Goal: Transaction & Acquisition: Book appointment/travel/reservation

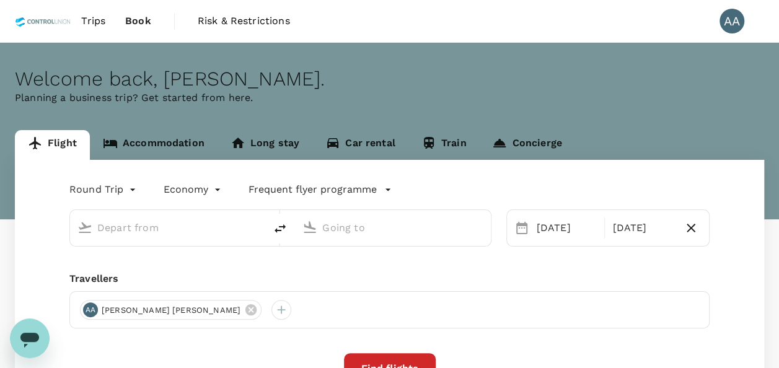
type input "Kuala Lumpur, Malaysia (any)"
type input "Surabaya, Indonesia (any)"
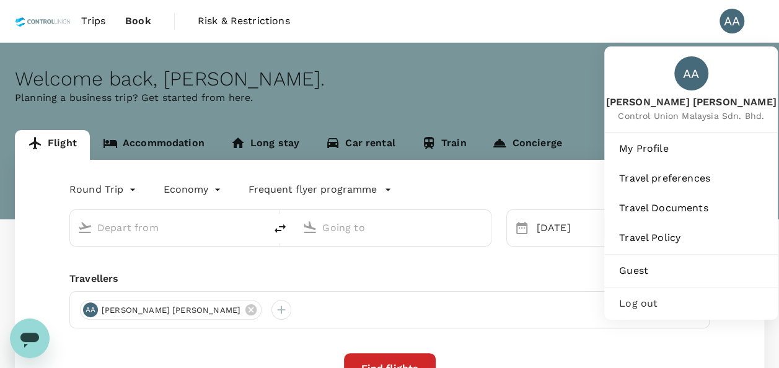
type input "[GEOGRAPHIC_DATA], [GEOGRAPHIC_DATA] (any)"
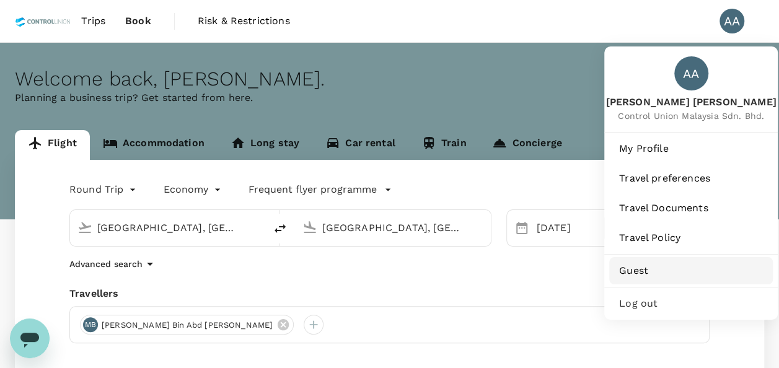
click at [665, 266] on span "Guest" at bounding box center [691, 271] width 144 height 15
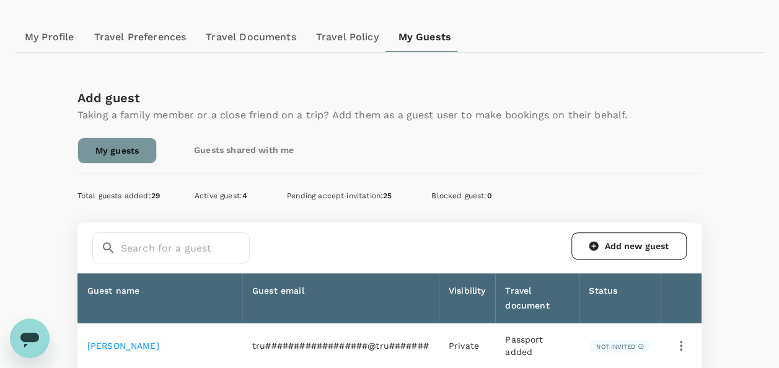
scroll to position [124, 0]
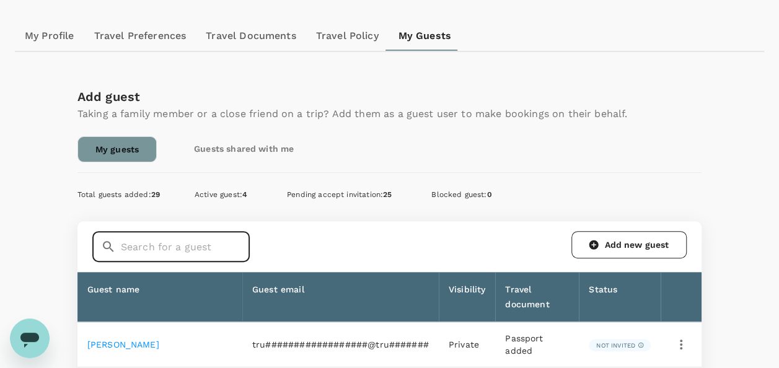
click at [187, 246] on input "text" at bounding box center [185, 246] width 129 height 31
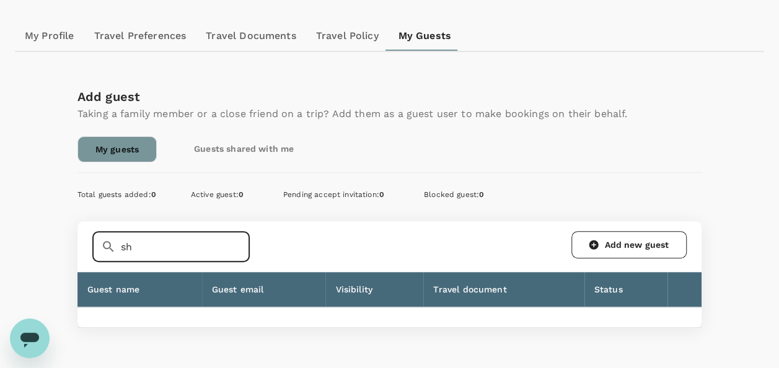
type input "s"
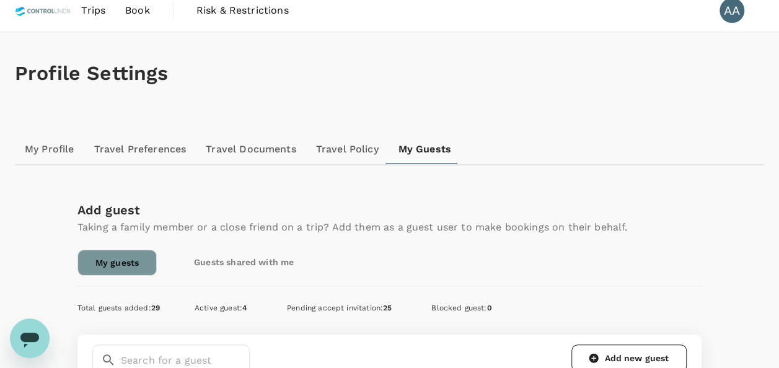
scroll to position [0, 0]
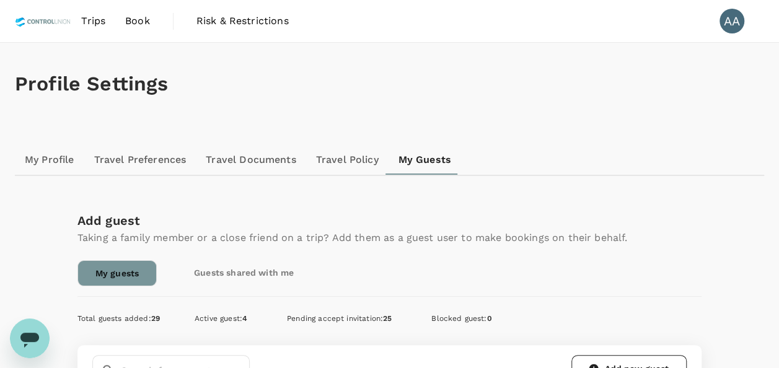
click at [95, 17] on span "Trips" at bounding box center [93, 21] width 24 height 15
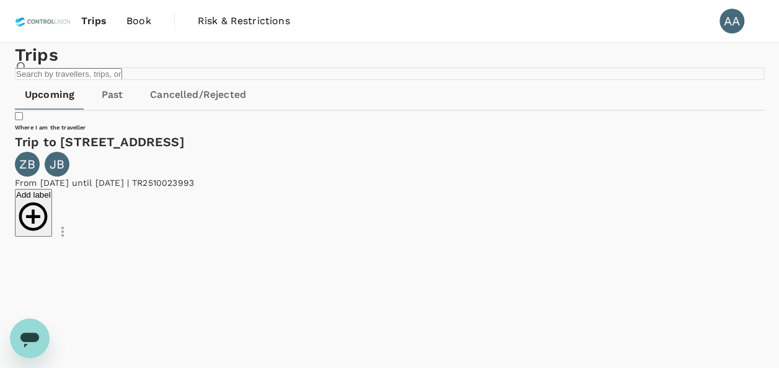
click at [144, 22] on span "Book" at bounding box center [138, 21] width 25 height 15
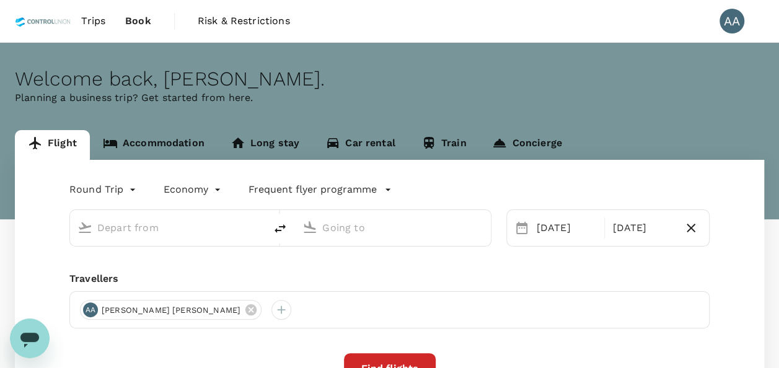
type input "[GEOGRAPHIC_DATA], [GEOGRAPHIC_DATA] (any)"
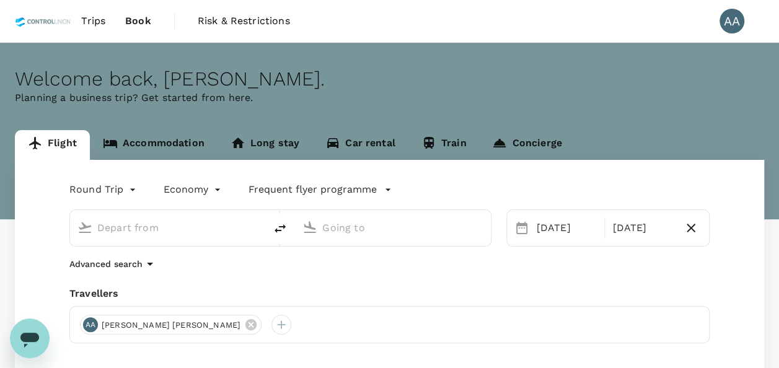
type input "[GEOGRAPHIC_DATA], [GEOGRAPHIC_DATA] (any)"
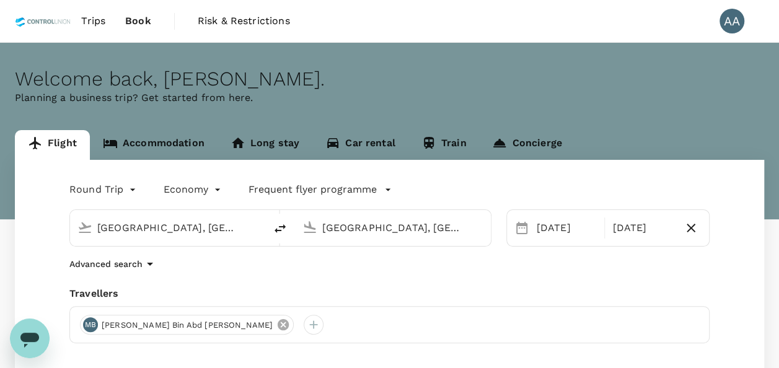
click at [277, 326] on icon at bounding box center [284, 325] width 14 height 14
click at [91, 327] on div at bounding box center [90, 325] width 20 height 20
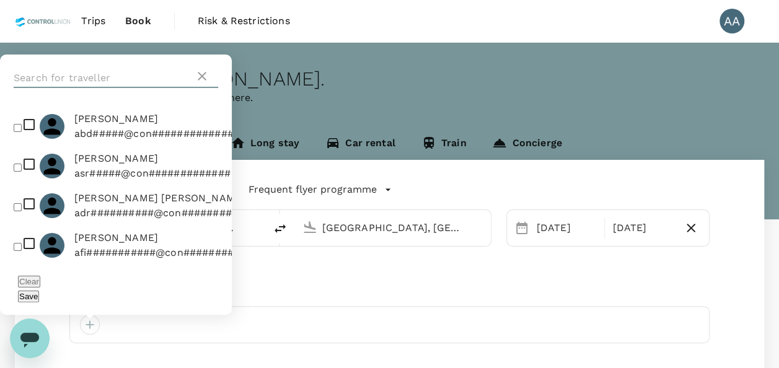
click at [134, 88] on input "text" at bounding box center [104, 78] width 181 height 20
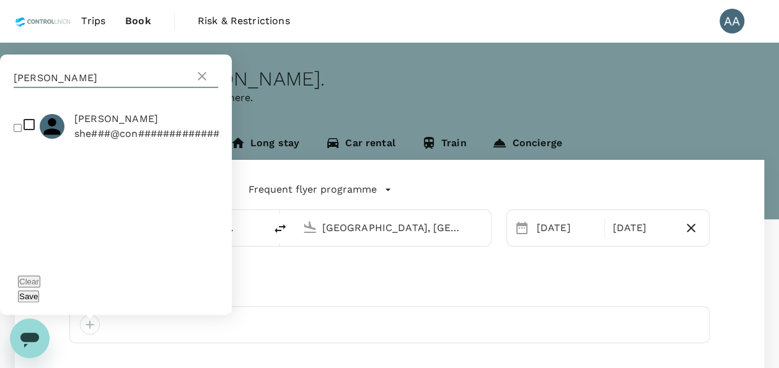
type input "sheron"
click at [20, 132] on input "checkbox" at bounding box center [18, 128] width 8 height 8
checkbox input "true"
click at [39, 300] on button "Save" at bounding box center [28, 297] width 21 height 12
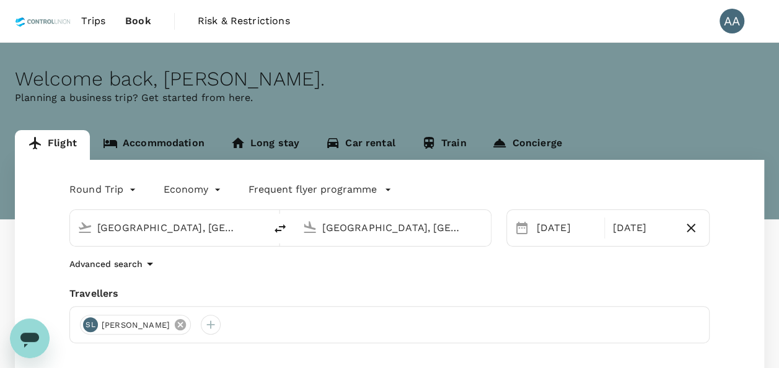
click at [186, 327] on icon at bounding box center [180, 324] width 11 height 11
click at [89, 325] on div at bounding box center [90, 325] width 20 height 20
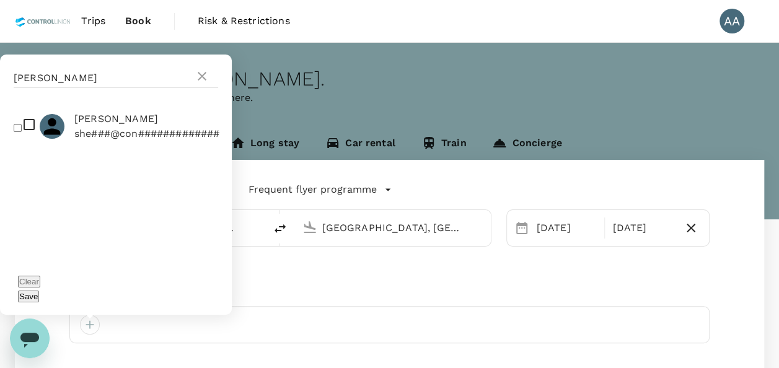
click at [19, 132] on input "checkbox" at bounding box center [18, 128] width 8 height 8
checkbox input "true"
click at [39, 299] on button "Save" at bounding box center [28, 297] width 21 height 12
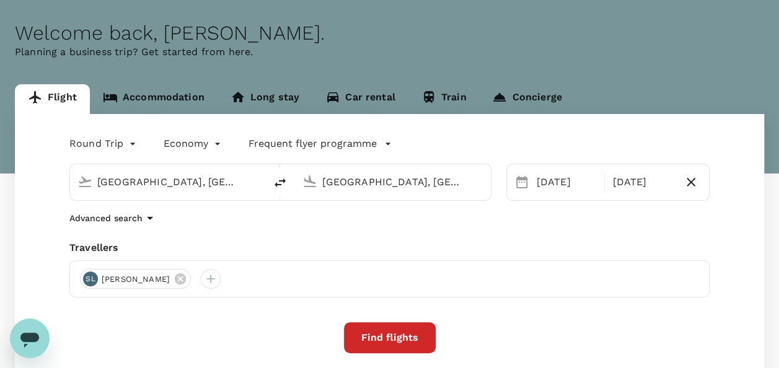
scroll to position [50, 0]
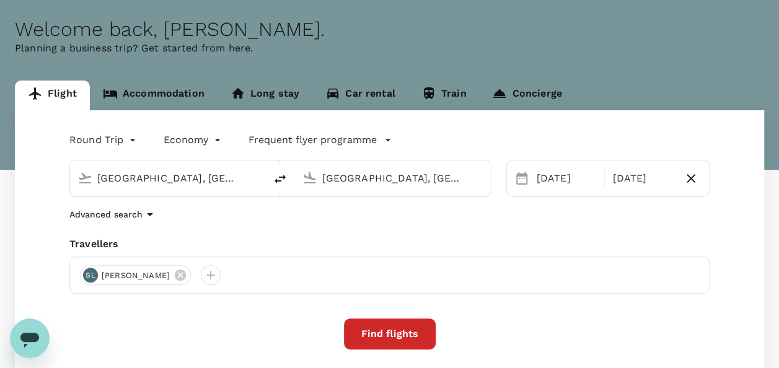
click at [366, 327] on button "Find flights" at bounding box center [390, 334] width 92 height 31
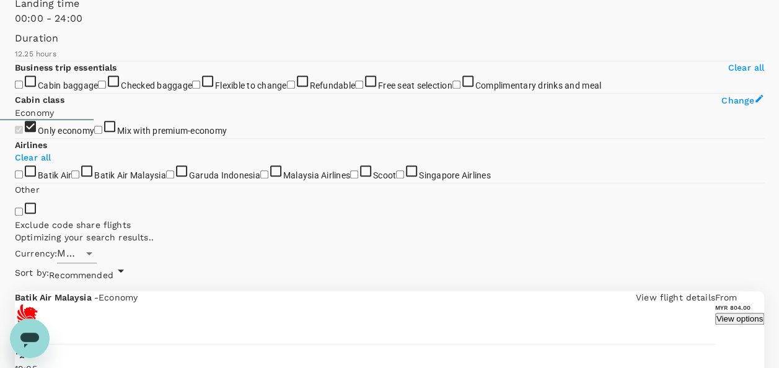
scroll to position [273, 0]
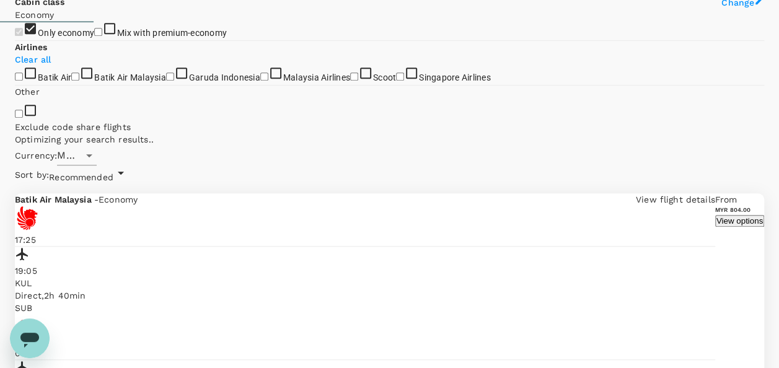
scroll to position [347, 0]
type input "1790"
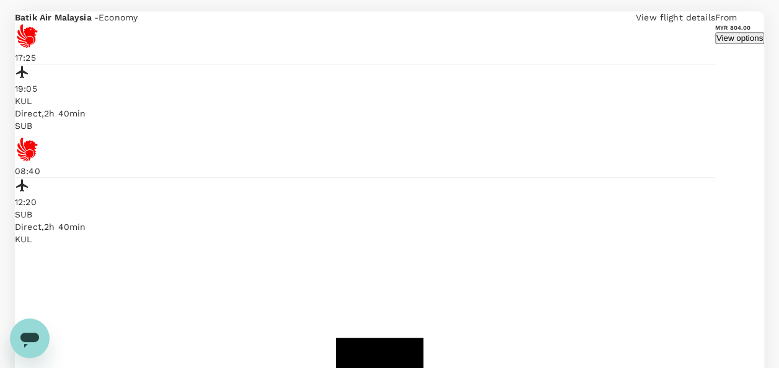
scroll to position [645, 0]
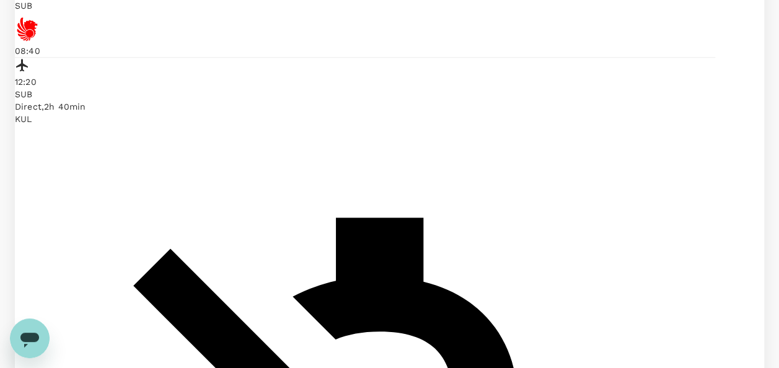
click at [20, 345] on icon "Open messaging window" at bounding box center [30, 338] width 22 height 22
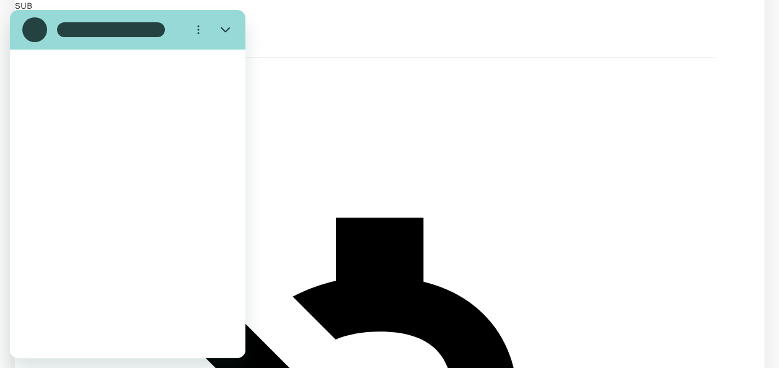
scroll to position [0, 0]
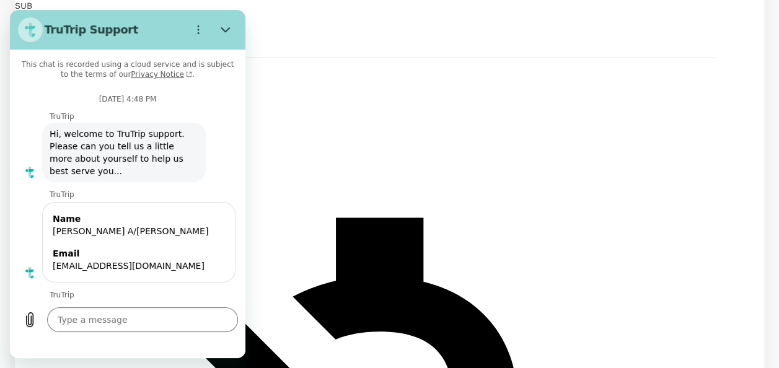
type textarea "x"
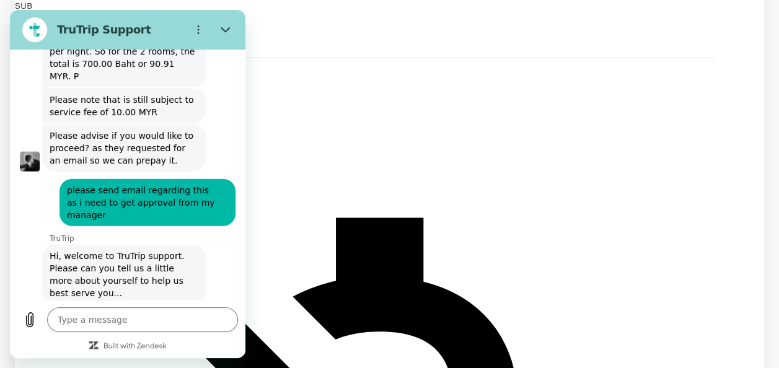
click at [103, 342] on input "Name" at bounding box center [139, 355] width 172 height 26
type input "[PERSON_NAME] A/[PERSON_NAME]"
type textarea "x"
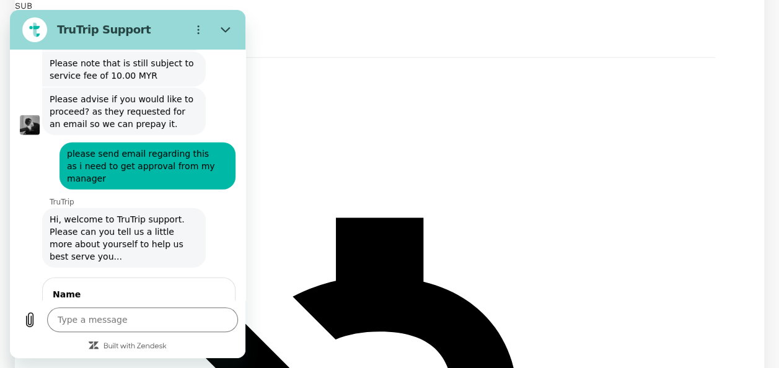
scroll to position [6090, 0]
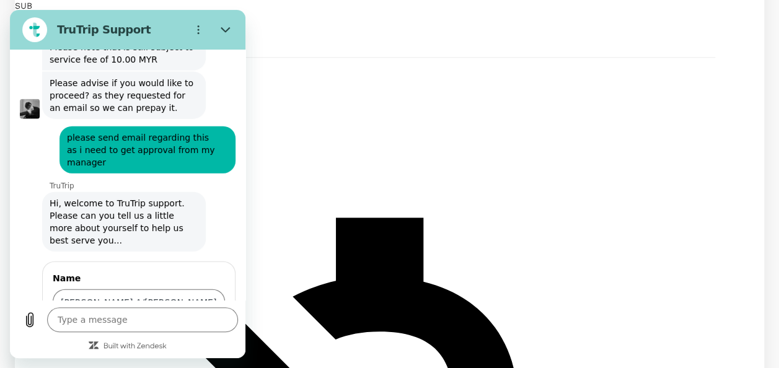
click at [107, 343] on input "Email" at bounding box center [139, 356] width 172 height 26
type input "[EMAIL_ADDRESS][DOMAIN_NAME]"
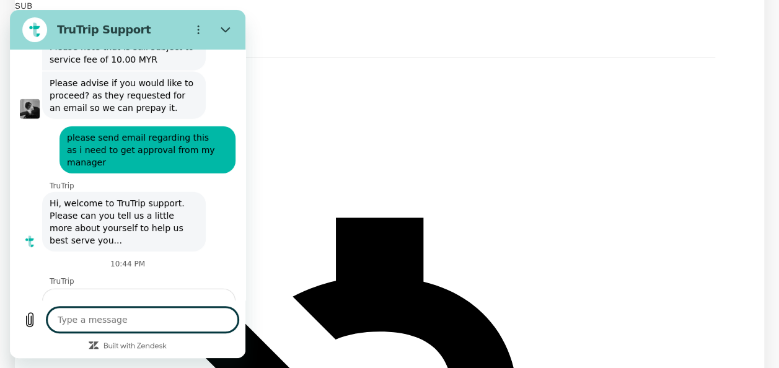
scroll to position [6074, 0]
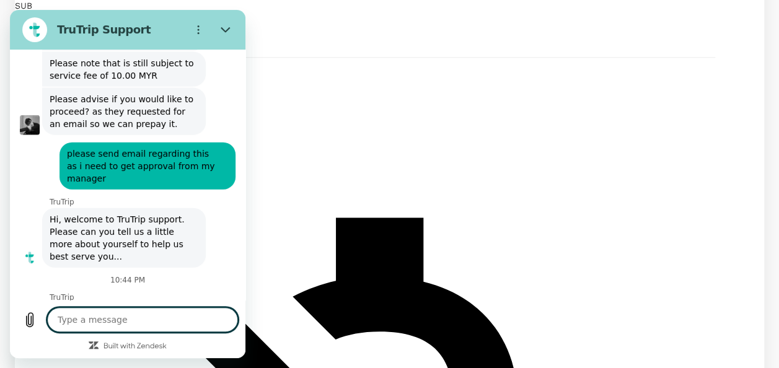
click at [177, 320] on textarea at bounding box center [142, 320] width 191 height 25
type textarea "x"
type textarea "h"
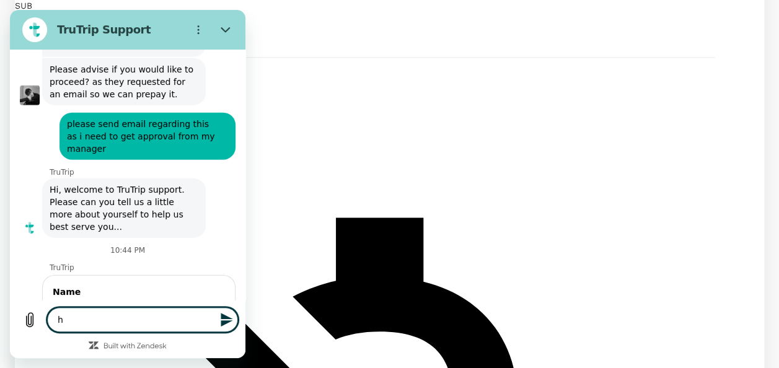
type textarea "x"
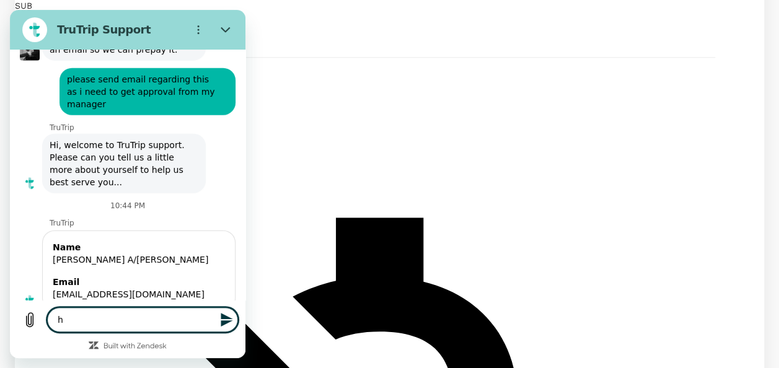
type textarea "he"
type textarea "x"
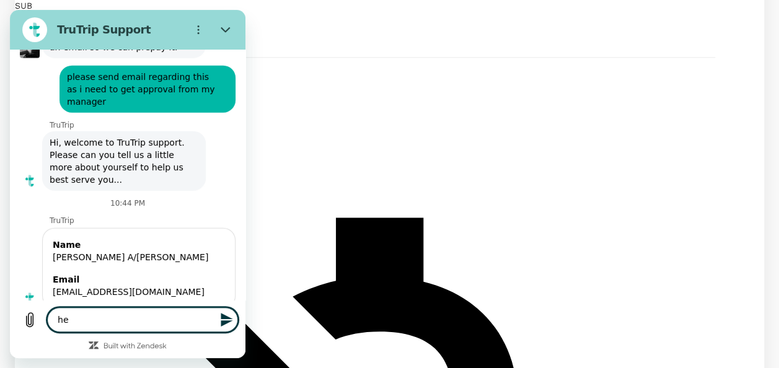
type textarea "hel"
type textarea "x"
type textarea "hell"
type textarea "x"
type textarea "hello"
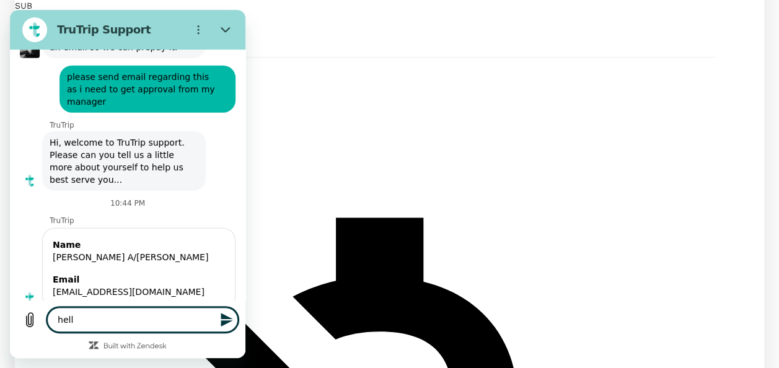
type textarea "x"
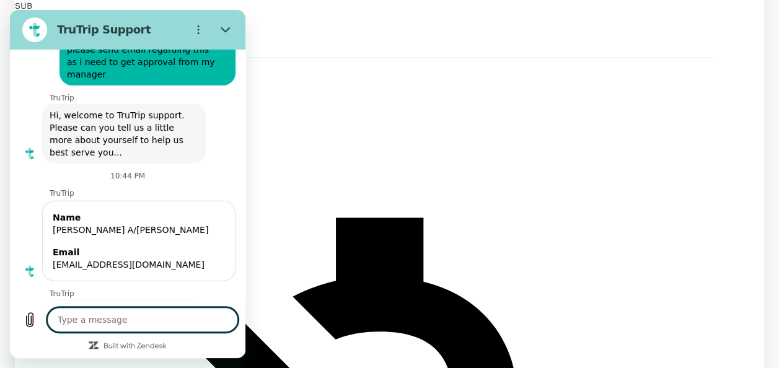
scroll to position [6180, 0]
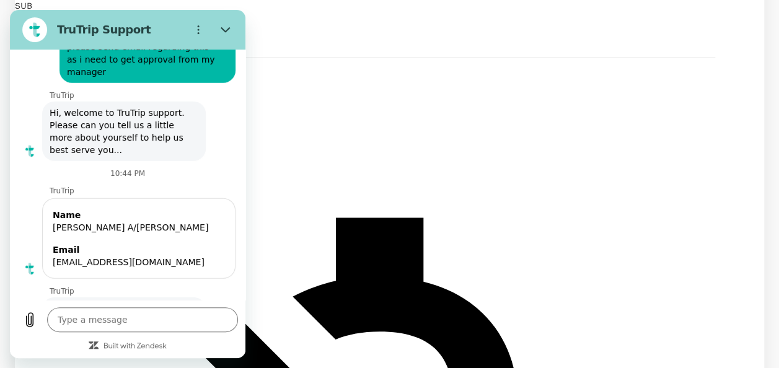
click at [219, 33] on button "Close" at bounding box center [225, 29] width 25 height 25
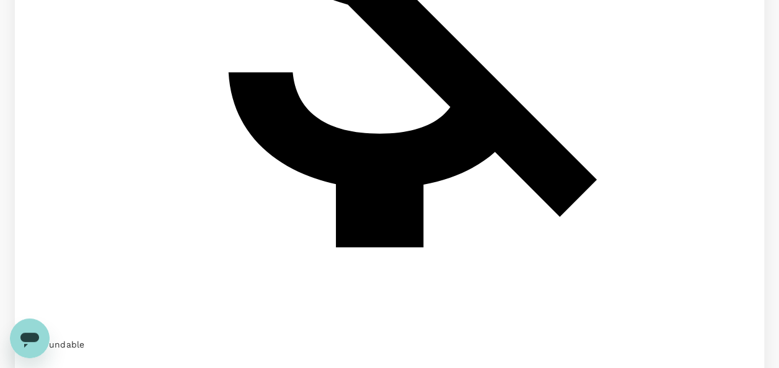
scroll to position [1203, 0]
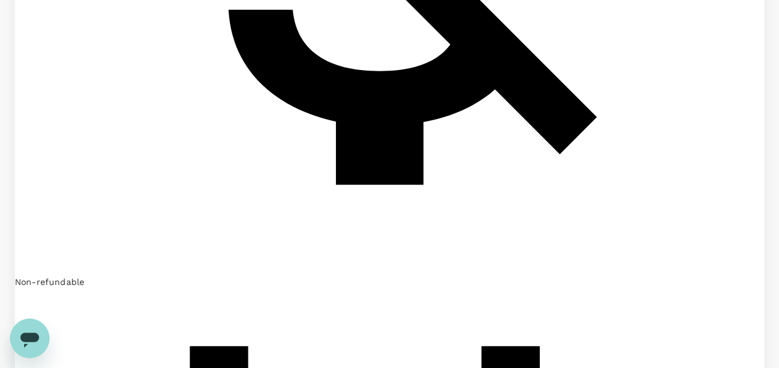
click at [29, 329] on icon "Open messaging window" at bounding box center [30, 338] width 22 height 22
type textarea "x"
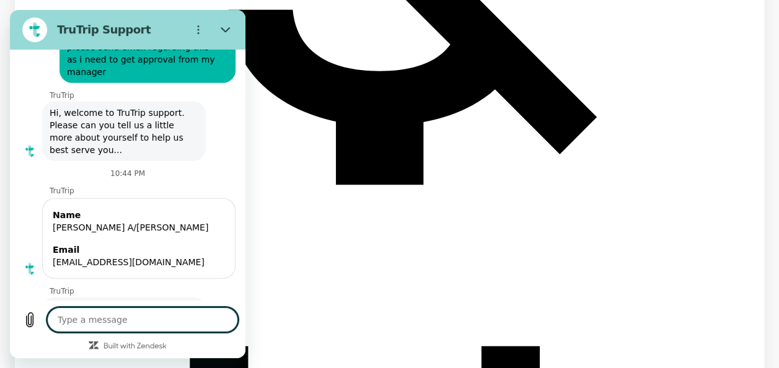
click at [155, 311] on textarea at bounding box center [142, 320] width 191 height 25
type textarea "h"
type textarea "x"
type textarea "he"
type textarea "x"
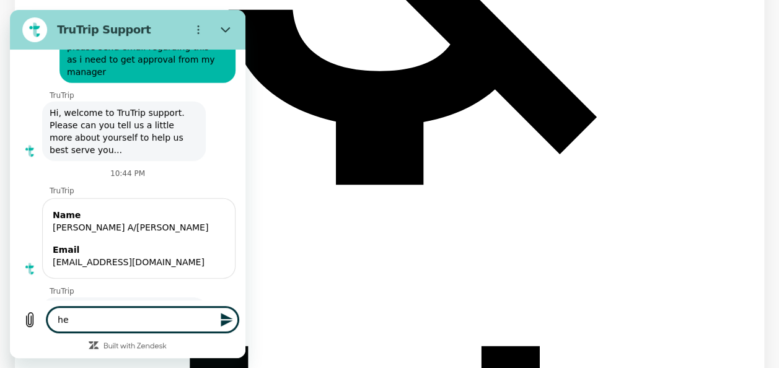
type textarea "hel"
type textarea "x"
type textarea "hell"
type textarea "x"
type textarea "hello"
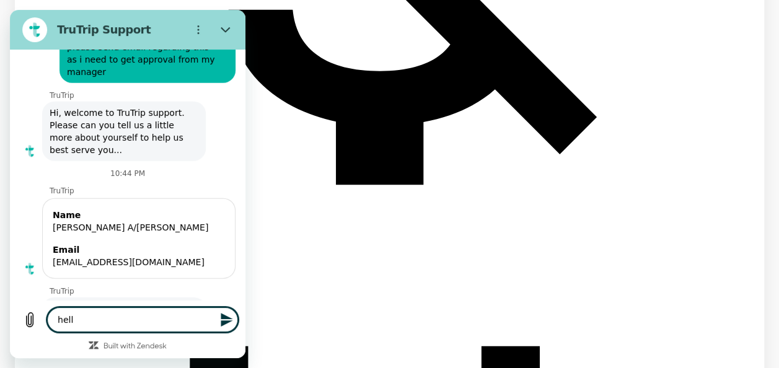
type textarea "x"
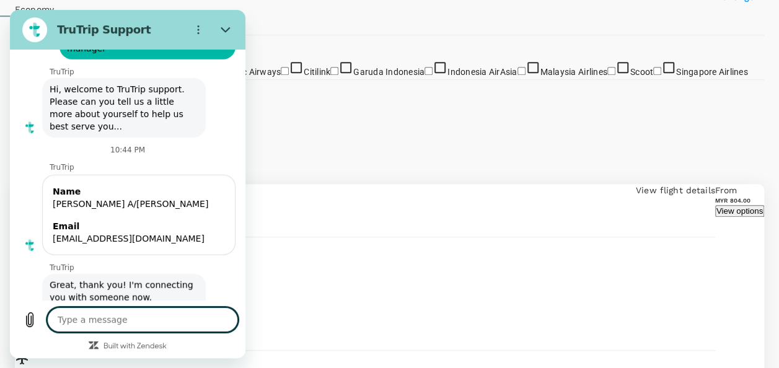
scroll to position [211, 0]
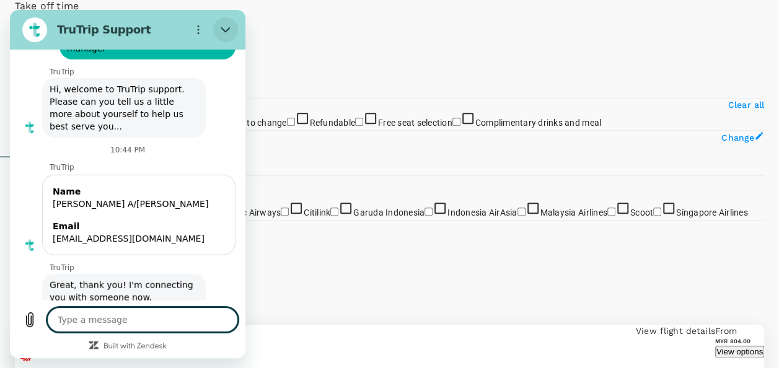
click at [223, 24] on button "Close" at bounding box center [225, 29] width 25 height 25
type textarea "x"
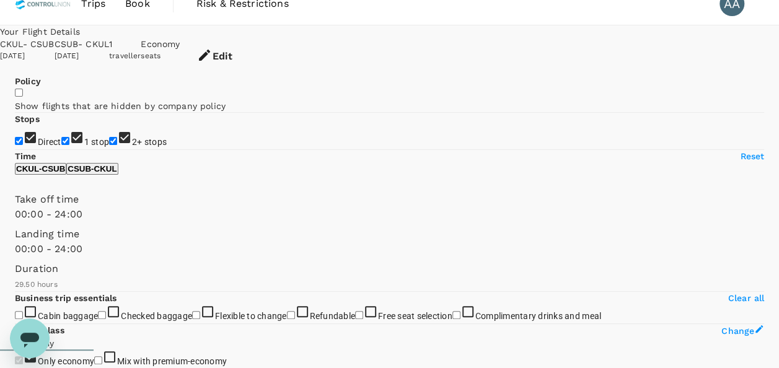
scroll to position [6205, 0]
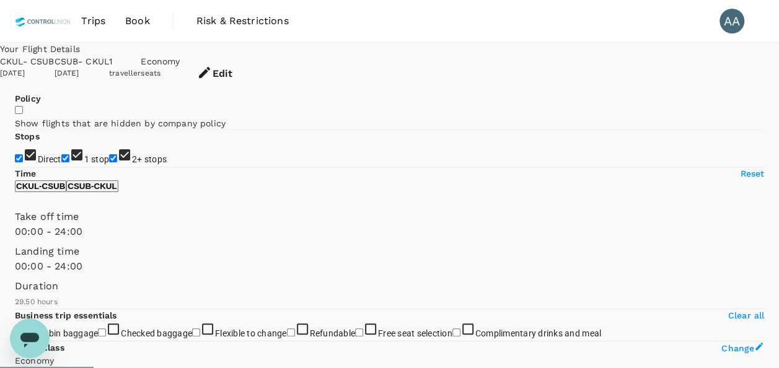
click at [143, 24] on span "Book" at bounding box center [137, 21] width 25 height 15
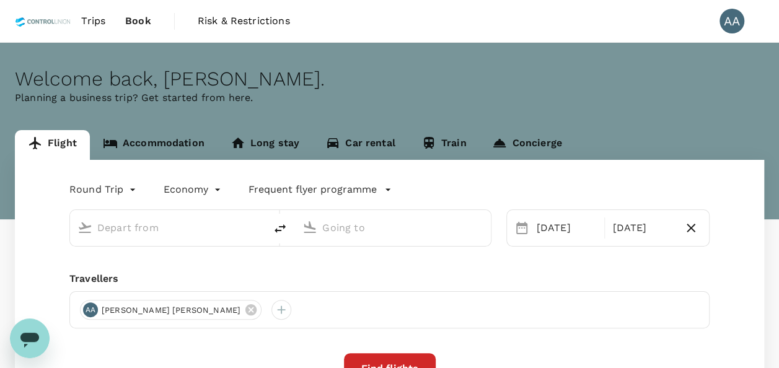
click at [176, 134] on link "Accommodation" at bounding box center [154, 145] width 128 height 30
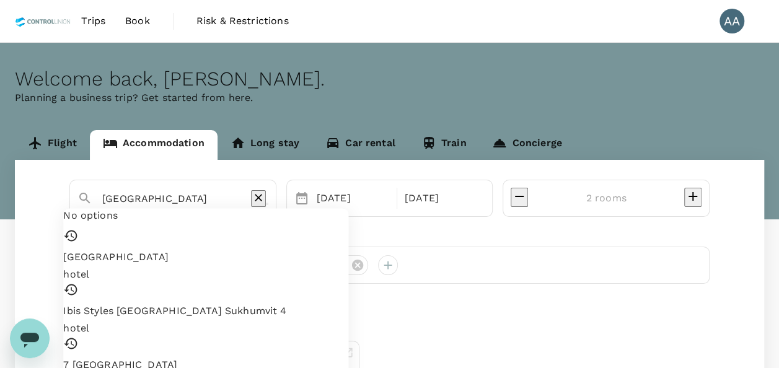
click at [195, 196] on input "[GEOGRAPHIC_DATA]" at bounding box center [167, 198] width 131 height 19
paste input "Hotel- four point Sheraton, Pakuwon Indah"
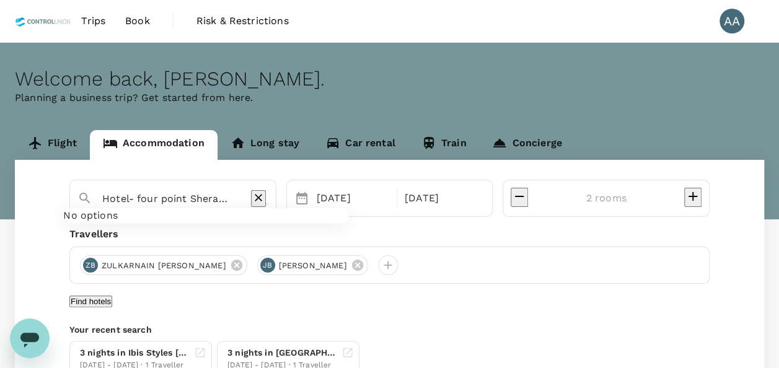
scroll to position [0, 42]
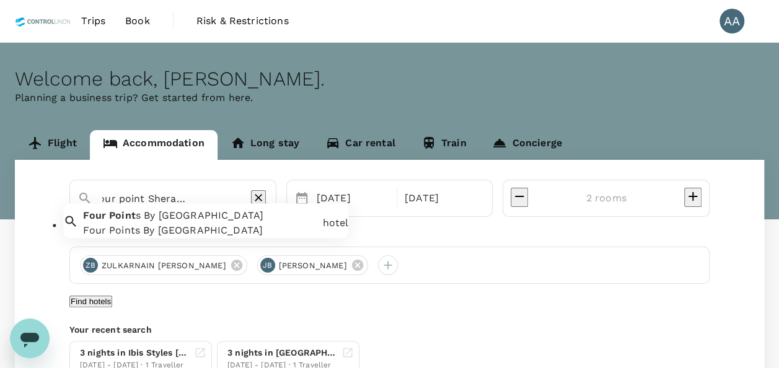
drag, startPoint x: 190, startPoint y: 198, endPoint x: 290, endPoint y: 215, distance: 101.8
click at [277, 215] on div "Hotel- four point Sheraton, Pakuwon Indah Four Point s By Sheraton Hotel And Su…" at bounding box center [172, 198] width 207 height 37
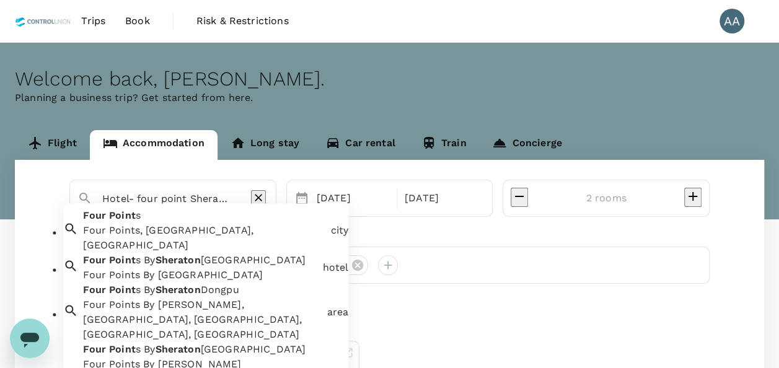
click at [132, 196] on input "Hotel- four point Sheraton" at bounding box center [167, 198] width 131 height 19
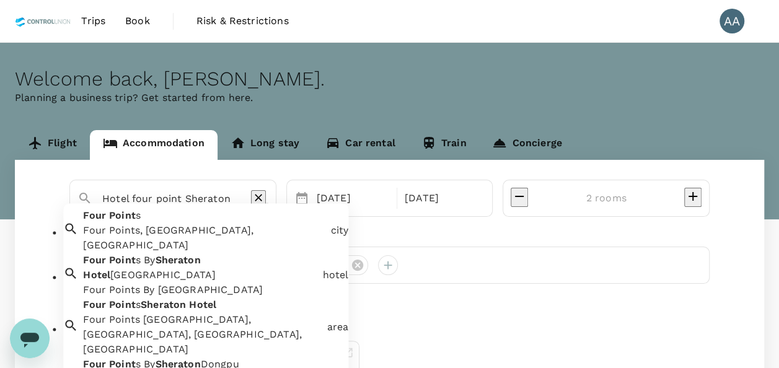
click at [234, 197] on input "Hotel four point Sheraton" at bounding box center [167, 198] width 131 height 19
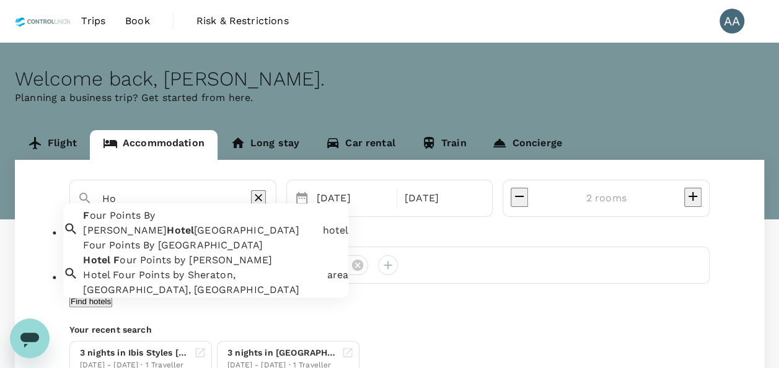
type input "H"
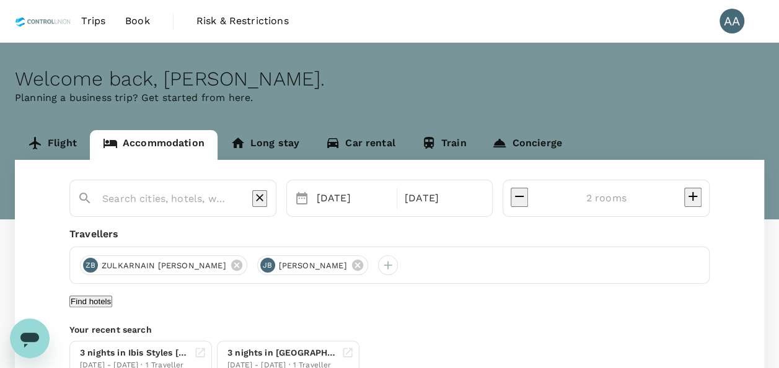
type textarea "x"
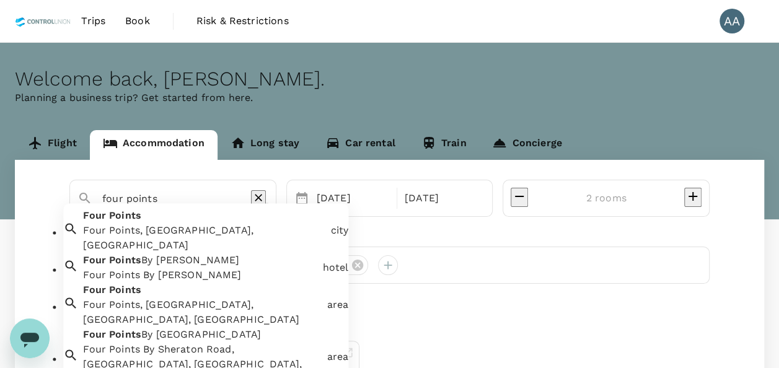
type input "four points"
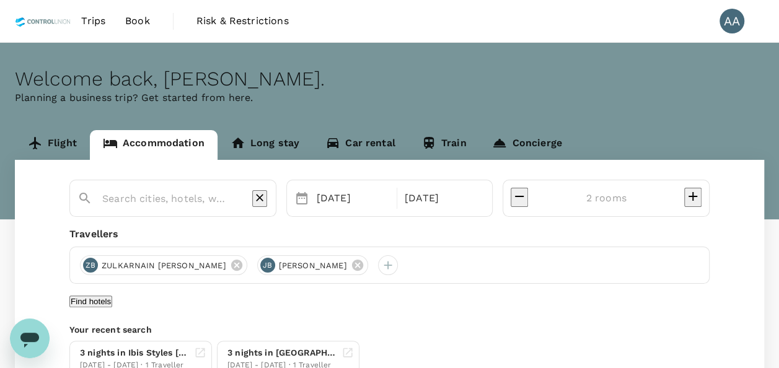
type textarea "x"
click at [195, 201] on input "text" at bounding box center [167, 198] width 131 height 19
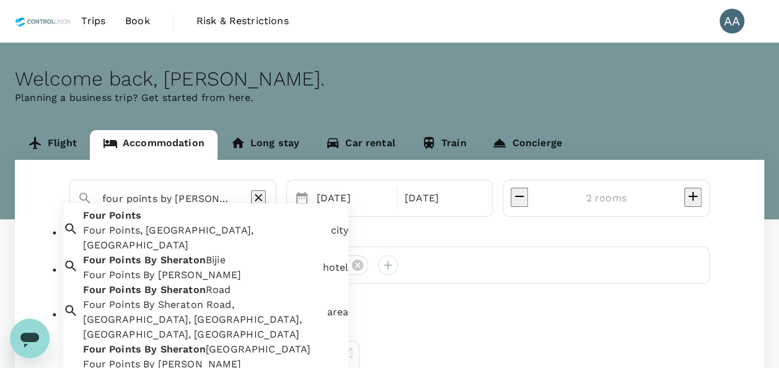
click at [224, 203] on input "four points by sheraton" at bounding box center [167, 198] width 131 height 19
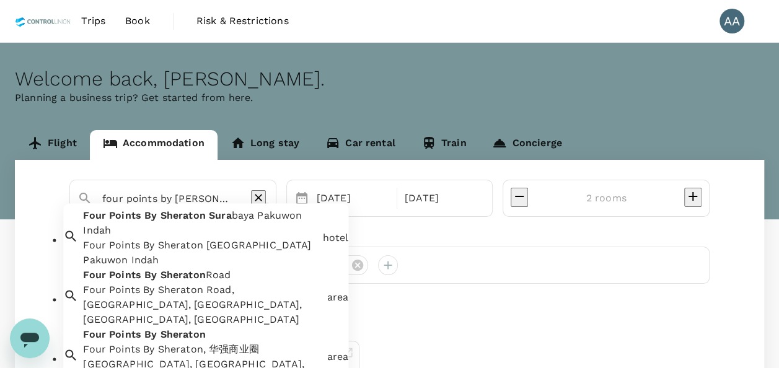
click at [195, 237] on div "Four Points By Sheraton Sura baya Pakuwon Indah Four Points By Sheraton Surabay…" at bounding box center [197, 236] width 239 height 64
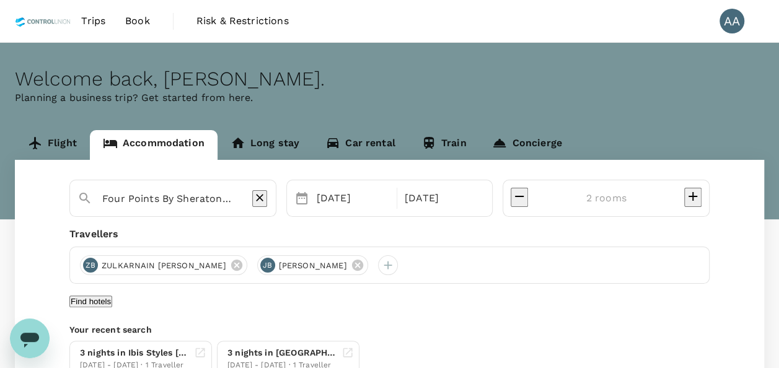
type input "Four Points By Sheraton [GEOGRAPHIC_DATA] Pakuwon Indah"
click at [527, 195] on icon "decrease" at bounding box center [519, 196] width 15 height 15
type input "1 room"
click at [368, 268] on div "JB JASMANDY BIN SYAHRUL" at bounding box center [312, 265] width 111 height 20
click at [362, 264] on icon at bounding box center [357, 265] width 11 height 11
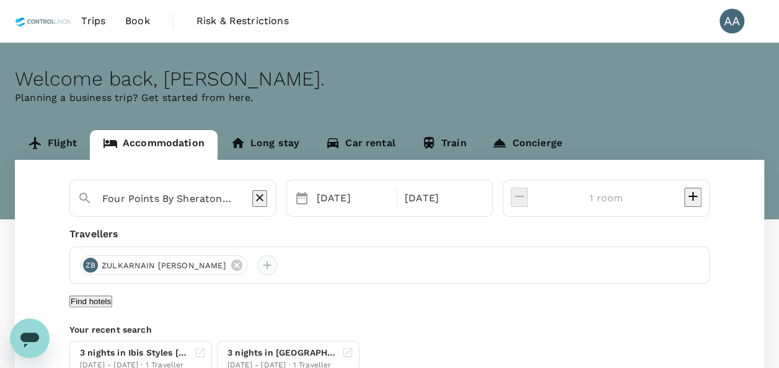
click at [257, 265] on div at bounding box center [267, 265] width 20 height 20
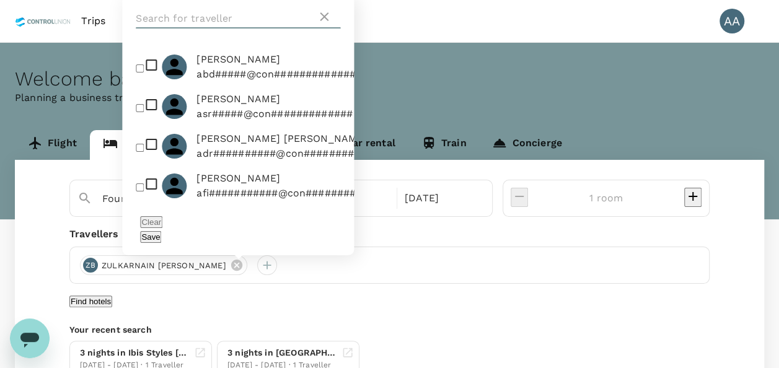
click at [217, 29] on input "text" at bounding box center [226, 19] width 181 height 20
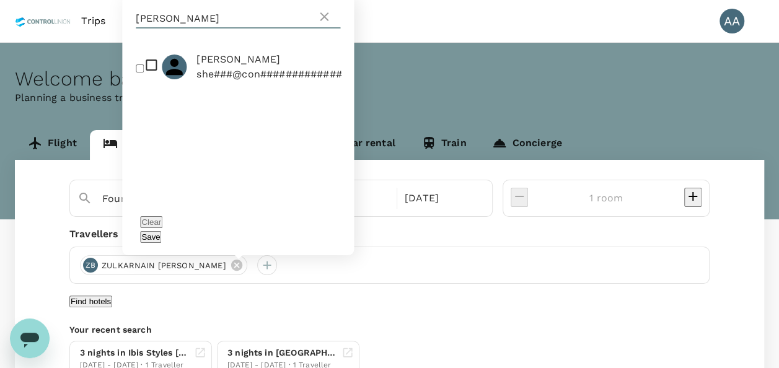
type input "sheron"
click at [144, 73] on input "checkbox" at bounding box center [140, 68] width 8 height 8
checkbox input "true"
click at [161, 234] on button "Save" at bounding box center [150, 237] width 21 height 12
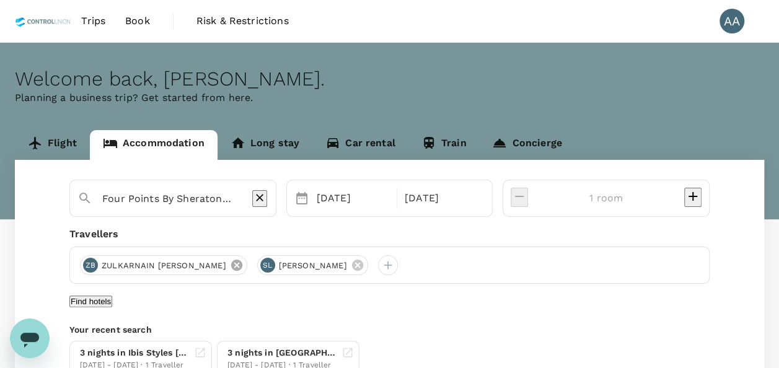
click at [230, 267] on icon at bounding box center [237, 266] width 14 height 14
click at [500, 299] on div "Find hotels" at bounding box center [389, 301] width 640 height 15
click at [402, 184] on div "03 Oct 04 Oct" at bounding box center [389, 198] width 207 height 37
click at [394, 199] on div "03 Oct" at bounding box center [353, 198] width 82 height 25
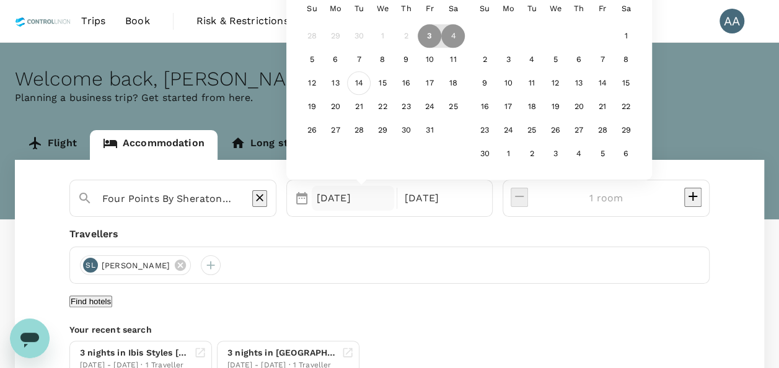
click at [371, 82] on div "14" at bounding box center [359, 84] width 24 height 24
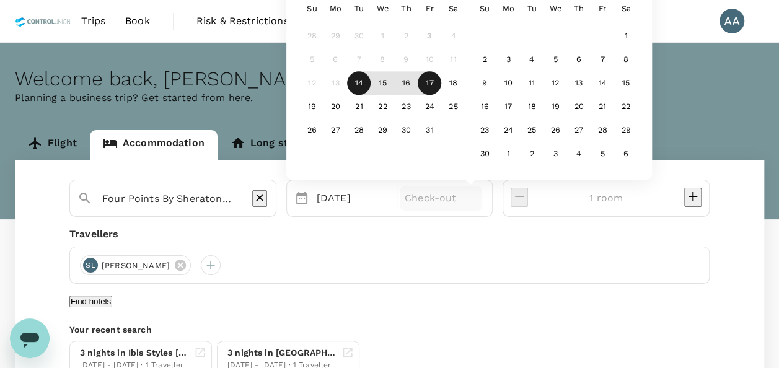
click at [441, 86] on div "17" at bounding box center [430, 84] width 24 height 24
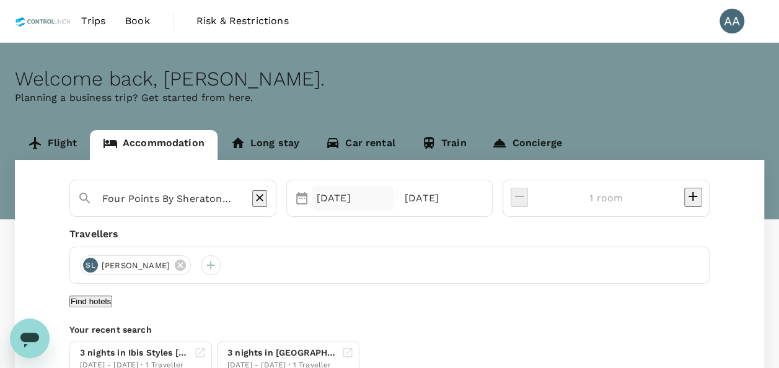
click at [394, 196] on div "[DATE]" at bounding box center [353, 198] width 82 height 25
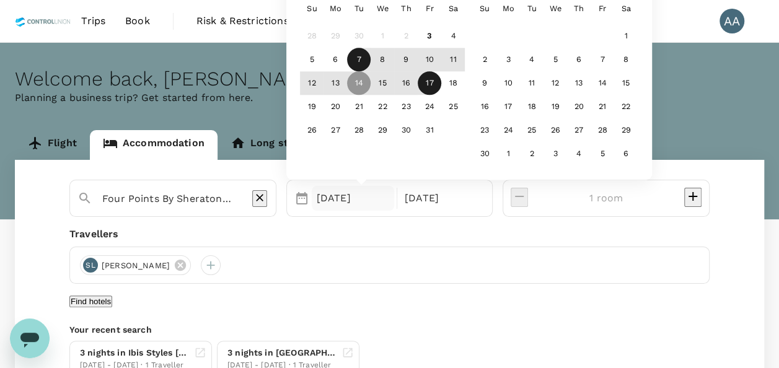
click at [371, 63] on div "7" at bounding box center [359, 60] width 24 height 24
click at [477, 198] on div "[DATE]" at bounding box center [441, 198] width 82 height 25
click at [441, 62] on div "10" at bounding box center [430, 60] width 24 height 24
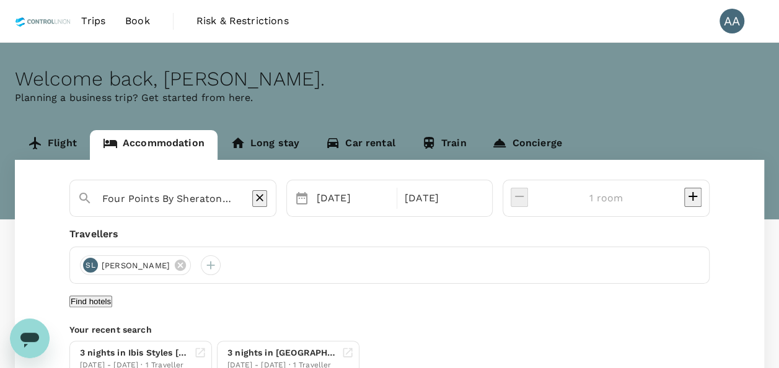
click at [513, 326] on div "Four Points By Sheraton Surabaya Pakuwon Indah Selected date: Tuesday, October …" at bounding box center [390, 278] width 750 height 237
click at [379, 203] on div "[DATE]" at bounding box center [353, 198] width 82 height 25
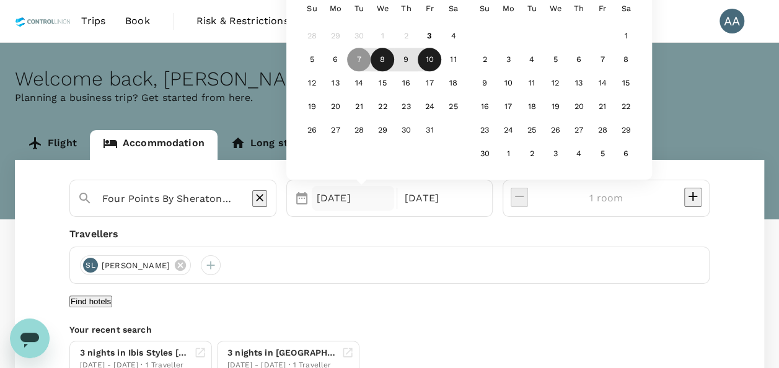
click at [394, 58] on div "8" at bounding box center [383, 60] width 24 height 24
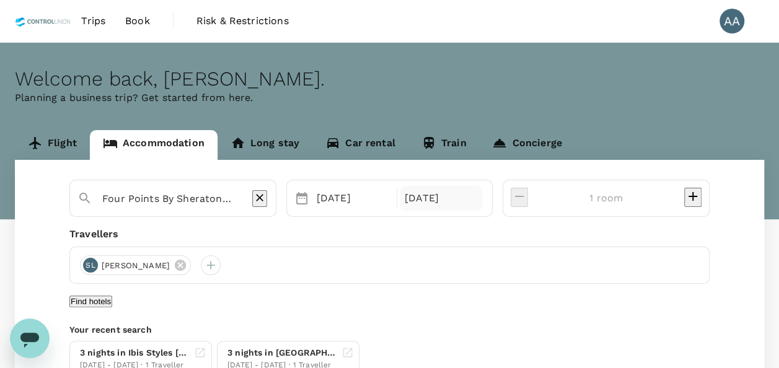
click at [482, 195] on div "[DATE]" at bounding box center [441, 198] width 82 height 25
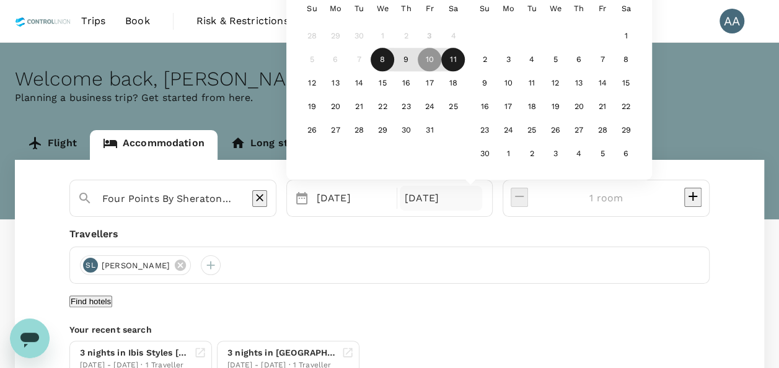
click at [465, 66] on div "11" at bounding box center [453, 60] width 24 height 24
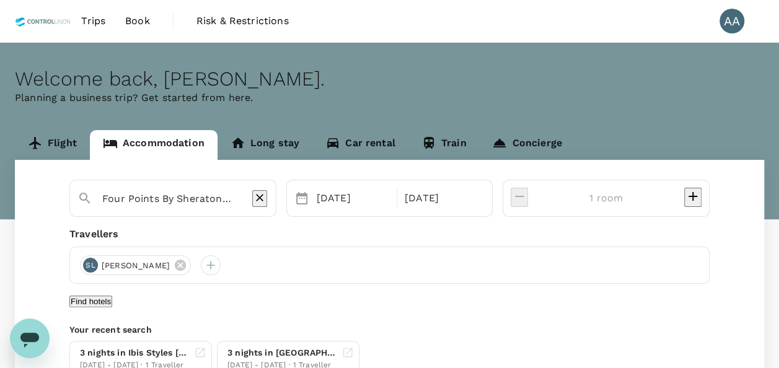
click at [517, 284] on div "SL Sheron Pui Ling Wui" at bounding box center [389, 265] width 640 height 37
click at [394, 194] on div "08 Oct" at bounding box center [353, 198] width 82 height 25
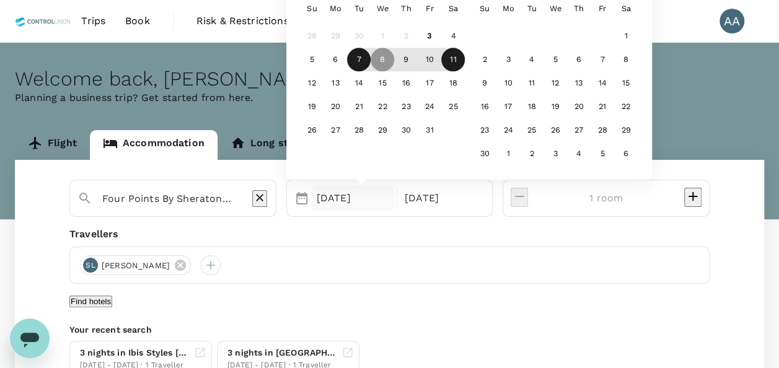
click at [371, 63] on div "7" at bounding box center [359, 60] width 24 height 24
click at [441, 66] on div "10" at bounding box center [430, 60] width 24 height 24
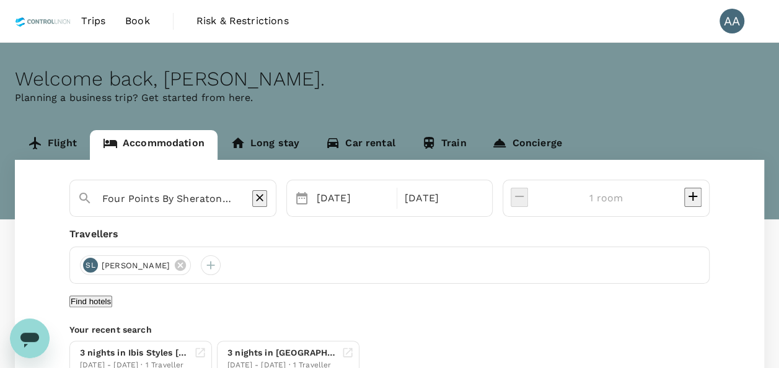
click at [563, 326] on div "Four Points By Sheraton Surabaya Pakuwon Indah Selected date: Tuesday, October …" at bounding box center [390, 278] width 750 height 237
click at [482, 199] on div "[DATE]" at bounding box center [441, 198] width 82 height 25
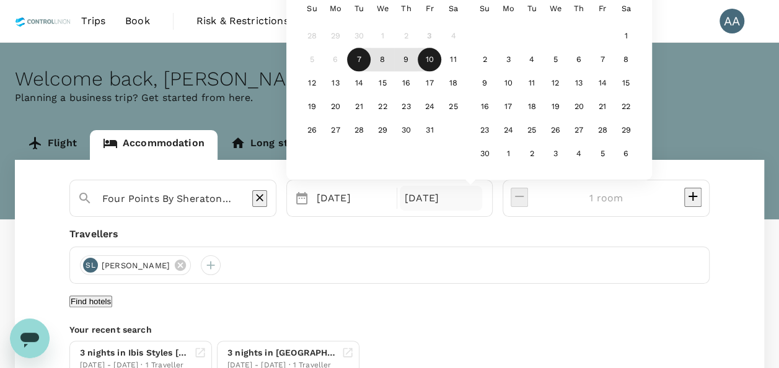
click at [500, 252] on div "SL Sheron Pui Ling Wui" at bounding box center [389, 265] width 640 height 37
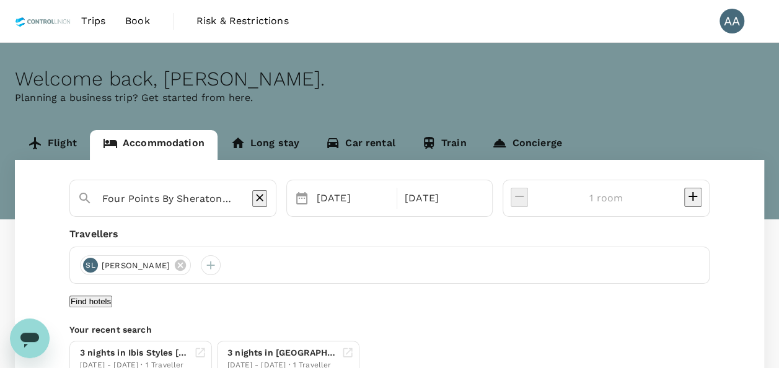
click at [112, 308] on button "Find hotels" at bounding box center [90, 302] width 43 height 12
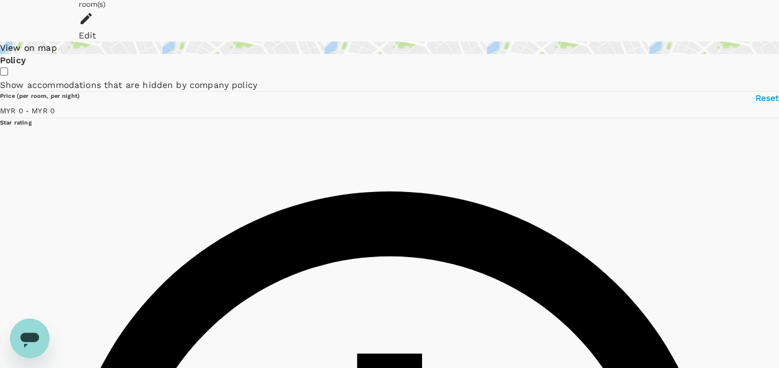
scroll to position [186, 0]
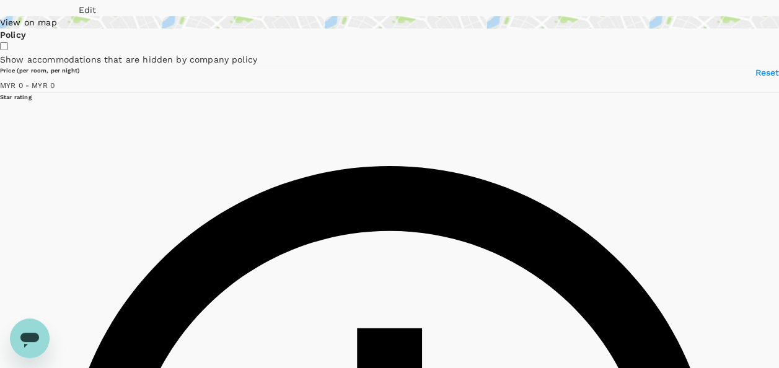
click at [40, 337] on icon "Open messaging window" at bounding box center [30, 338] width 22 height 22
type textarea "x"
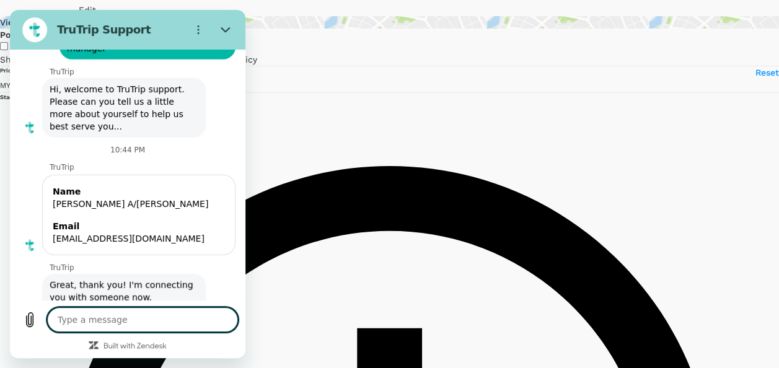
click at [125, 317] on textarea at bounding box center [142, 320] width 191 height 25
type textarea "h"
type textarea "x"
type textarea "hi"
type textarea "x"
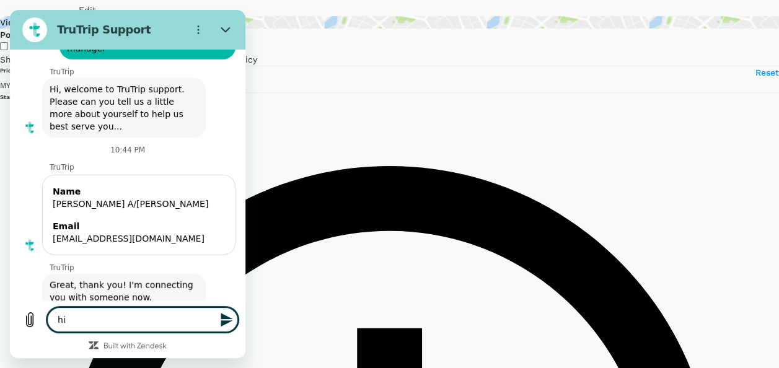
type input "1038.99"
type textarea "hi"
type textarea "x"
type textarea "hi a"
type textarea "x"
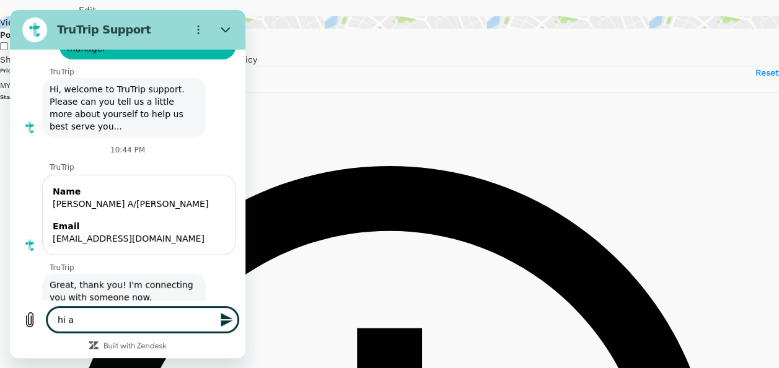
type textarea "hi an"
type textarea "x"
type textarea "hi any"
type textarea "x"
type textarea "hi anyo"
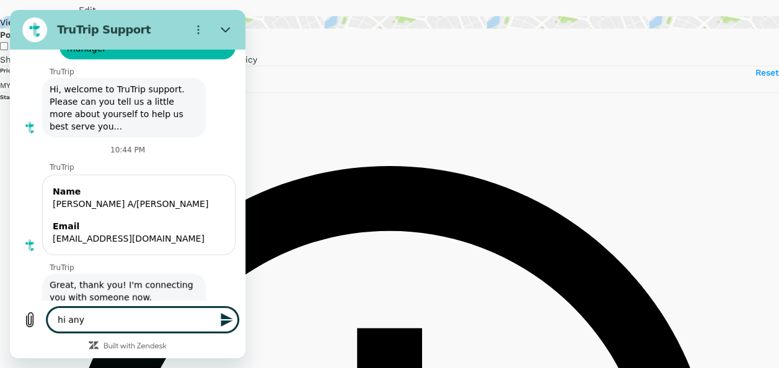
type textarea "x"
type input "1038.99"
type textarea "hi anyon"
type textarea "x"
type textarea "hi anyone"
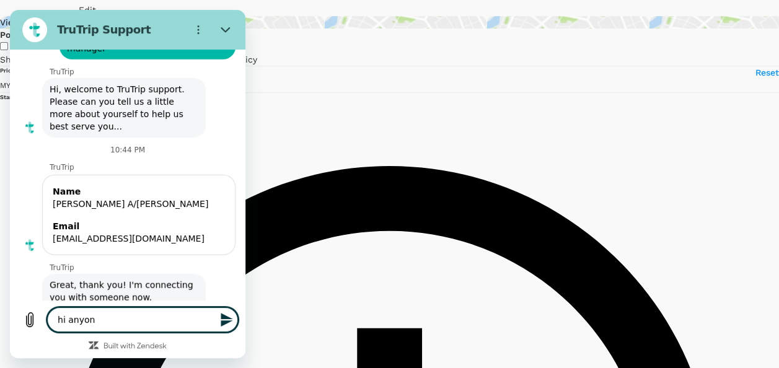
type textarea "x"
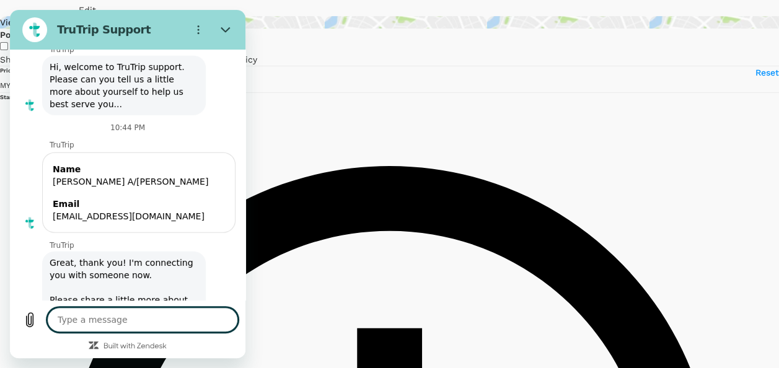
type input "1038.99"
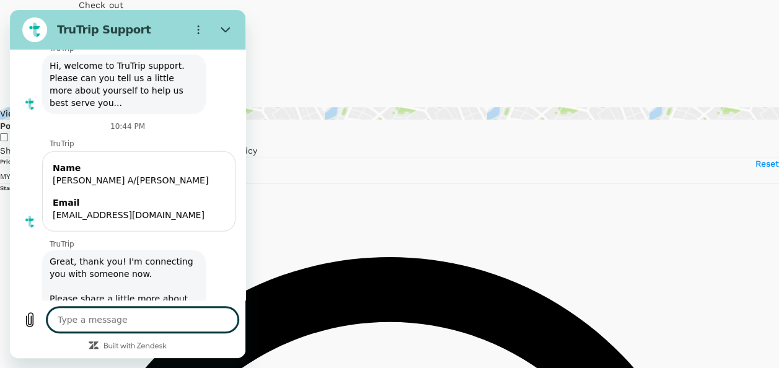
scroll to position [62, 0]
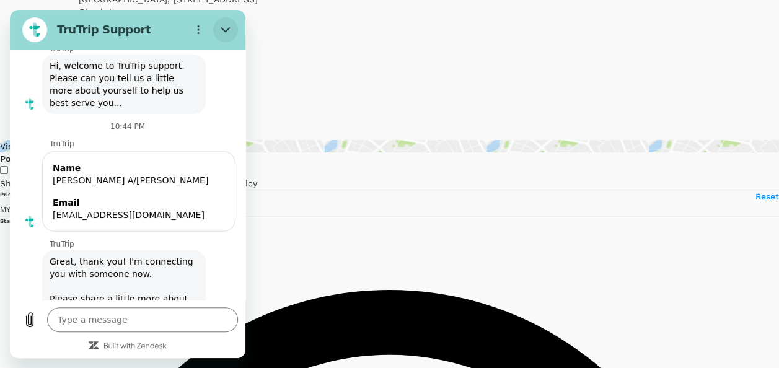
click at [217, 24] on button "Close" at bounding box center [225, 29] width 25 height 25
type textarea "x"
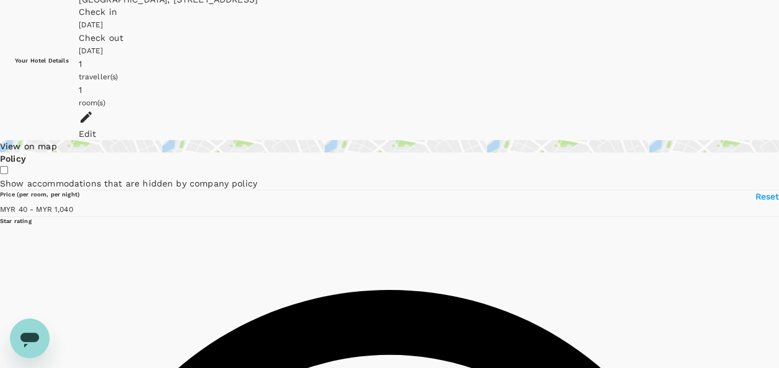
type input "1038.99"
type textarea "x"
type input "1038.99"
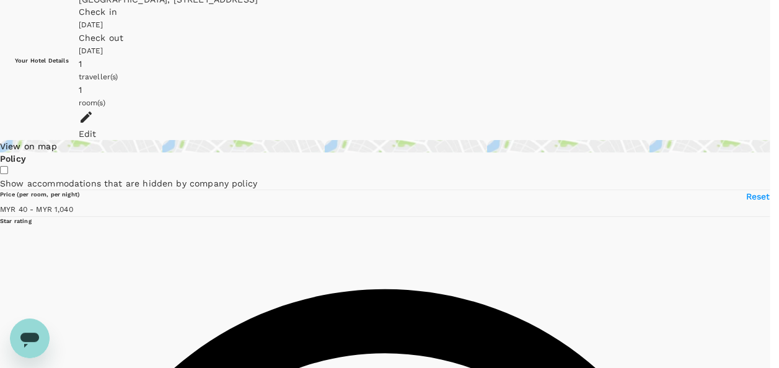
type textarea "x"
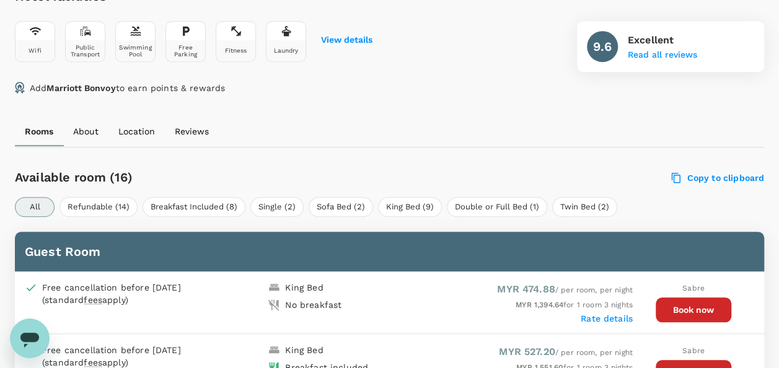
scroll to position [620, 0]
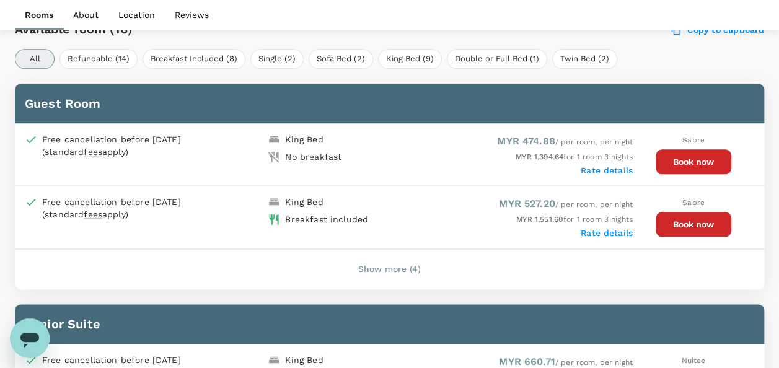
click at [685, 220] on button "Book now" at bounding box center [694, 224] width 76 height 25
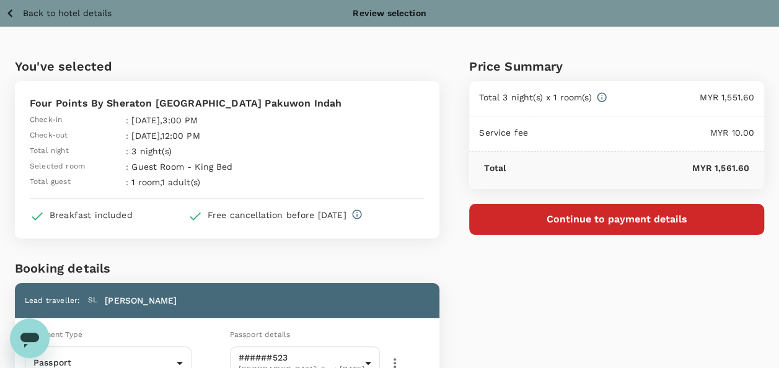
drag, startPoint x: 578, startPoint y: 329, endPoint x: 548, endPoint y: 365, distance: 46.7
click at [578, 329] on div "Price Summary Total 3 night(s) x 1 room(s) MYR 1,551.60 Service fee MYR 10.00 T…" at bounding box center [602, 331] width 325 height 609
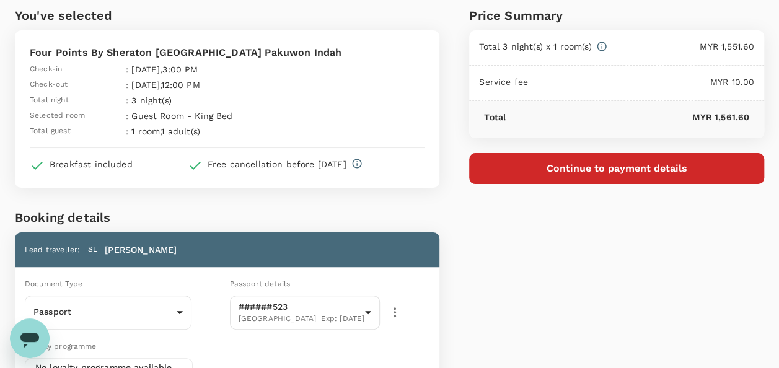
scroll to position [124, 0]
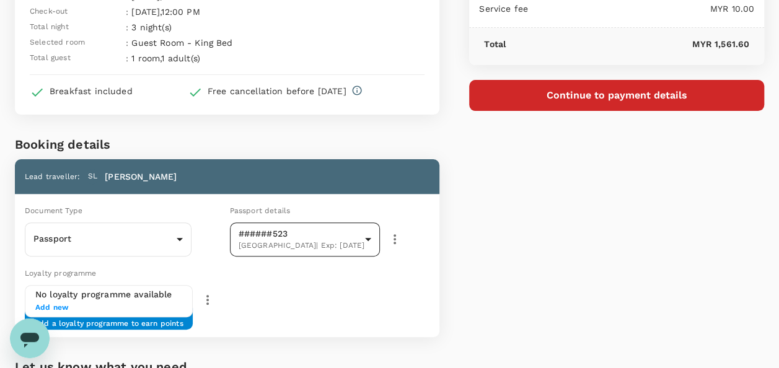
click at [368, 237] on body "Back to hotel details Review selection You've selected Four Points By Sheraton …" at bounding box center [389, 210] width 779 height 669
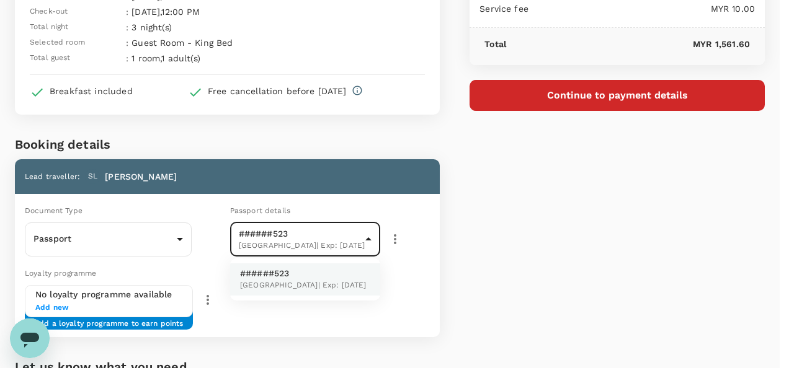
click at [388, 237] on div at bounding box center [394, 184] width 789 height 368
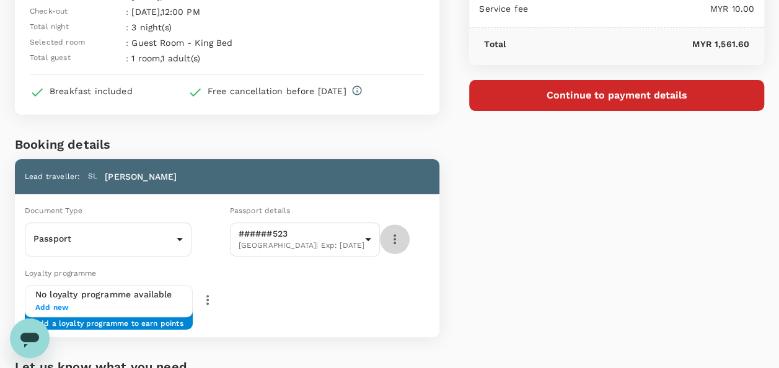
click at [401, 239] on icon "button" at bounding box center [395, 239] width 15 height 15
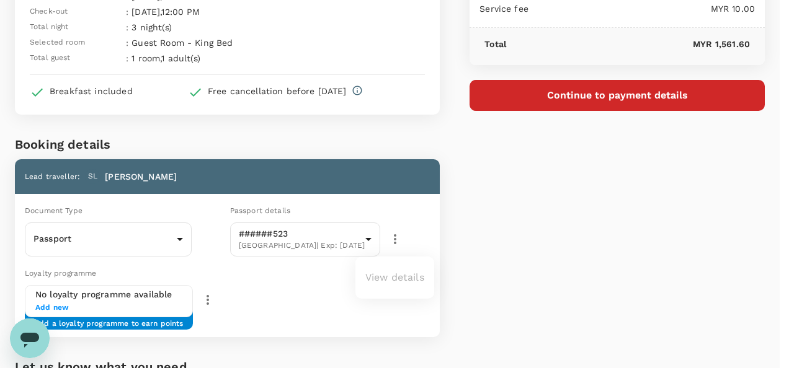
click at [395, 239] on div at bounding box center [394, 184] width 789 height 368
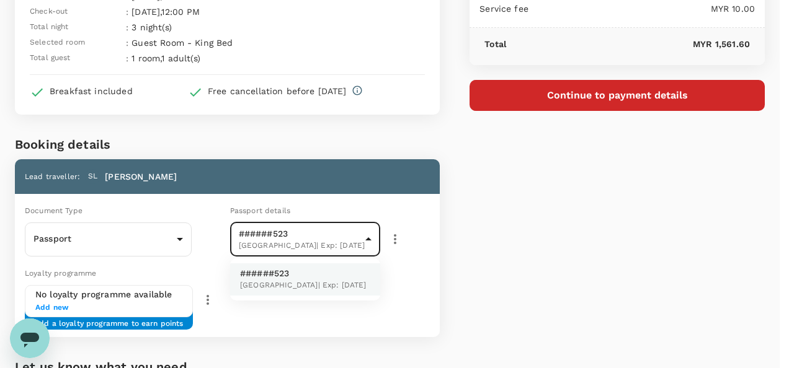
click at [360, 245] on body "Back to hotel details Review selection You've selected Four Points By Sheraton …" at bounding box center [394, 210] width 789 height 669
click at [173, 241] on div at bounding box center [394, 184] width 789 height 368
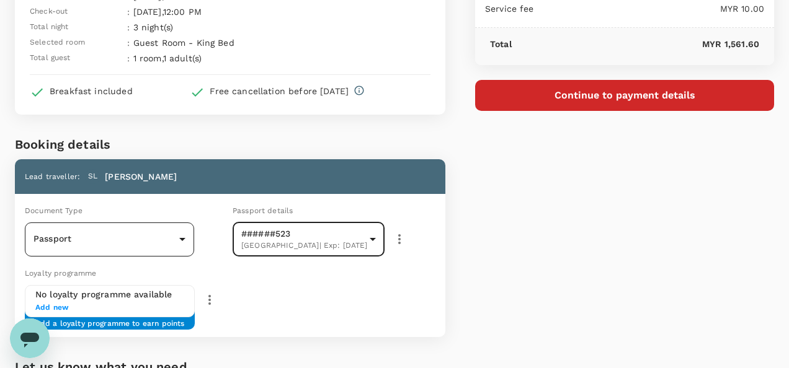
click at [176, 239] on body "Back to hotel details Review selection You've selected Four Points By Sheraton …" at bounding box center [394, 210] width 789 height 669
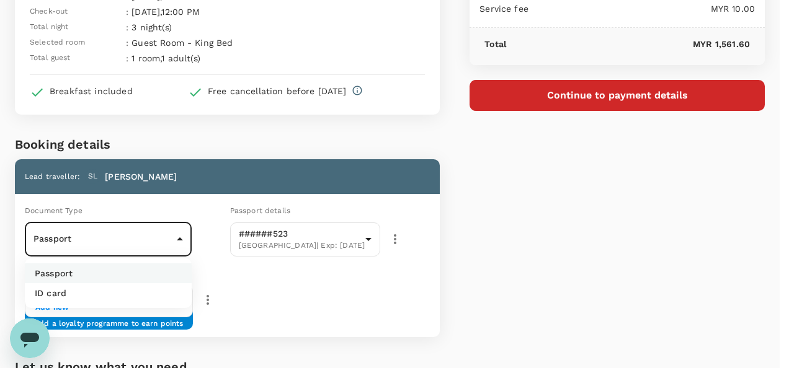
click at [261, 291] on div at bounding box center [394, 184] width 789 height 368
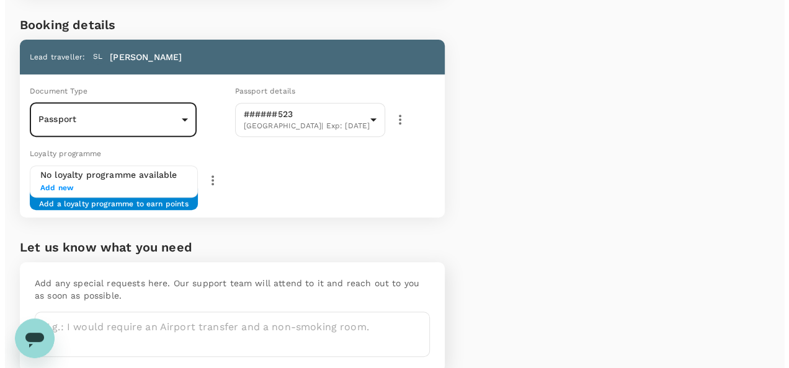
scroll to position [0, 0]
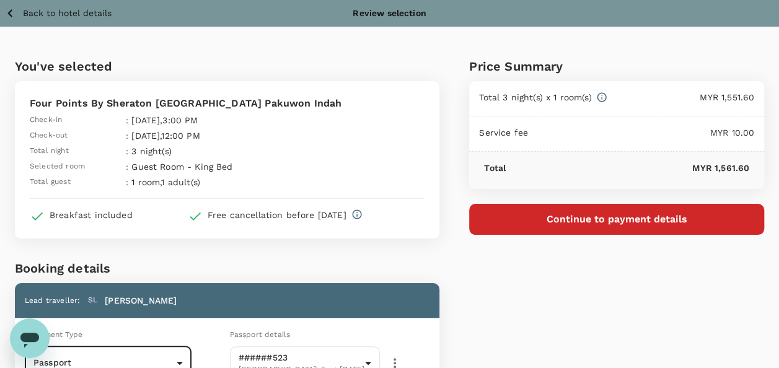
click at [569, 221] on button "Continue to payment details" at bounding box center [616, 219] width 295 height 31
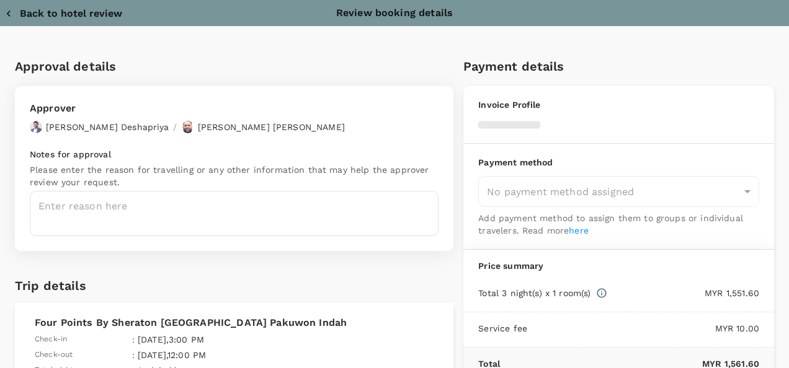
click at [33, 335] on div "Four Points By Sheraton Surabaya Pakuwon Indah Check-in : 07 Oct 2025 , 3:00 PM…" at bounding box center [234, 374] width 438 height 143
type input "9e254831-a140-43d4-90d9-f4bdc71b84d3"
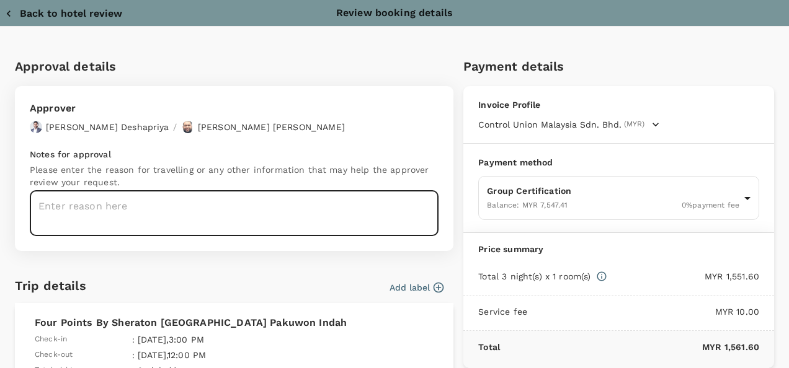
click at [171, 203] on textarea at bounding box center [234, 213] width 409 height 45
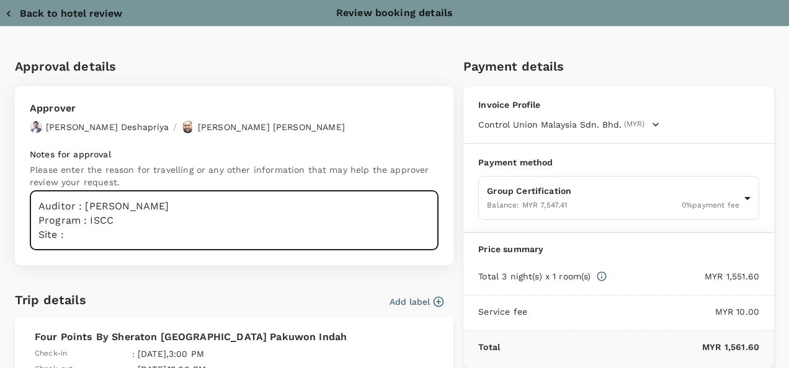
paste textarea "PRJ 896820 PT. EcoOils Jaya Indonesia, Gresik"
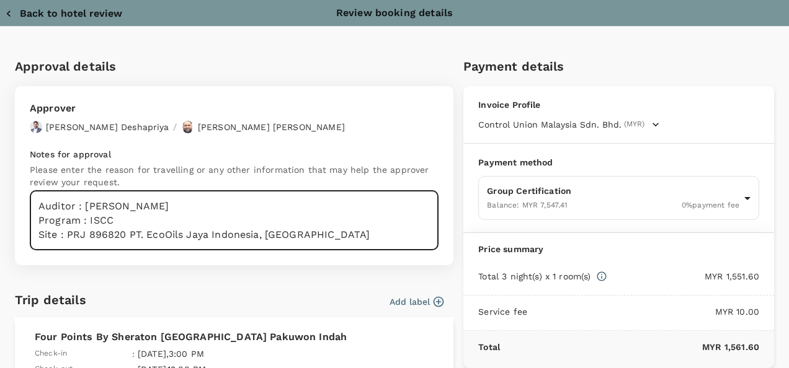
drag, startPoint x: 130, startPoint y: 232, endPoint x: 69, endPoint y: 234, distance: 60.8
click at [69, 234] on textarea "Auditor : Sheron Program : ISCC Site : PRJ 896820 PT. EcoOils Jaya Indonesia, G…" at bounding box center [234, 221] width 409 height 60
click at [256, 236] on textarea "Auditor : Sheron Program : ISCC Site : PT. EcoOils Jaya Indonesia, Gresik" at bounding box center [234, 221] width 409 height 60
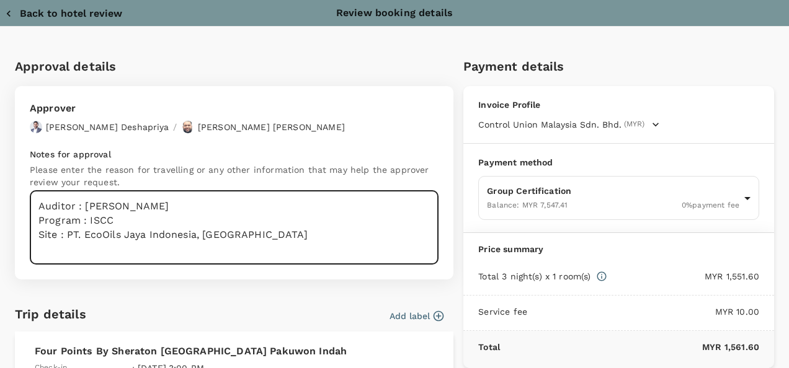
paste textarea "PRJ 896820"
click at [61, 250] on textarea "Auditor : Sheron Program : ISCC Site : PT. EcoOils Jaya Indonesia, Gresik PRJ 8…" at bounding box center [234, 228] width 409 height 74
click at [107, 253] on textarea "Auditor : Sheron Program : ISCC Site : PT. EcoOils Jaya Indonesia, Gresik PRJ :…" at bounding box center [234, 228] width 409 height 74
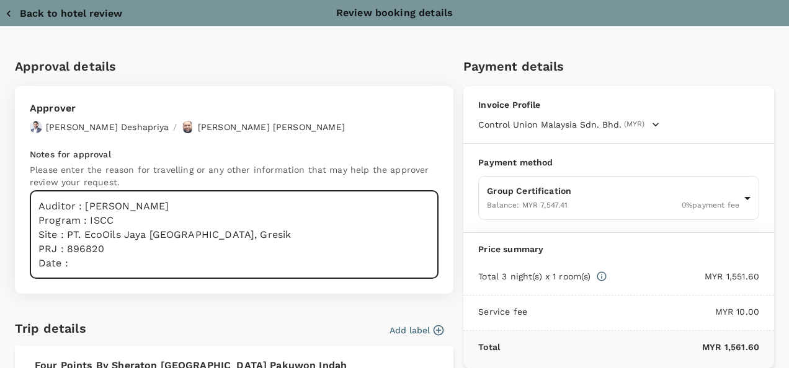
click at [110, 262] on textarea "Auditor : Sheron Program : ISCC Site : PT. EcoOils Jaya Indonesia, Gresik PRJ :…" at bounding box center [234, 235] width 409 height 88
paste textarea "08th & 09th Oct 2025"
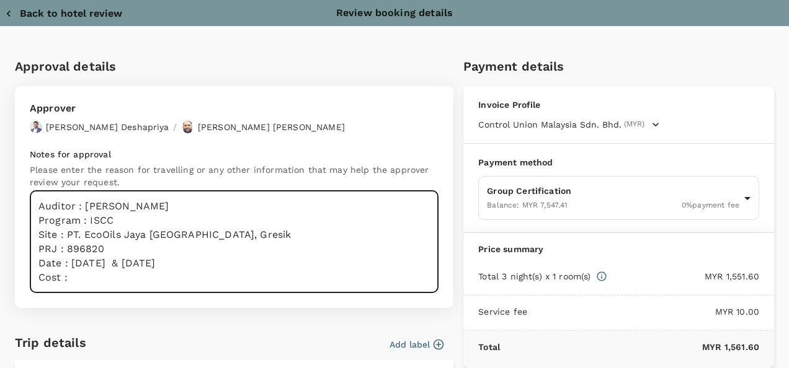
drag, startPoint x: 113, startPoint y: 254, endPoint x: 64, endPoint y: 246, distance: 49.0
click at [64, 246] on textarea "Auditor : Sheron Program : ISCC Site : PT. EcoOils Jaya Indonesia, Gresik PRJ :…" at bounding box center [234, 242] width 409 height 102
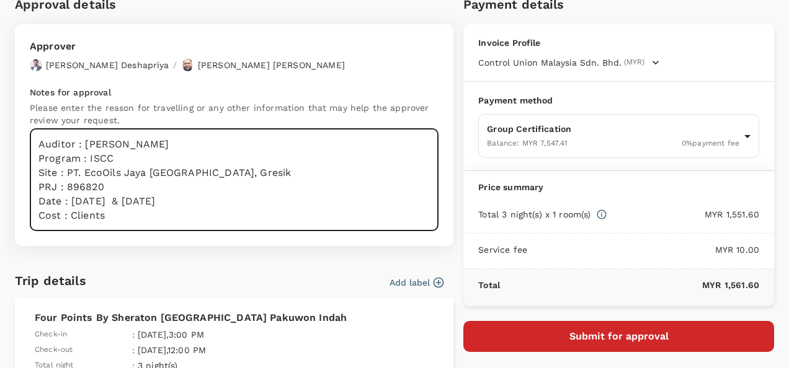
type textarea "Auditor : Sheron Program : ISCC Site : PT. EcoOils Jaya Indonesia, Gresik PRJ :…"
click at [551, 343] on button "Submit for approval" at bounding box center [618, 336] width 311 height 31
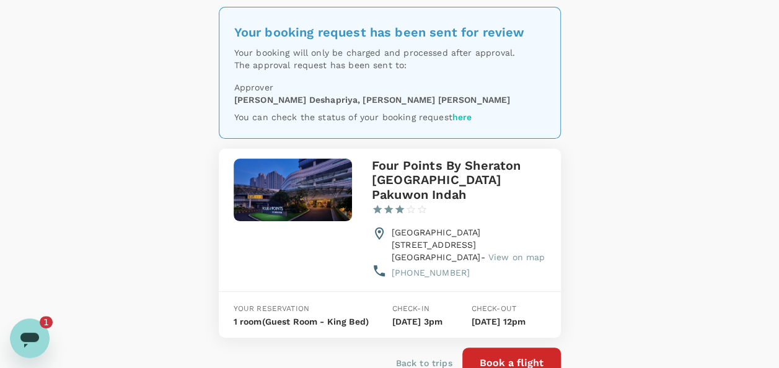
scroll to position [124, 0]
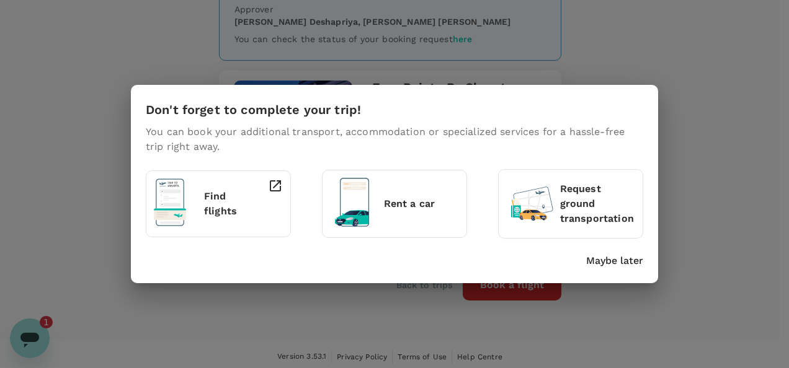
click at [33, 329] on div "Don't forget to complete your trip! You can book your additional transport, acc…" at bounding box center [394, 184] width 789 height 368
click at [33, 335] on div "Don't forget to complete your trip! You can book your additional transport, acc…" at bounding box center [394, 184] width 789 height 368
click at [607, 263] on p "Maybe later" at bounding box center [614, 261] width 57 height 15
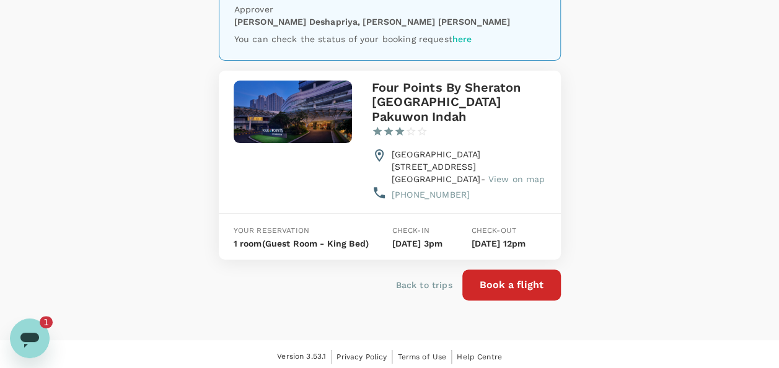
click at [48, 334] on div "Open messaging window, 1 unread message" at bounding box center [29, 338] width 37 height 37
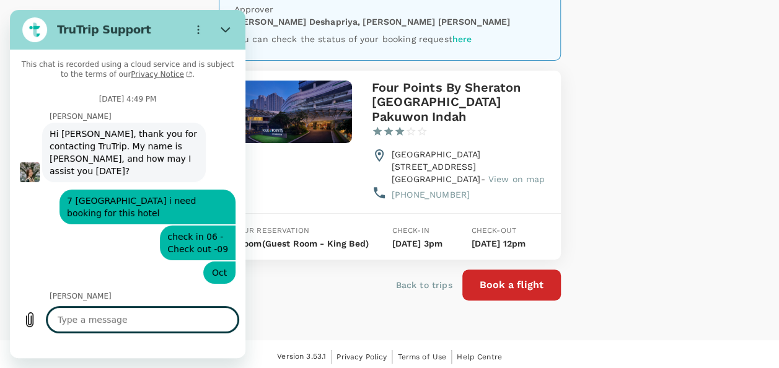
scroll to position [5991, 0]
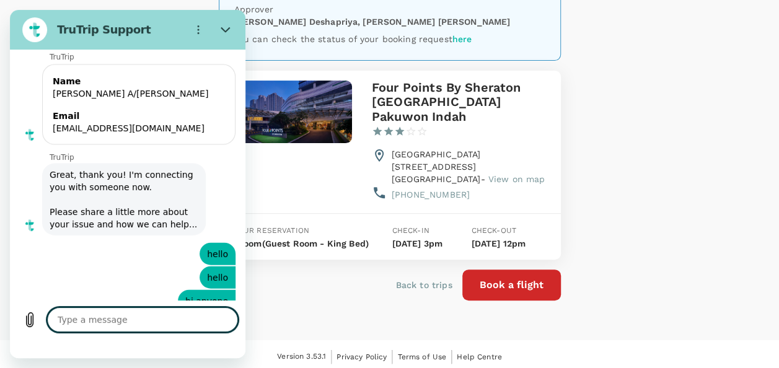
type textarea "x"
click at [126, 320] on textarea at bounding box center [142, 320] width 191 height 25
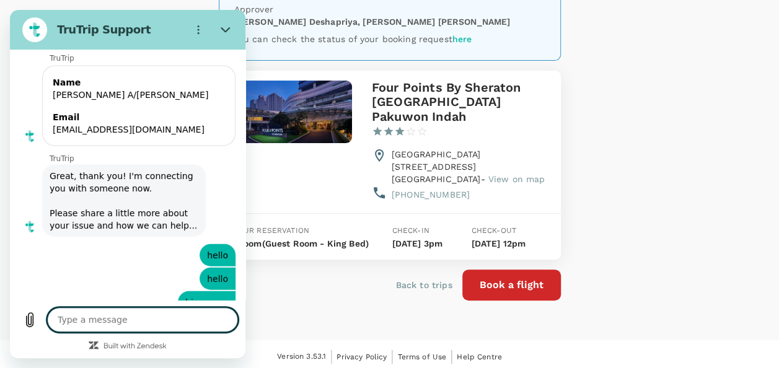
type textarea "i"
type textarea "x"
type textarea "i"
type textarea "x"
type textarea "i n"
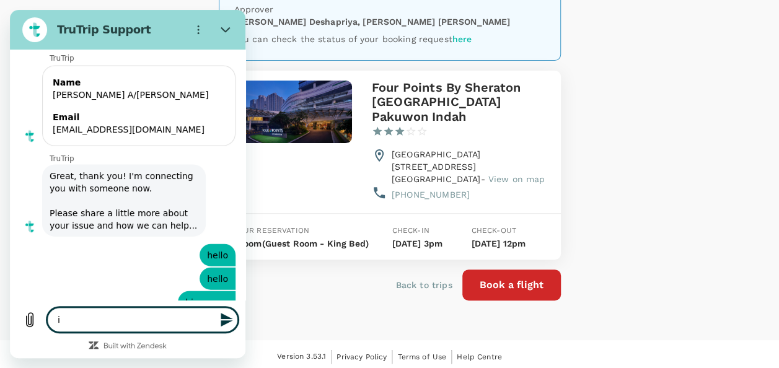
type textarea "x"
type textarea "i ne"
type textarea "x"
type textarea "i nee"
type textarea "x"
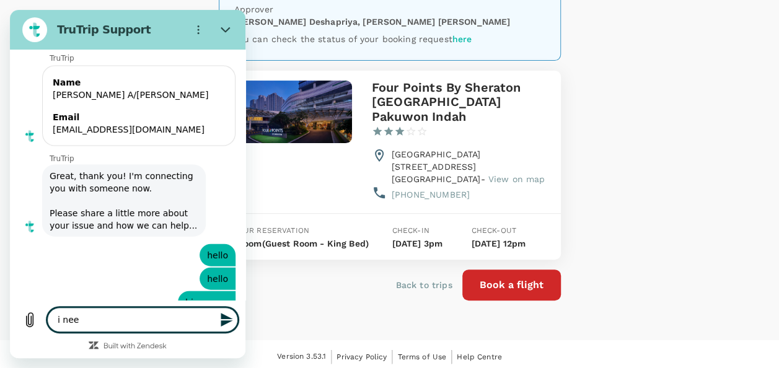
type textarea "i need"
type textarea "x"
type textarea "i need"
type textarea "x"
type textarea "i need y"
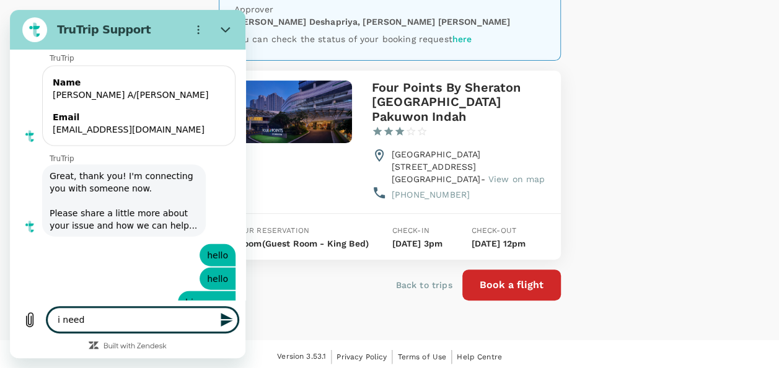
type textarea "x"
type textarea "i need yo"
type textarea "x"
type textarea "i need you"
type textarea "x"
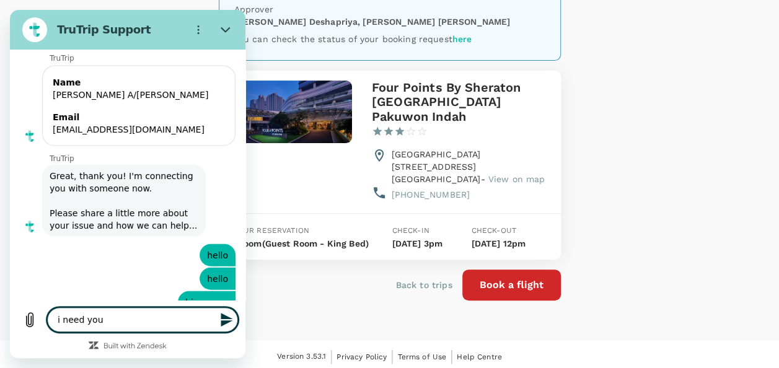
type textarea "i need your"
type textarea "x"
type textarea "i need your"
type textarea "x"
type textarea "i need your h"
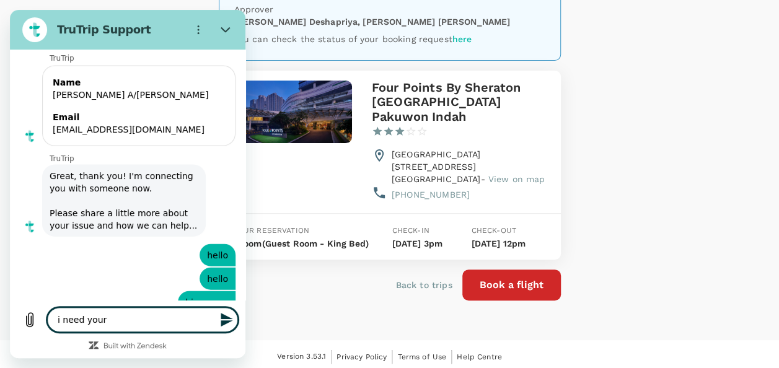
type textarea "x"
type textarea "i need your he"
type textarea "x"
type textarea "i need your hel"
type textarea "x"
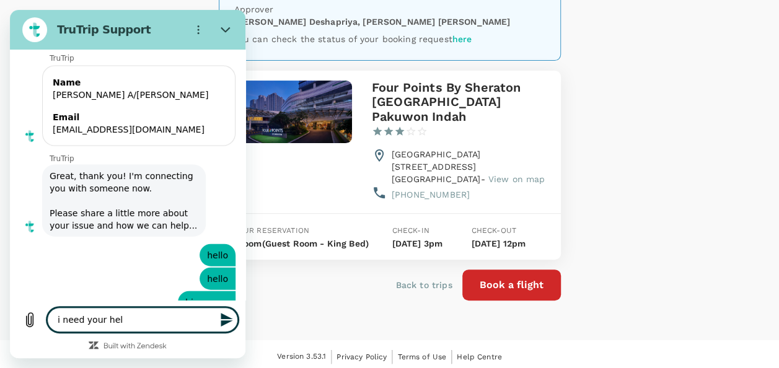
type textarea "i need your he"
type textarea "x"
type textarea "i need your hek"
type textarea "x"
type textarea "i need your heko"
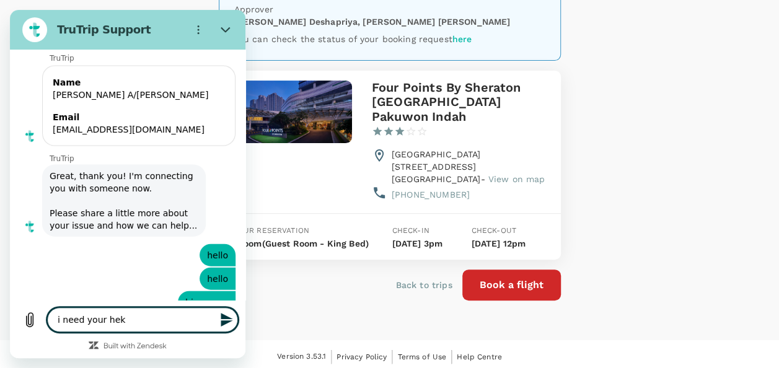
type textarea "x"
type textarea "i need your heko"
type textarea "x"
type textarea "i need your heko"
type textarea "x"
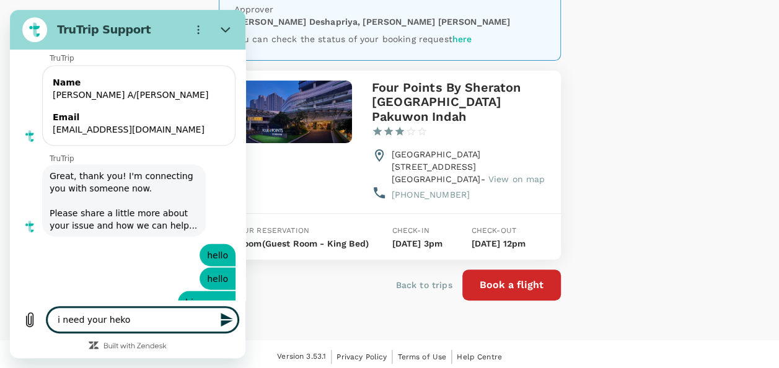
type textarea "i need your hek"
type textarea "x"
type textarea "i need your he"
type textarea "x"
type textarea "i need your hek"
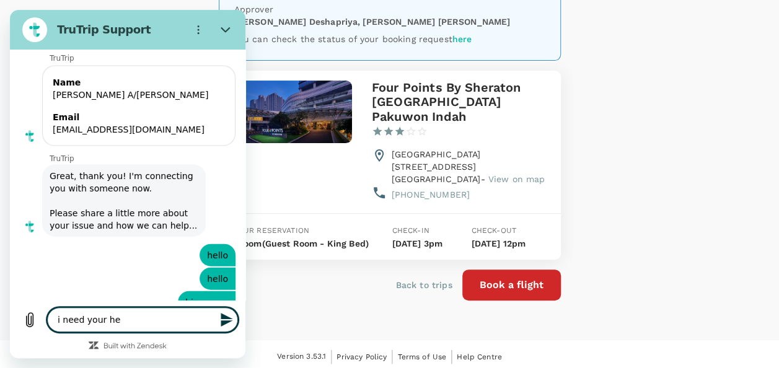
type textarea "x"
type textarea "i need your he"
type textarea "x"
type textarea "i need your hel"
type textarea "x"
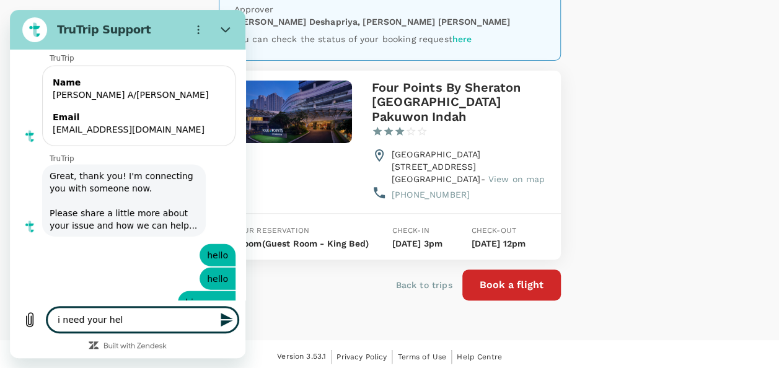
type textarea "i need your help"
type textarea "x"
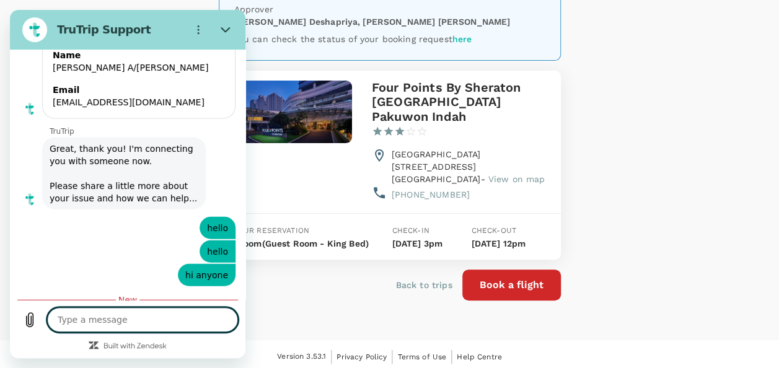
type textarea "x"
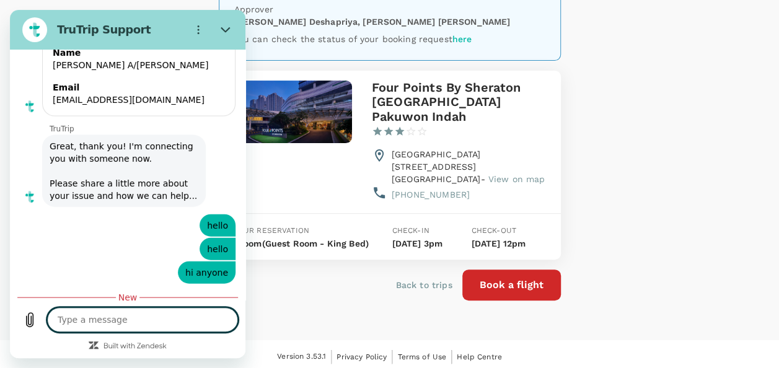
type textarea "t"
type textarea "x"
type textarea "to"
type textarea "x"
type textarea "to"
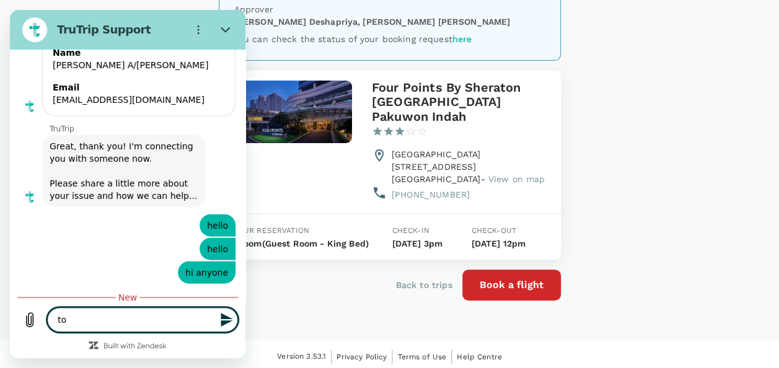
type textarea "x"
type textarea "to u"
type textarea "x"
type textarea "to up"
type textarea "x"
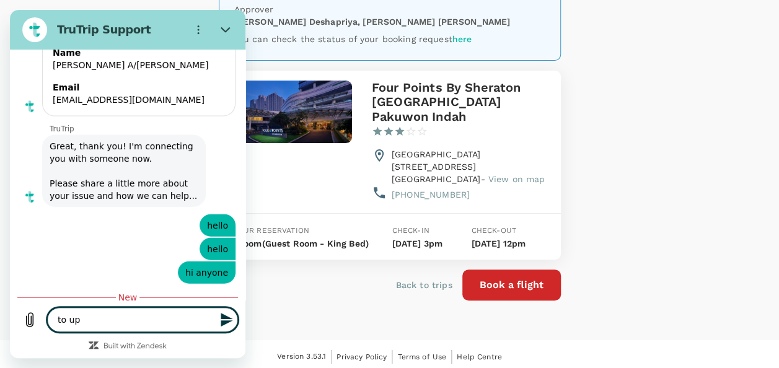
type textarea "to upd"
type textarea "x"
type textarea "to upda"
type textarea "x"
type textarea "to updat"
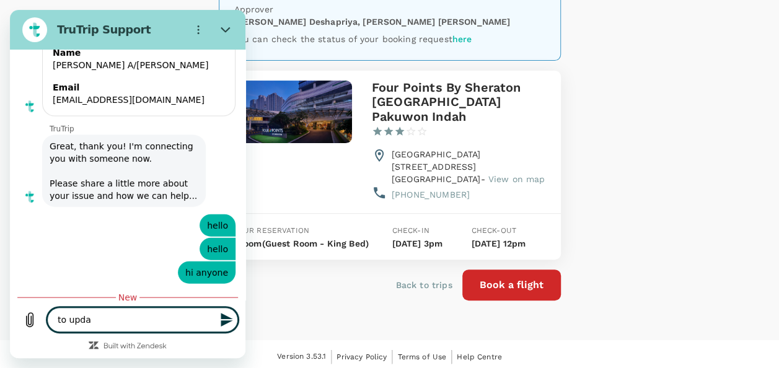
type textarea "x"
type textarea "to update"
type textarea "x"
type textarea "to update"
type textarea "x"
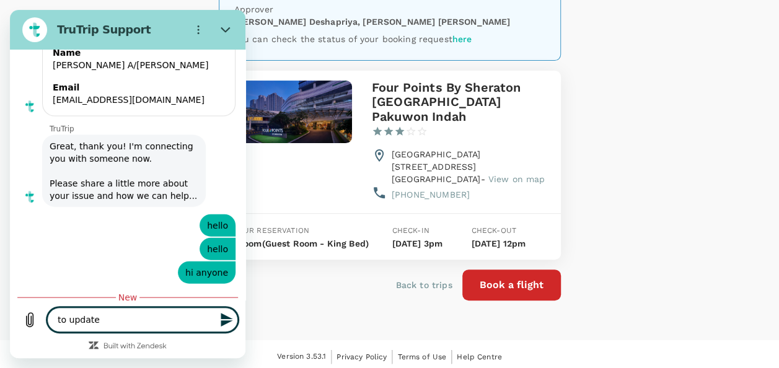
type textarea "to update t"
type textarea "x"
type textarea "to update th"
type textarea "x"
type textarea "to update th"
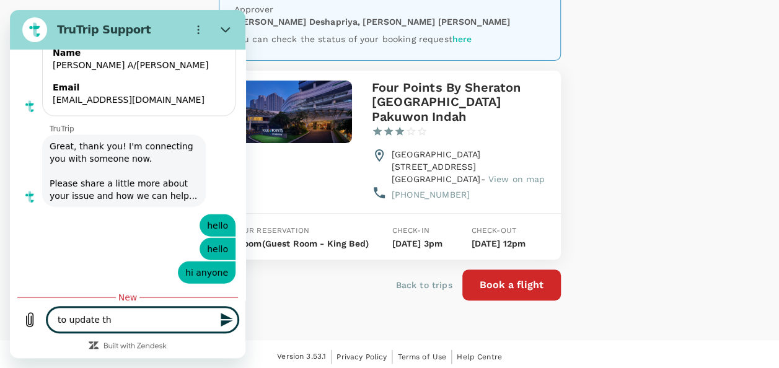
type textarea "x"
type textarea "to update th"
type textarea "x"
type textarea "to update the"
type textarea "x"
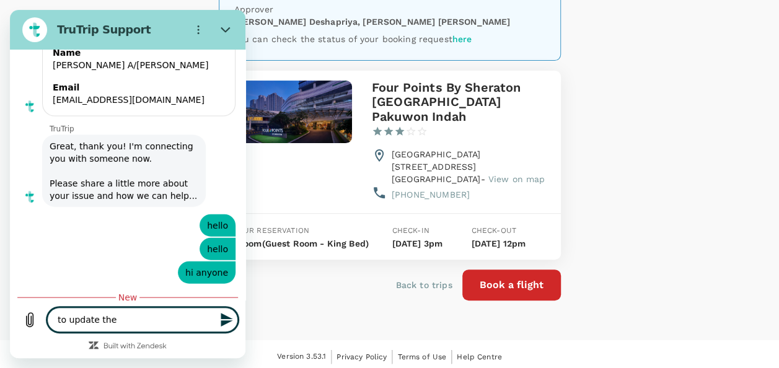
type textarea "to update the"
type textarea "x"
type textarea "to update the n"
type textarea "x"
type textarea "to update the ne"
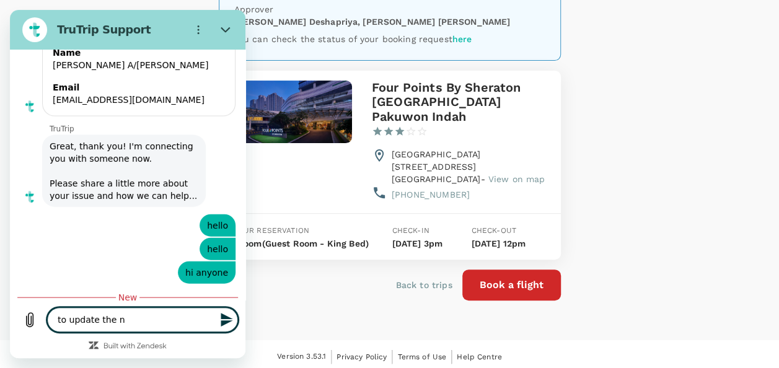
type textarea "x"
type textarea "to update the new"
type textarea "x"
type textarea "to update the new"
type textarea "x"
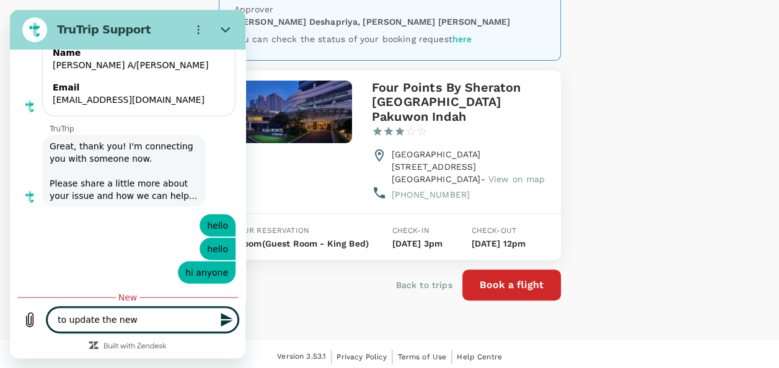
type textarea "to update the new v"
type textarea "x"
type textarea "to update the new vu"
type textarea "x"
type textarea "to update the new vus"
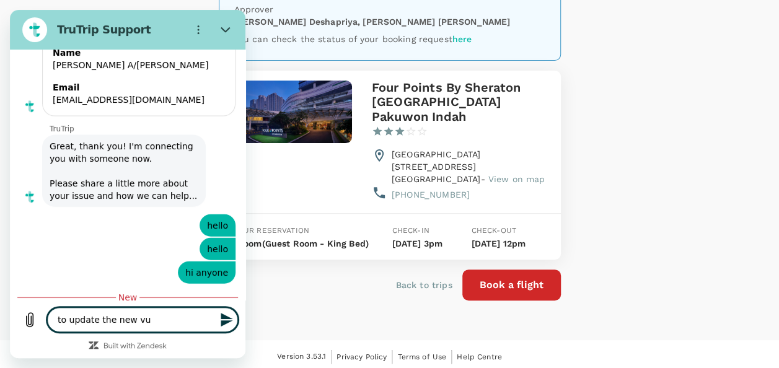
type textarea "x"
type textarea "to update the new vusa"
type textarea "x"
type textarea "to update the new vusa"
type textarea "x"
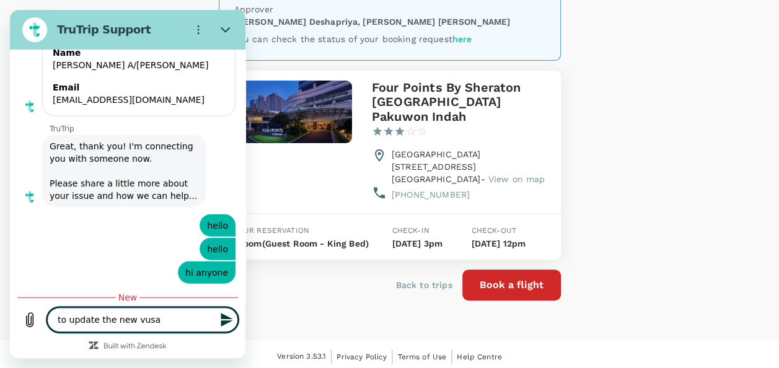
type textarea "to update the new vusa"
type textarea "x"
type textarea "to update the new vus"
type textarea "x"
type textarea "to update the new vu"
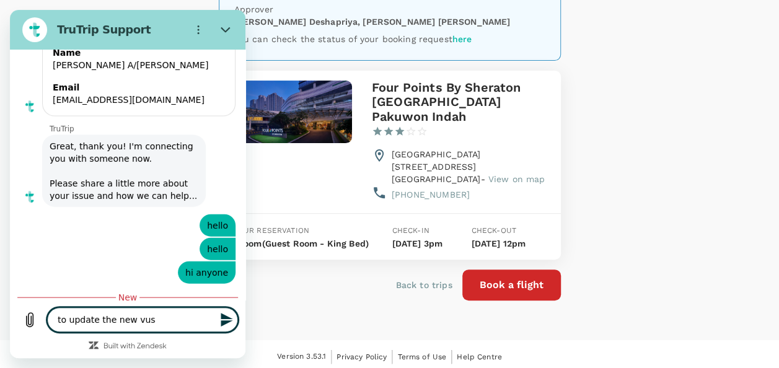
type textarea "x"
type textarea "to update the new v"
type textarea "x"
type textarea "to update the new vi"
type textarea "x"
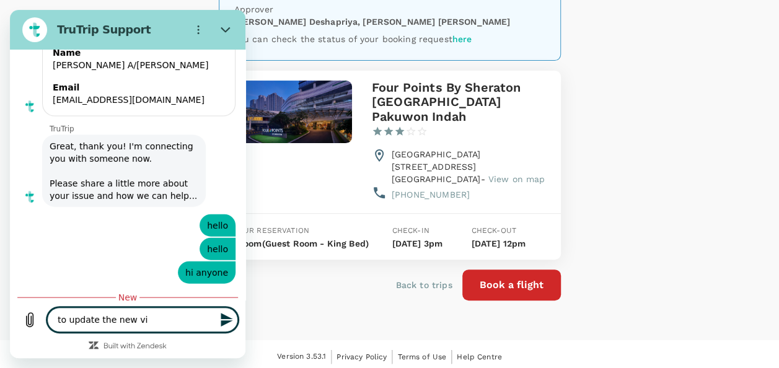
type textarea "to update the new vis"
type textarea "x"
type textarea "to update the new visa"
type textarea "x"
type textarea "to update the new visa"
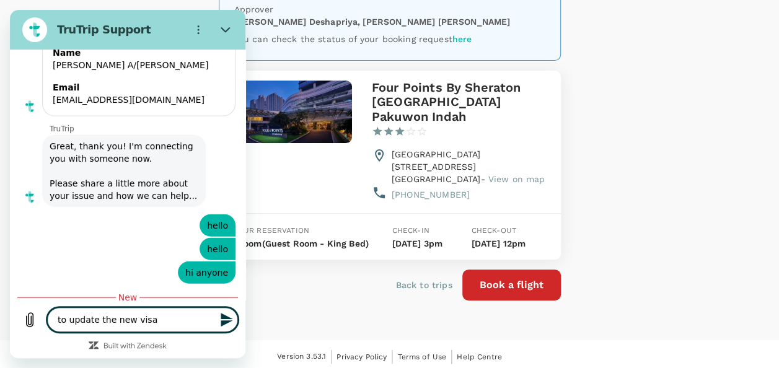
type textarea "x"
type textarea "to update the new visa d"
type textarea "x"
type textarea "to update the new visa de"
type textarea "x"
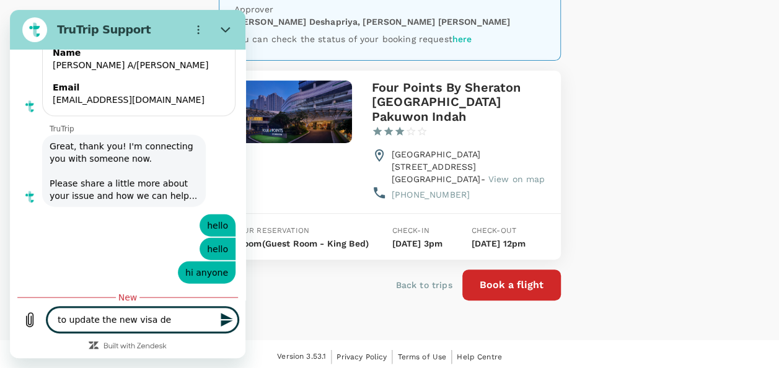
type textarea "to update the new visa det"
type textarea "x"
type textarea "to update the new visa deta"
type textarea "x"
type textarea "to update the new visa detau"
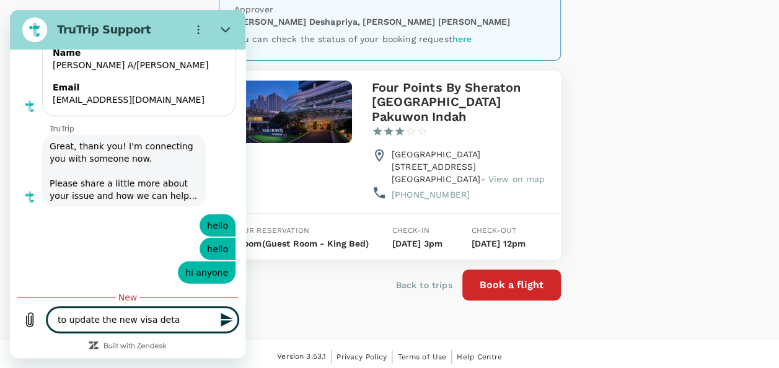
type textarea "x"
type textarea "to update the new visa deta"
type textarea "x"
type textarea "to update the new visa detai"
type textarea "x"
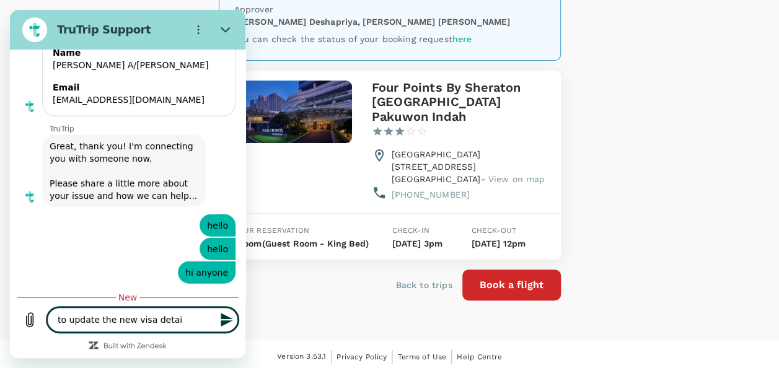
type textarea "to update the new visa detais"
type textarea "x"
type textarea "to update the new visa detaisl"
type textarea "x"
type textarea "to update the new visa detaisl\"
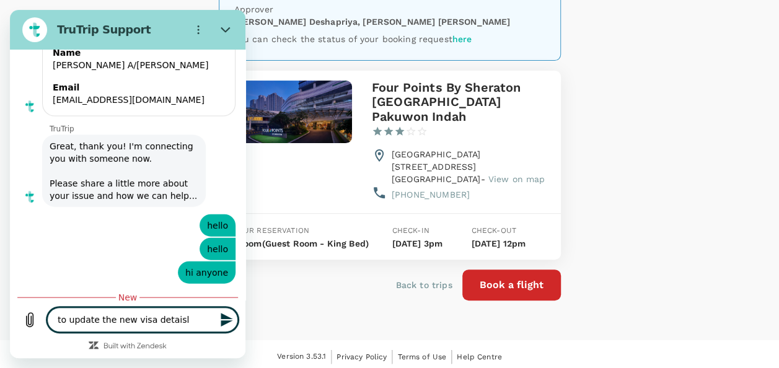
type textarea "x"
type textarea "to update the new visa detaisl"
type textarea "x"
type textarea "to update the new visa detais"
type textarea "x"
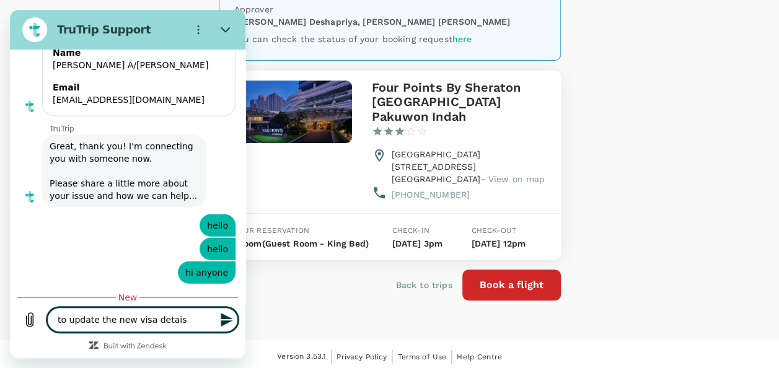
type textarea "to update the new visa detai"
type textarea "x"
type textarea "to update the new visa detail"
type textarea "x"
type textarea "to update the new visa details"
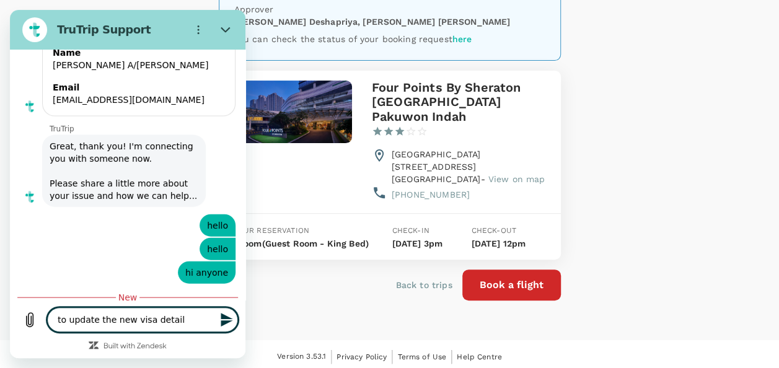
type textarea "x"
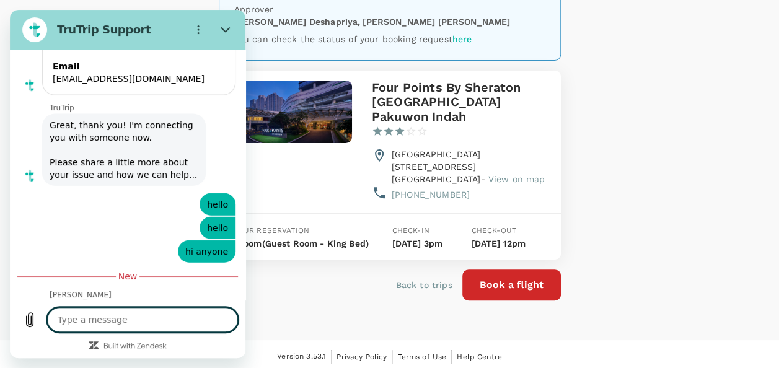
scroll to position [6044, 0]
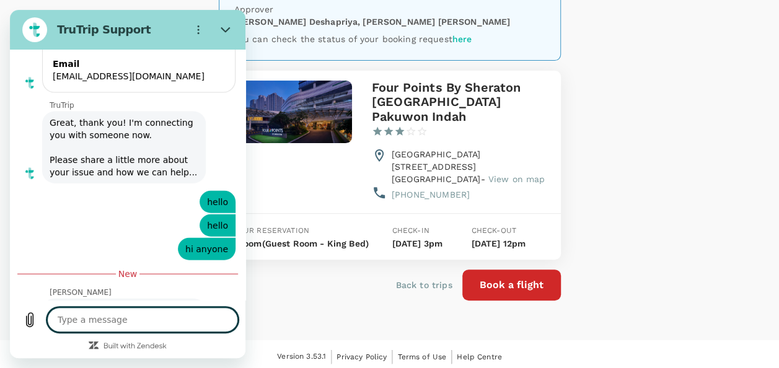
type textarea "t"
type textarea "x"
type textarea "to"
type textarea "x"
type textarea "to"
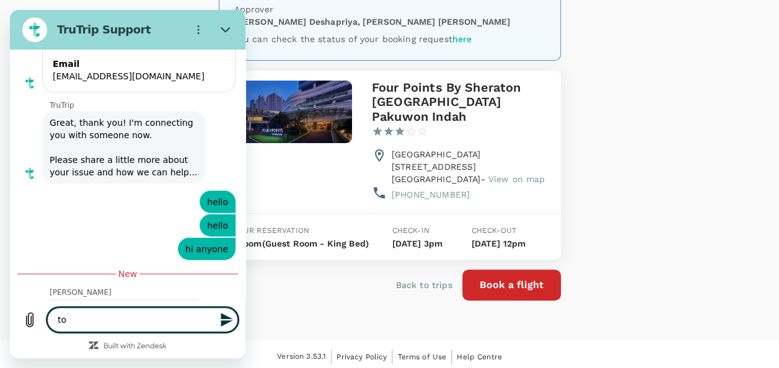
type textarea "x"
type textarea "to o"
type textarea "x"
type textarea "to on"
type textarea "x"
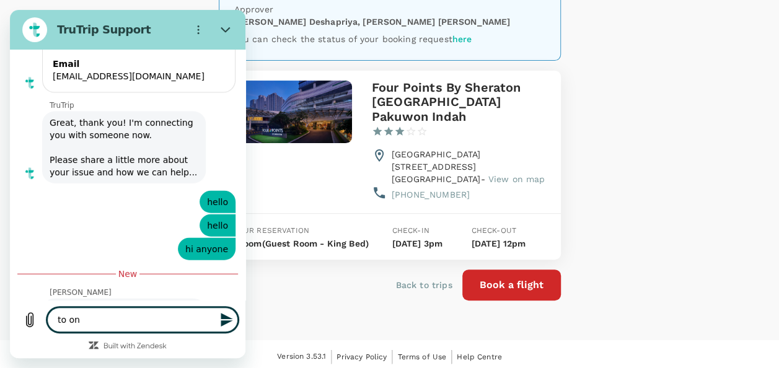
type textarea "to on"
type textarea "x"
type textarea "to on"
type textarea "x"
type textarea "to one"
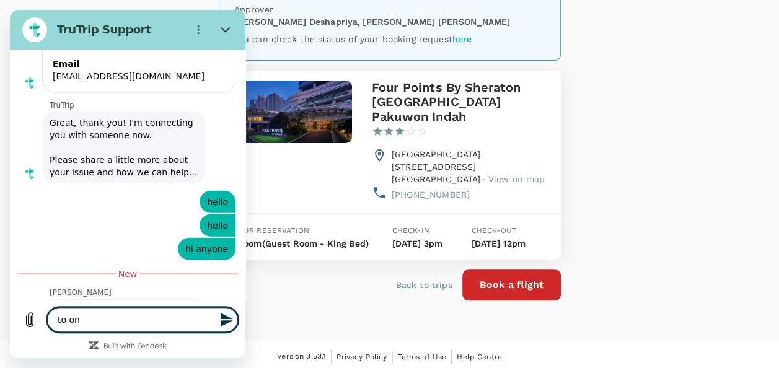
type textarea "x"
type textarea "to one"
type textarea "x"
type textarea "to one t"
type textarea "x"
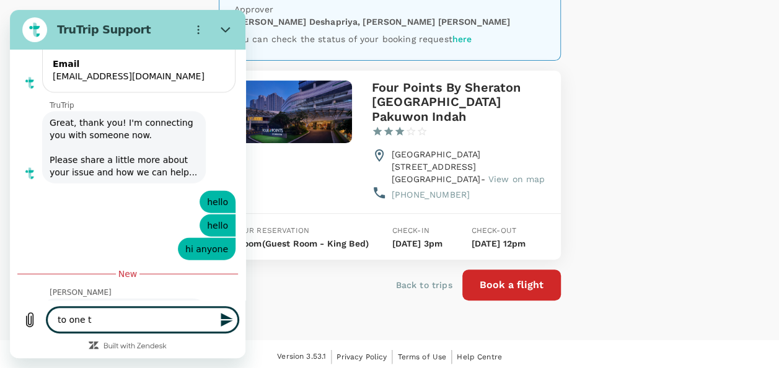
type textarea "to one"
type textarea "x"
type textarea "to one o"
type textarea "x"
type textarea "to one of"
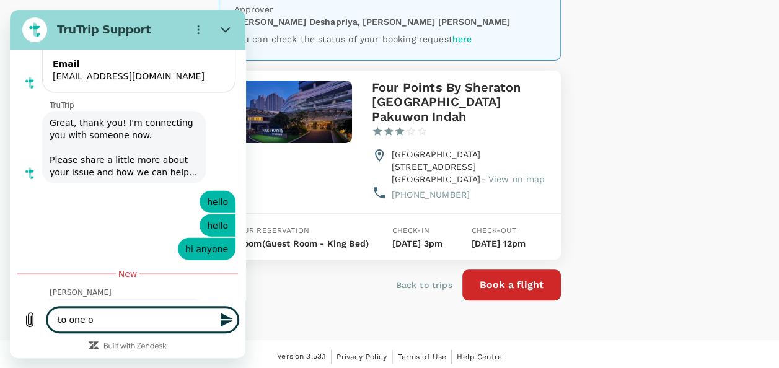
type textarea "x"
type textarea "to one of"
type textarea "x"
type textarea "to one of h"
type textarea "x"
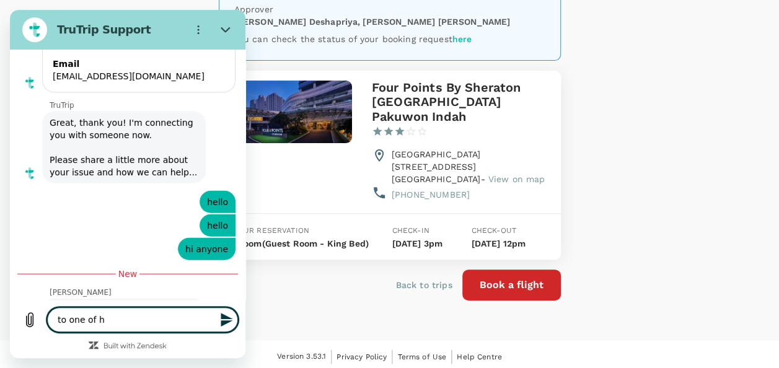
type textarea "to one of"
type textarea "x"
type textarea "to one of t"
type textarea "x"
type textarea "to one of th"
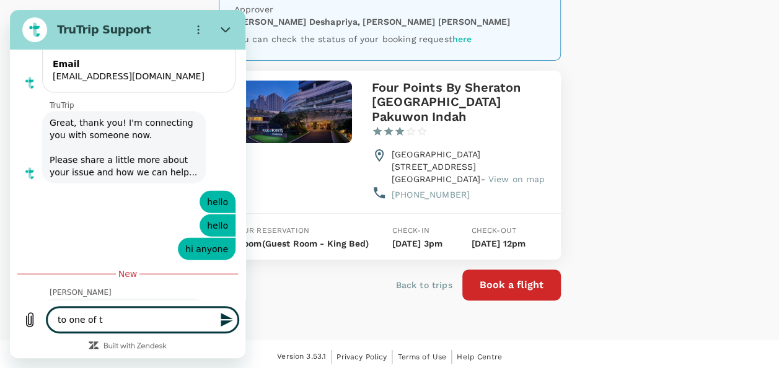
type textarea "x"
type textarea "to one of the"
type textarea "x"
type textarea "to one of the"
type textarea "x"
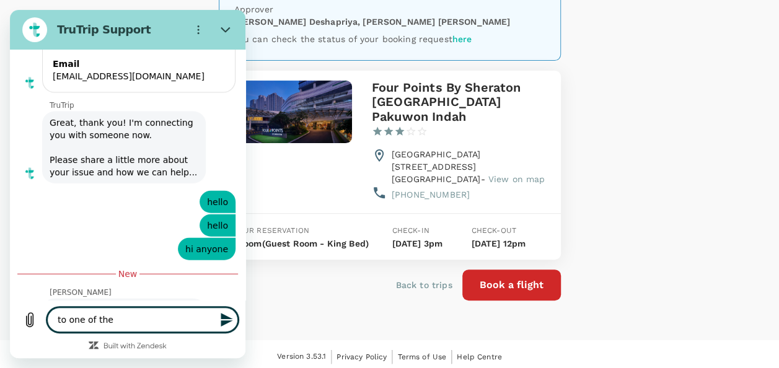
type textarea "to one of the g"
type textarea "x"
type textarea "to one of the gu"
type textarea "x"
type textarea "to one of the gue"
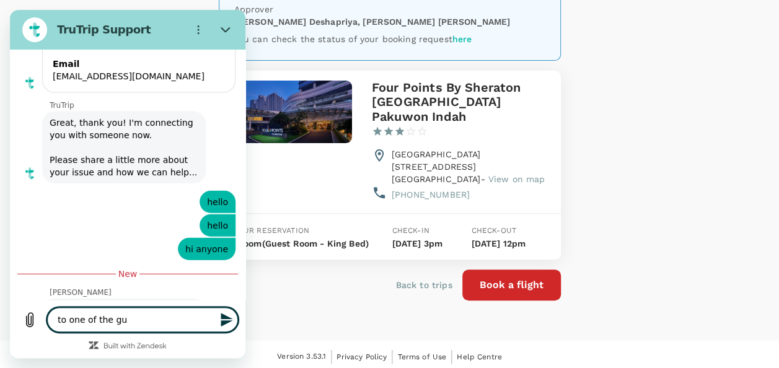
type textarea "x"
type textarea "to one of the gues"
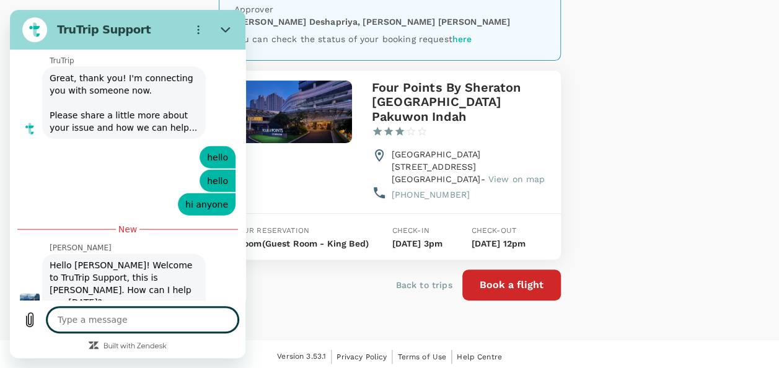
scroll to position [6091, 0]
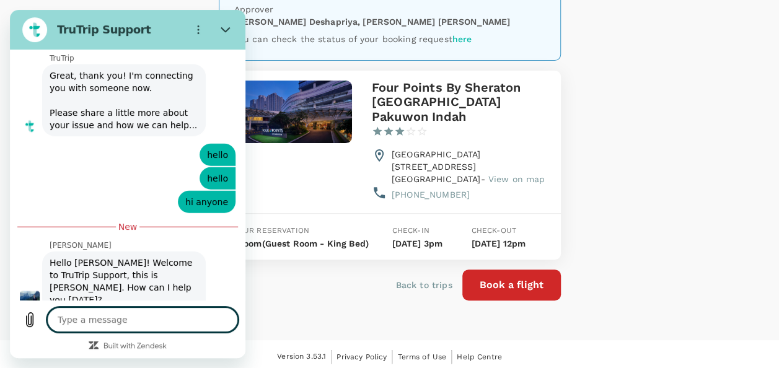
click at [342, 340] on div "Version 3.53.1 Privacy Policy Terms of Use Help Centre" at bounding box center [389, 356] width 779 height 33
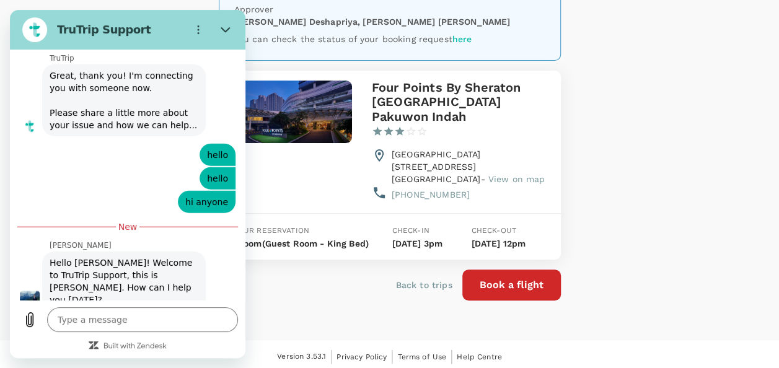
click at [499, 288] on button "Book a flight" at bounding box center [512, 285] width 99 height 31
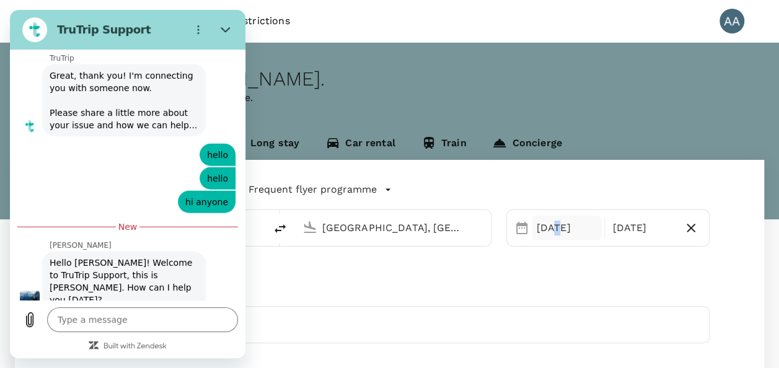
click at [553, 224] on div "[DATE]" at bounding box center [567, 228] width 71 height 25
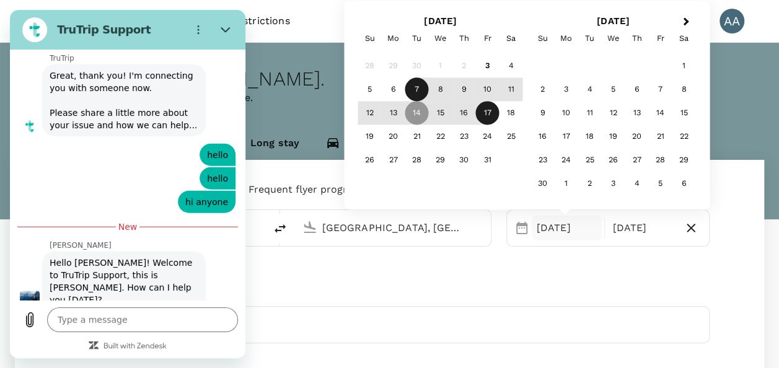
click at [419, 91] on div "7" at bounding box center [417, 90] width 24 height 24
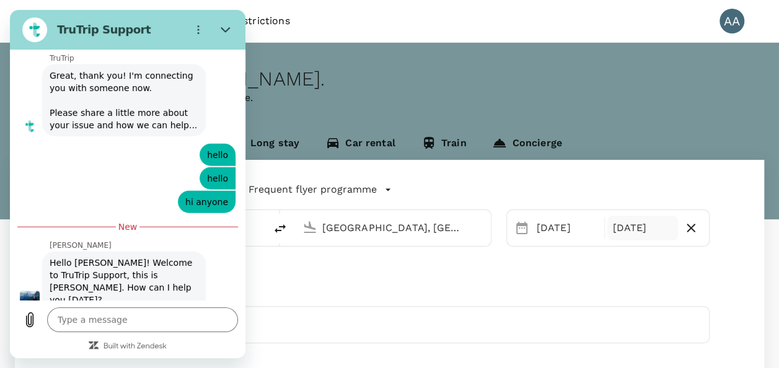
click at [631, 231] on div "[DATE]" at bounding box center [643, 228] width 71 height 25
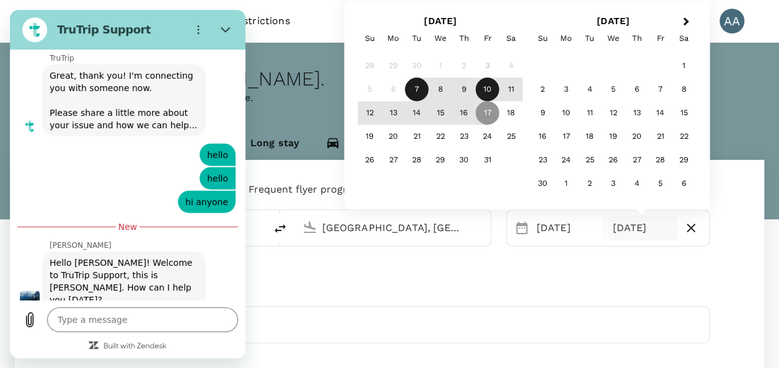
click at [492, 90] on div "10" at bounding box center [488, 90] width 24 height 24
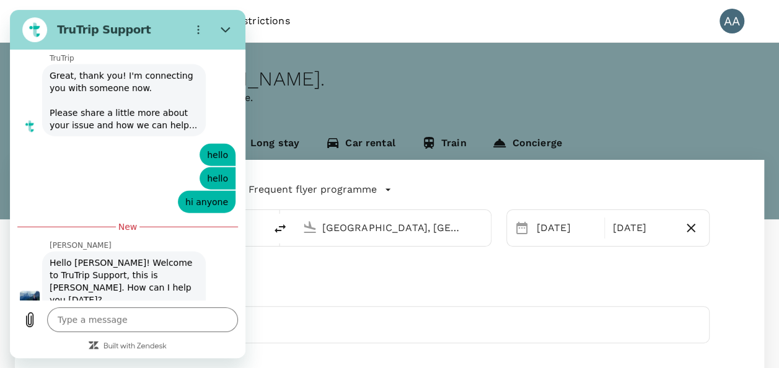
click at [451, 297] on div "Travellers" at bounding box center [389, 293] width 640 height 15
click at [215, 15] on section "TruTrip Support" at bounding box center [128, 30] width 236 height 40
click at [236, 16] on section "TruTrip Support" at bounding box center [128, 30] width 236 height 40
click at [224, 27] on icon "Close" at bounding box center [226, 30] width 10 height 10
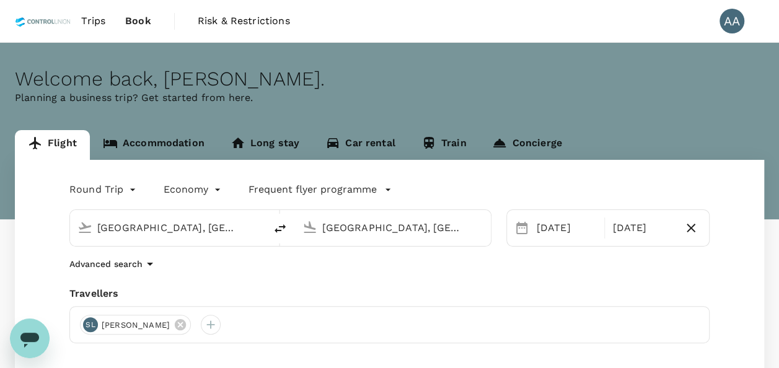
click at [392, 235] on input "[GEOGRAPHIC_DATA], [GEOGRAPHIC_DATA] (any)" at bounding box center [393, 227] width 142 height 19
click at [462, 224] on input "[GEOGRAPHIC_DATA], [GEOGRAPHIC_DATA] (any)" at bounding box center [393, 227] width 142 height 19
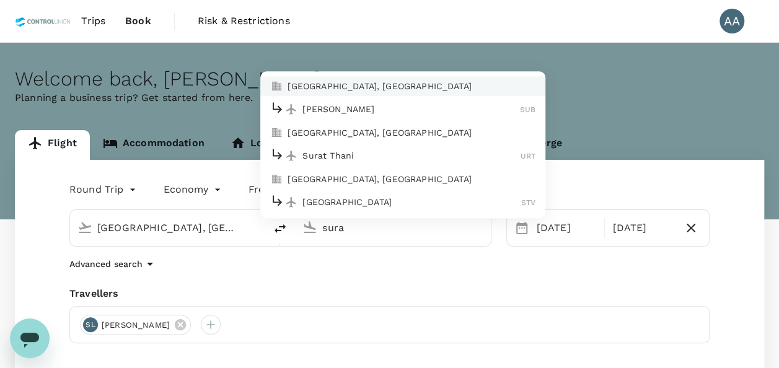
click at [331, 105] on p "[PERSON_NAME]" at bounding box center [412, 110] width 218 height 12
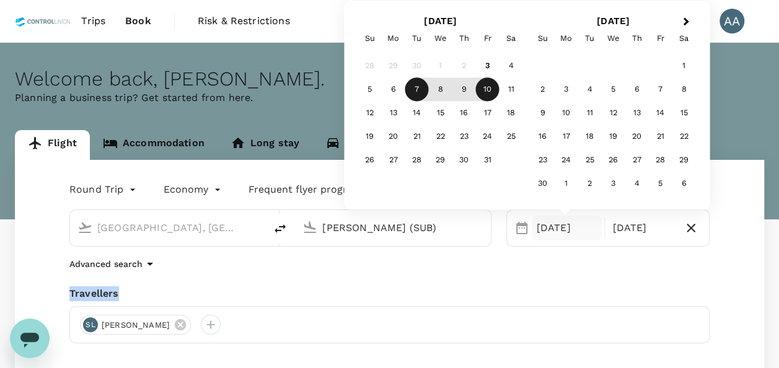
click at [538, 272] on div "Round Trip roundtrip Economy economy Frequent flyer programme [GEOGRAPHIC_DATA]…" at bounding box center [390, 335] width 750 height 350
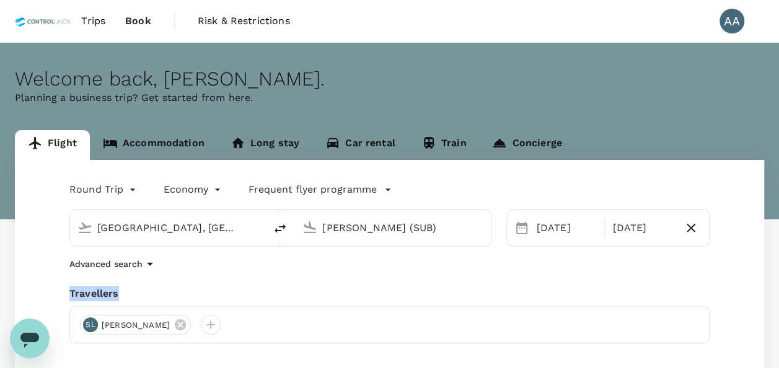
scroll to position [62, 0]
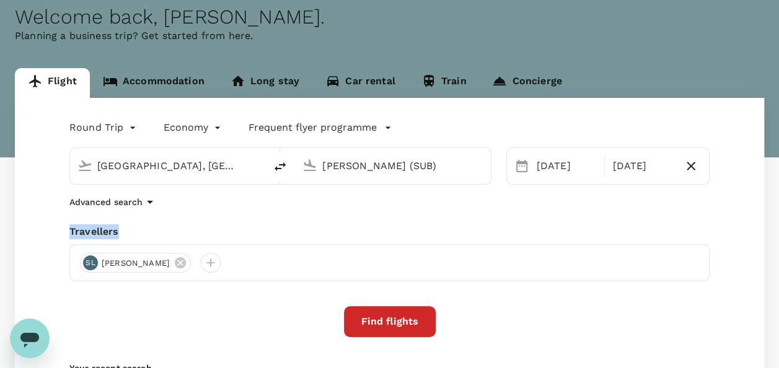
click at [400, 322] on button "Find flights" at bounding box center [390, 321] width 92 height 31
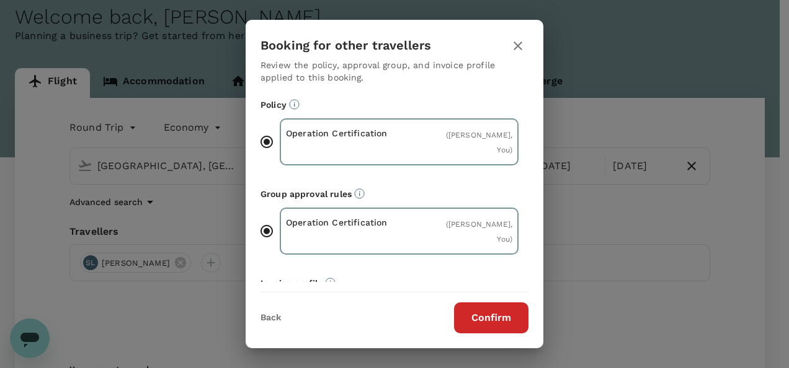
click at [480, 300] on div "Back Confirm" at bounding box center [395, 313] width 298 height 41
click at [472, 320] on button "Confirm" at bounding box center [491, 318] width 74 height 31
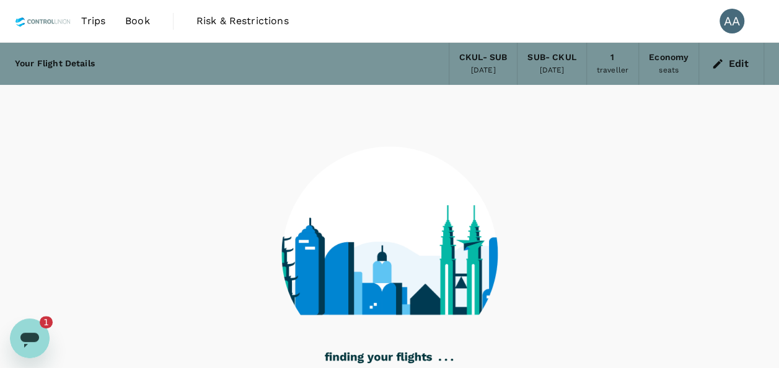
click at [19, 337] on icon "Open messaging window, 1 unread message" at bounding box center [30, 338] width 22 height 22
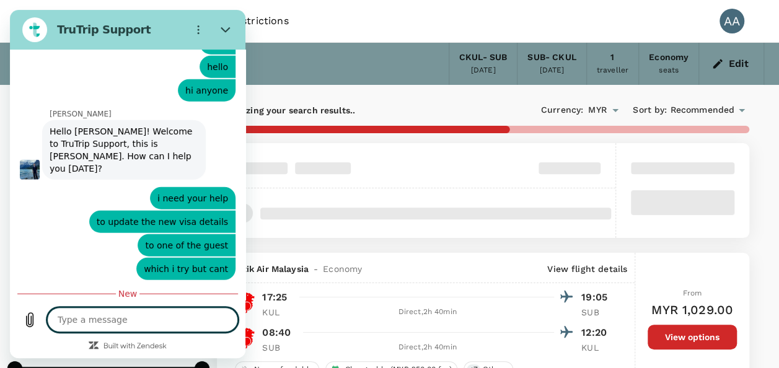
scroll to position [6205, 0]
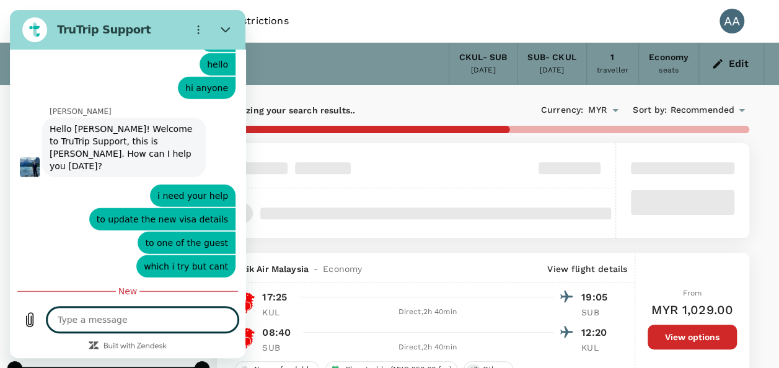
click at [145, 328] on textarea at bounding box center [142, 320] width 191 height 25
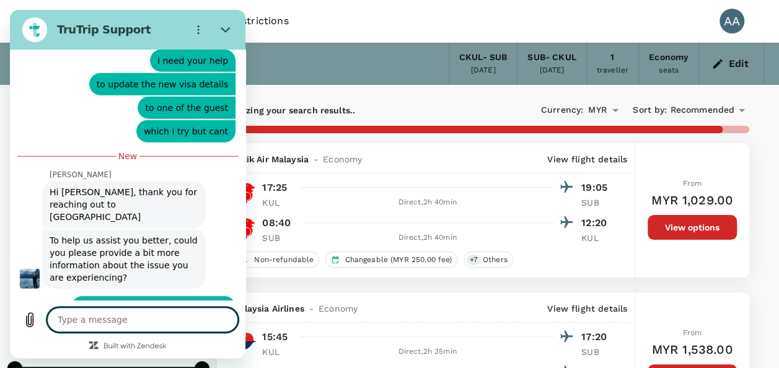
scroll to position [6343, 0]
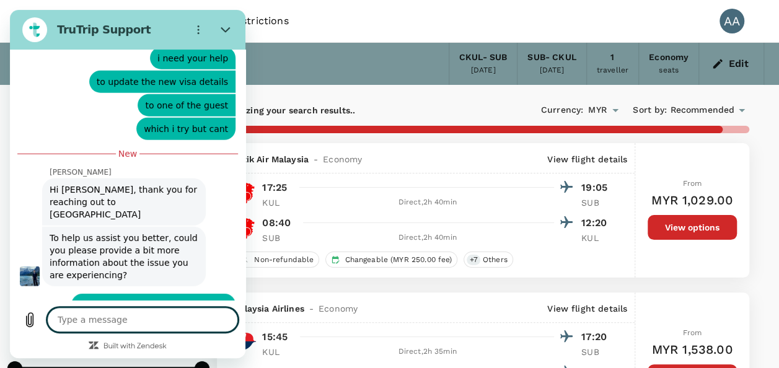
click at [147, 320] on textarea at bounding box center [142, 320] width 191 height 25
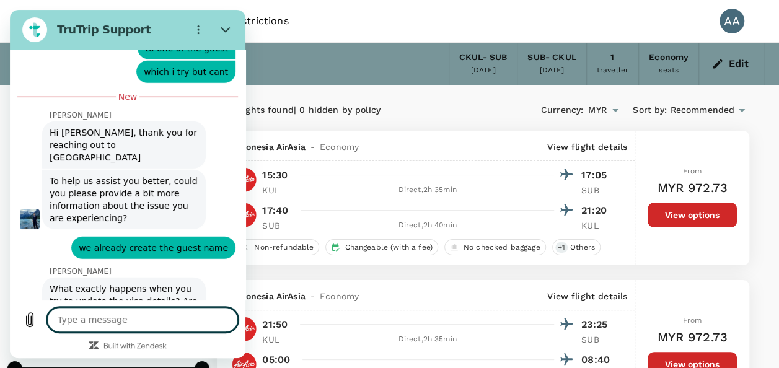
scroll to position [6402, 0]
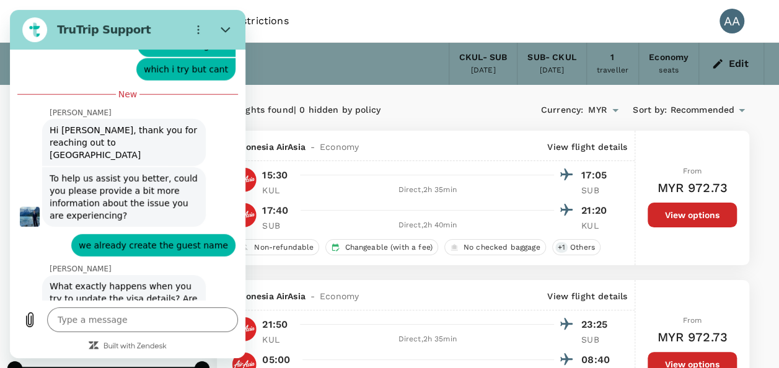
click at [393, 260] on div "Indonesia AirAsia - Economy View flight details 15:30 17:05 KUL Direct , 2h 35m…" at bounding box center [426, 198] width 419 height 135
drag, startPoint x: 229, startPoint y: 29, endPoint x: 248, endPoint y: 56, distance: 33.0
click at [229, 29] on icon "Close" at bounding box center [226, 30] width 10 height 10
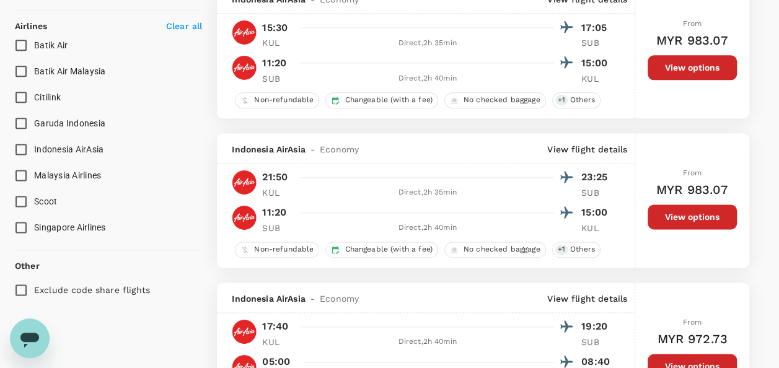
scroll to position [806, 0]
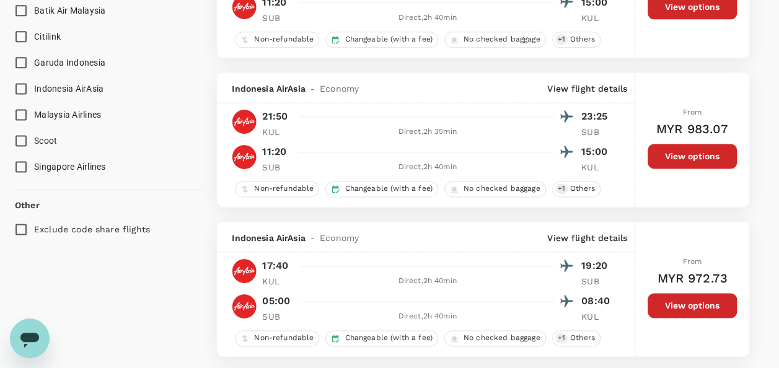
drag, startPoint x: 115, startPoint y: 266, endPoint x: 118, endPoint y: 259, distance: 8.1
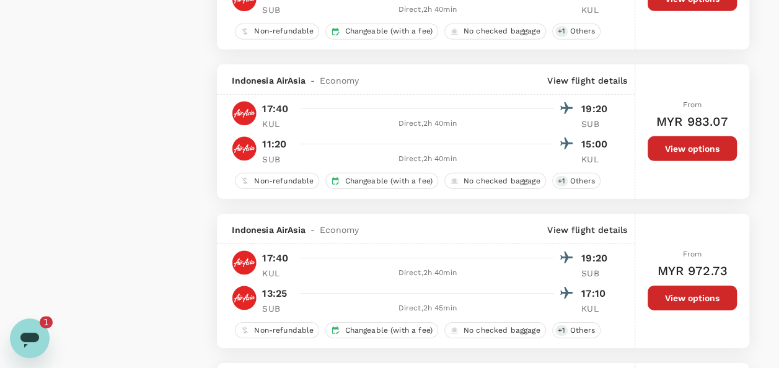
scroll to position [0, 0]
click at [38, 334] on icon "Open messaging window, 1 unread message" at bounding box center [30, 338] width 22 height 22
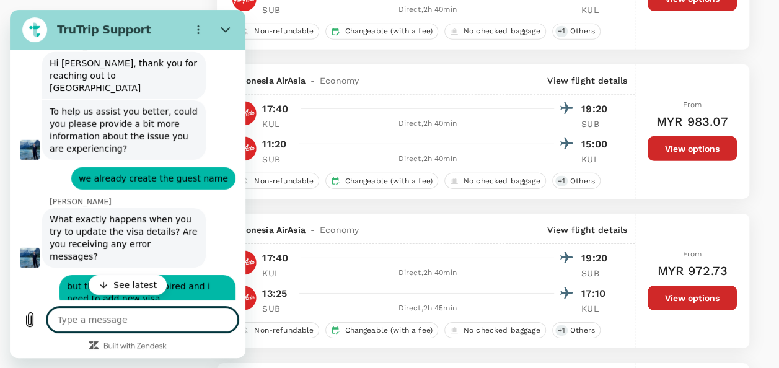
scroll to position [6468, 0]
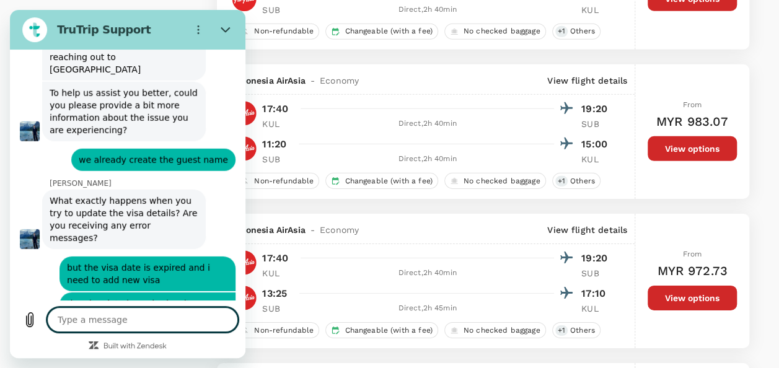
click at [159, 321] on textarea at bounding box center [142, 320] width 191 height 25
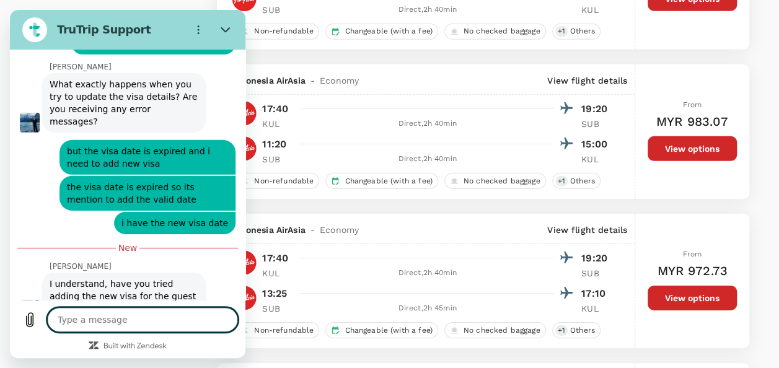
scroll to position [6587, 0]
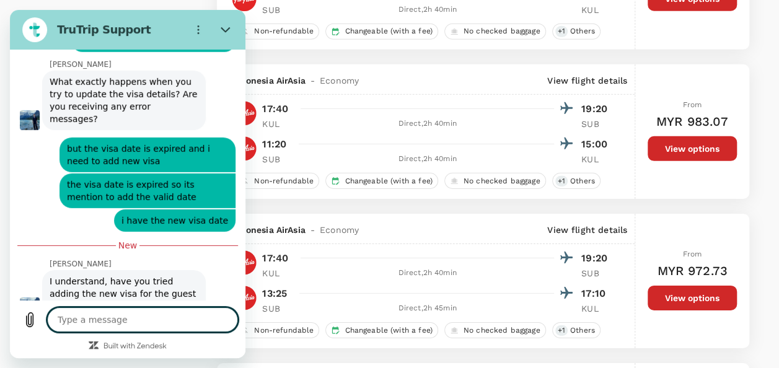
click at [360, 238] on div "Indonesia AirAsia - Economy View flight details" at bounding box center [426, 229] width 418 height 30
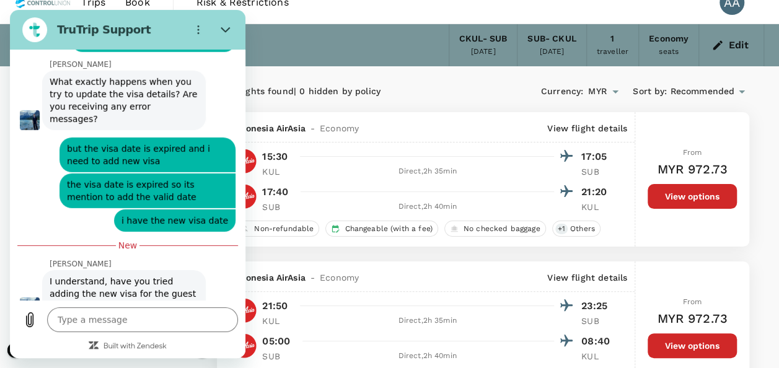
scroll to position [0, 0]
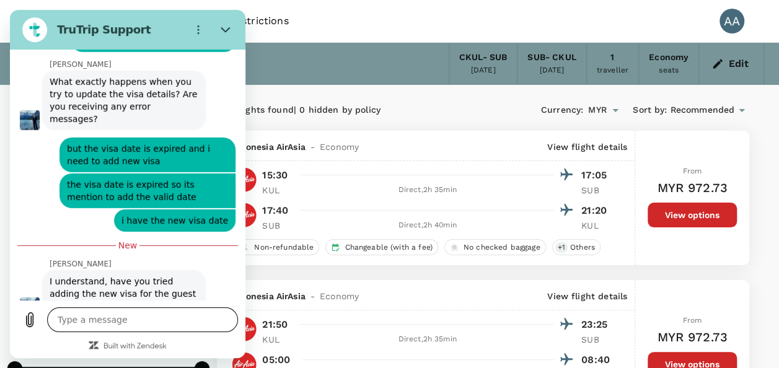
click at [108, 324] on textarea at bounding box center [142, 320] width 191 height 25
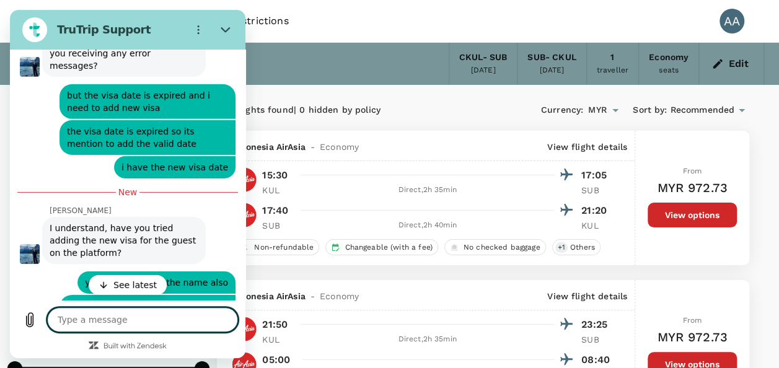
scroll to position [6670, 0]
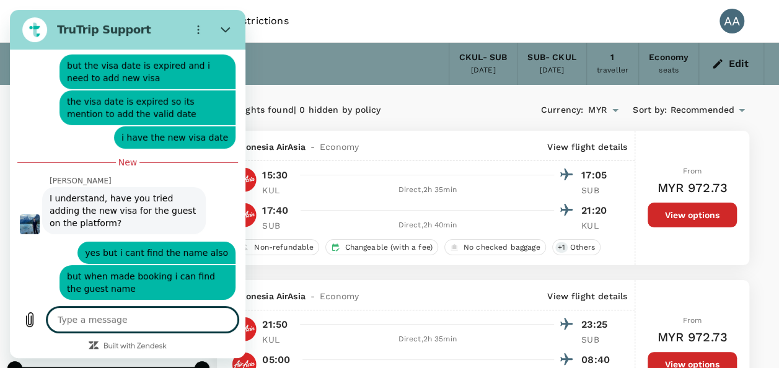
click at [113, 317] on textarea at bounding box center [142, 320] width 191 height 25
click at [227, 319] on icon "Send message" at bounding box center [227, 320] width 12 height 14
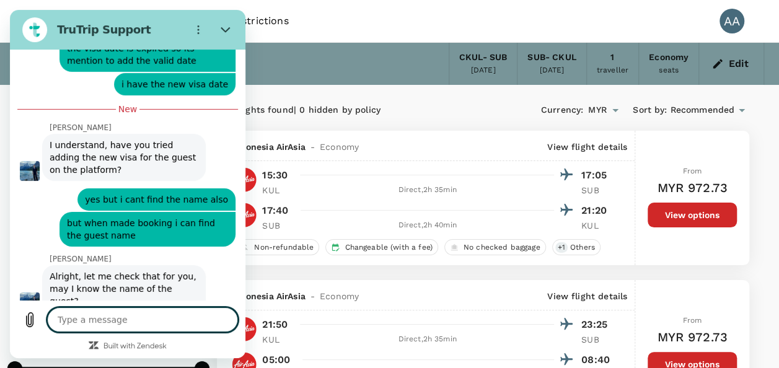
scroll to position [6724, 0]
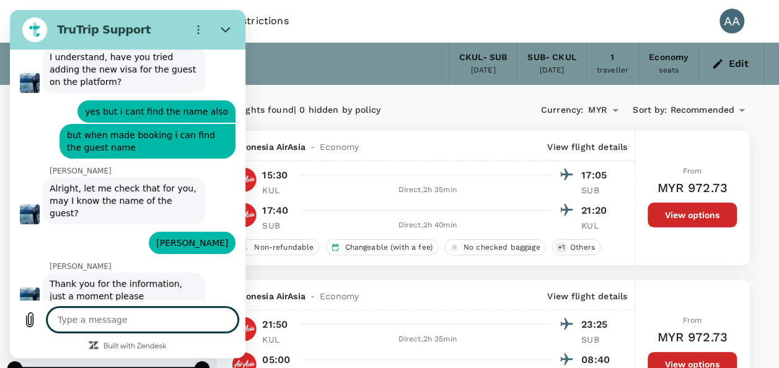
scroll to position [6814, 0]
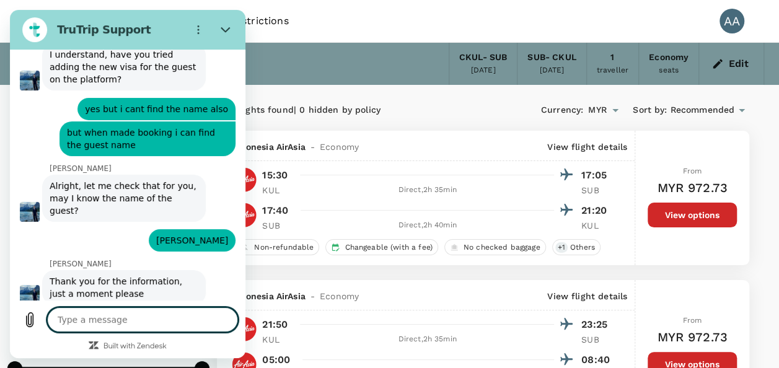
click at [81, 314] on textarea at bounding box center [142, 320] width 191 height 25
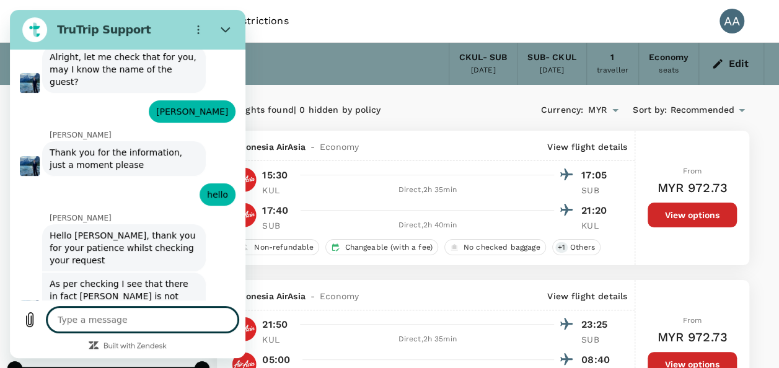
scroll to position [6946, 0]
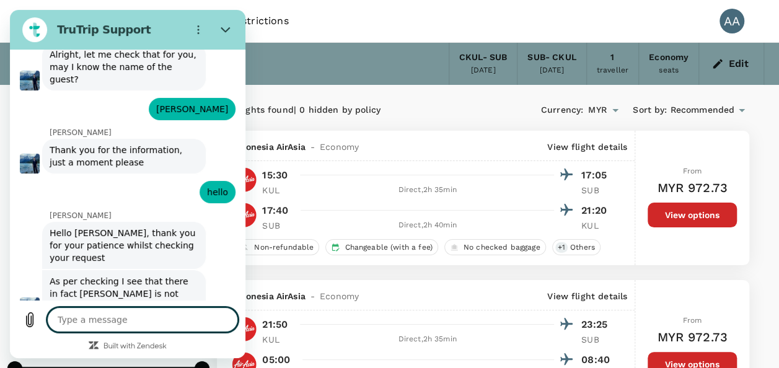
click at [156, 324] on textarea at bounding box center [142, 320] width 191 height 25
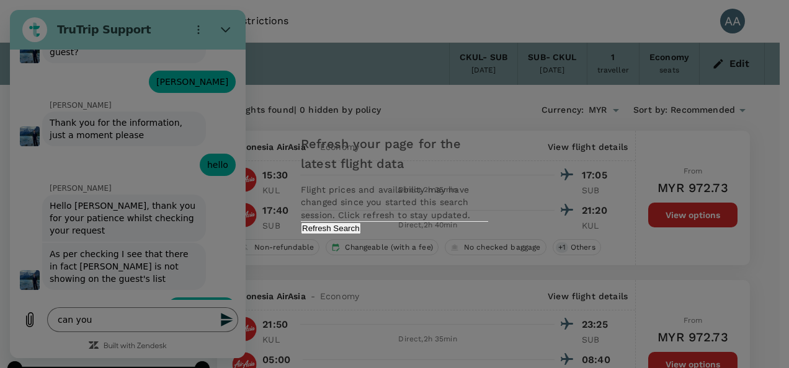
scroll to position [6975, 0]
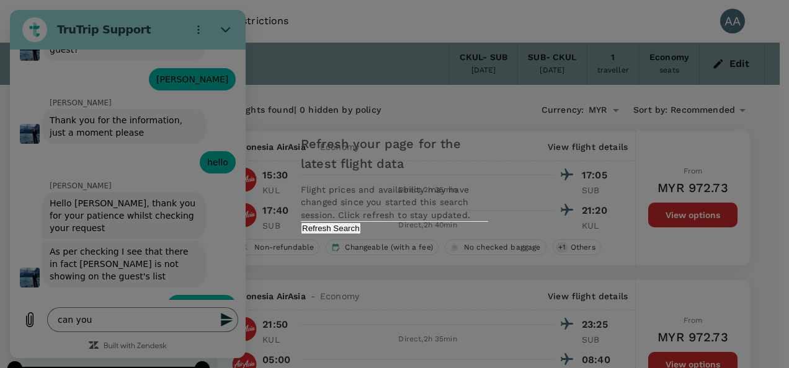
drag, startPoint x: 430, startPoint y: 238, endPoint x: 425, endPoint y: 246, distance: 9.5
click at [361, 234] on button "Refresh Search" at bounding box center [331, 229] width 60 height 12
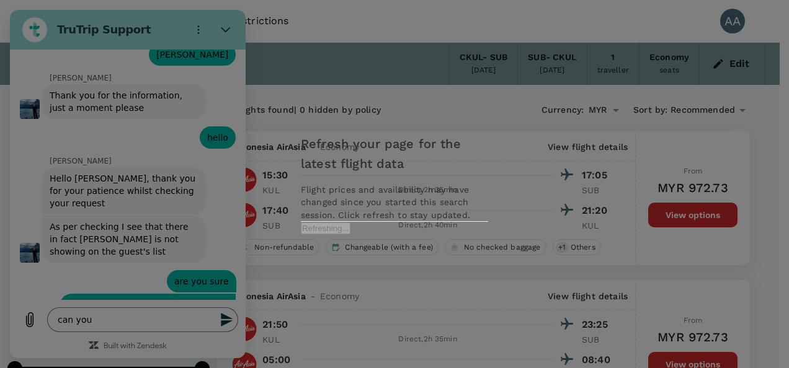
click at [126, 324] on div "Refresh your page for the latest flight data Flight prices and availability may…" at bounding box center [394, 184] width 789 height 368
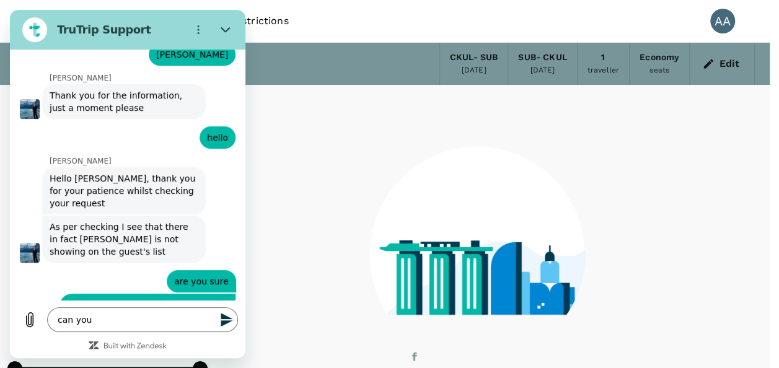
scroll to position [6999, 0]
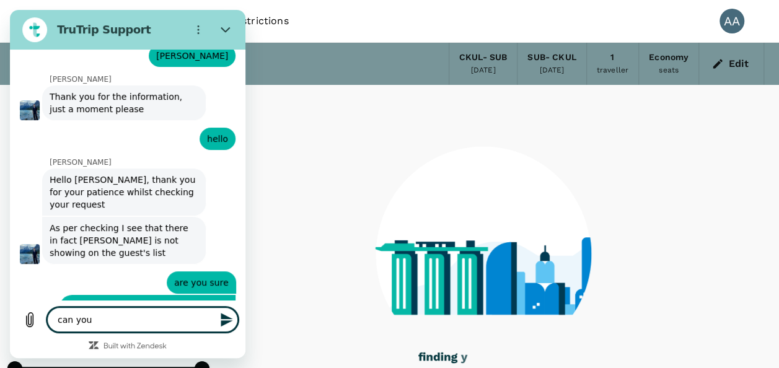
drag, startPoint x: 47, startPoint y: 301, endPoint x: -2, endPoint y: 295, distance: 49.4
click at [10, 295] on html "TruTrip Support This chat is recorded using a cloud service and is subject to t…" at bounding box center [128, 184] width 236 height 348
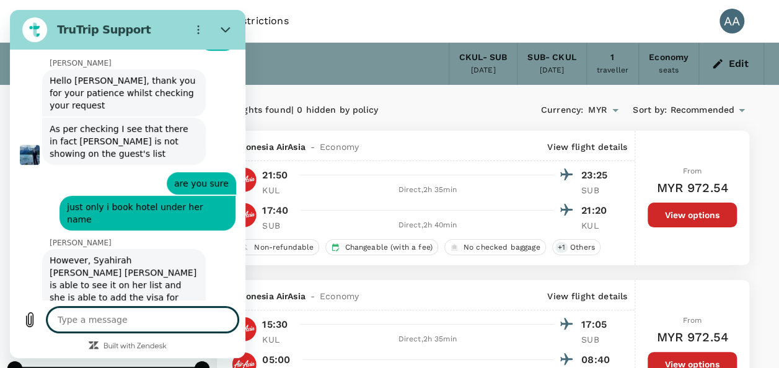
scroll to position [7101, 0]
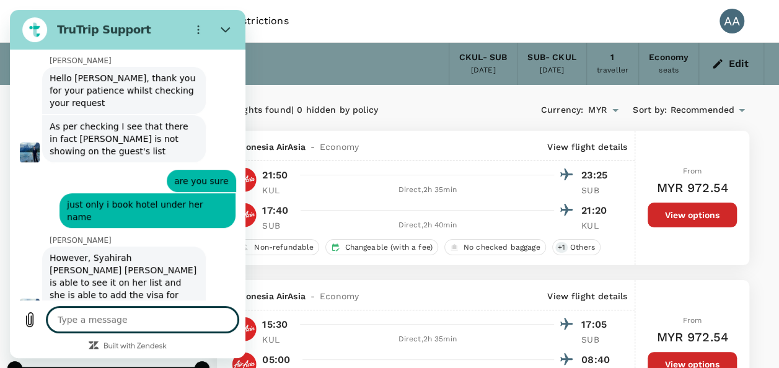
click at [185, 322] on textarea at bounding box center [142, 320] width 191 height 25
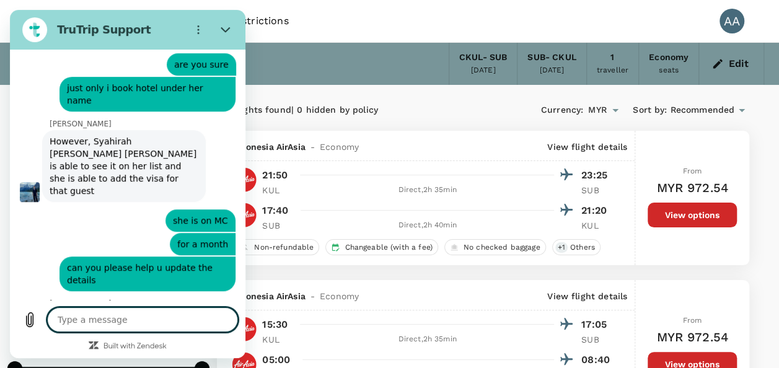
scroll to position [7220, 0]
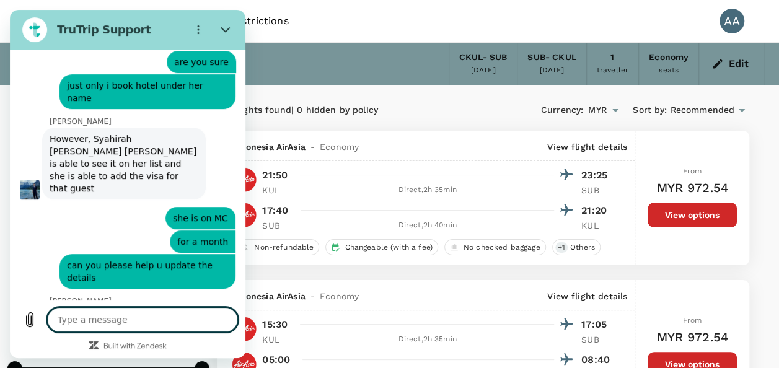
click at [122, 318] on textarea at bounding box center [142, 320] width 191 height 25
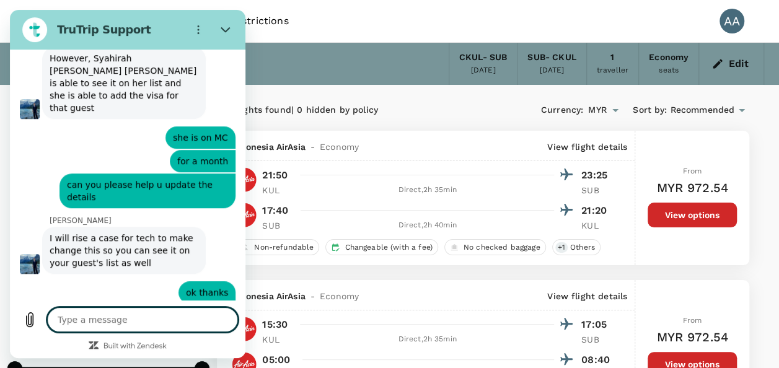
scroll to position [7303, 0]
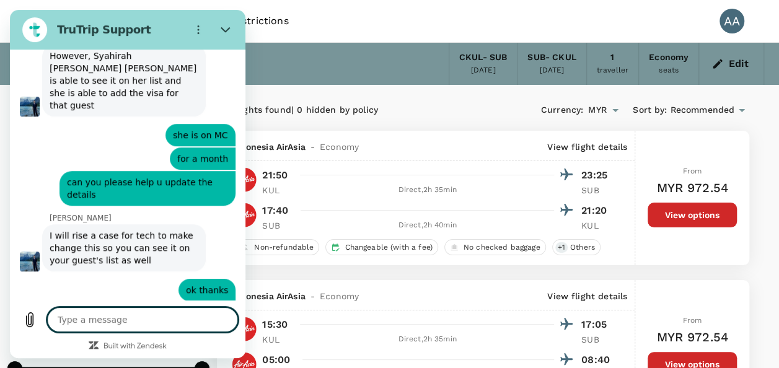
drag, startPoint x: 140, startPoint y: 315, endPoint x: 143, endPoint y: 305, distance: 10.2
click at [141, 315] on textarea at bounding box center [142, 320] width 191 height 25
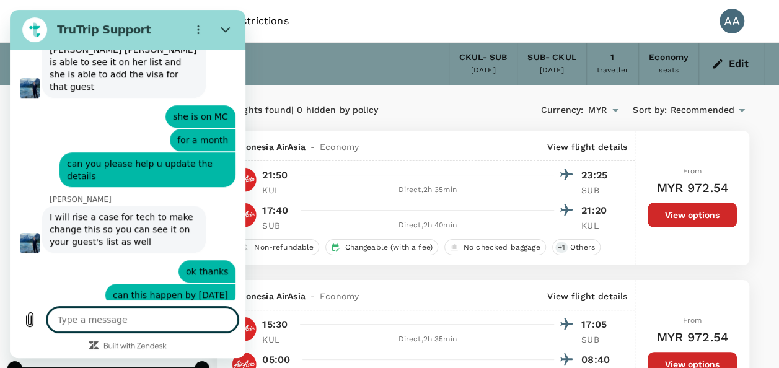
scroll to position [7332, 0]
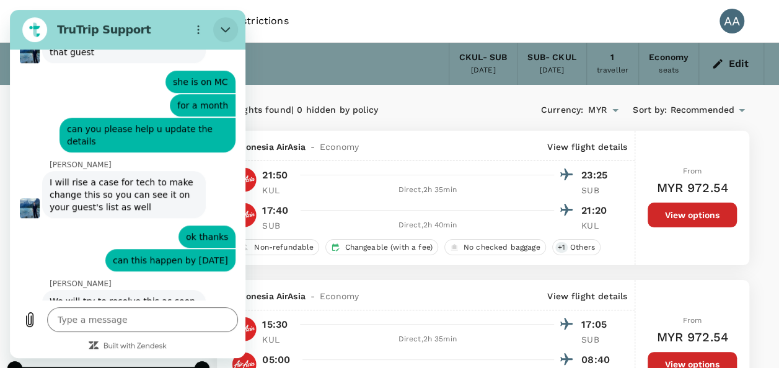
click at [237, 29] on button "Close" at bounding box center [225, 29] width 25 height 25
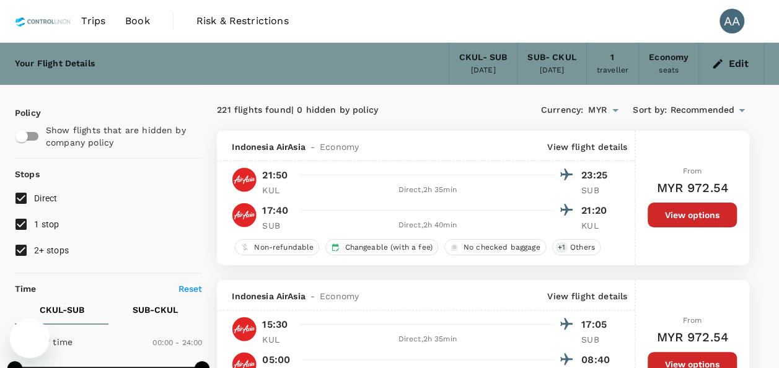
scroll to position [7356, 0]
drag, startPoint x: 36, startPoint y: 332, endPoint x: 40, endPoint y: 621, distance: 288.3
click at [36, 332] on icon "Open messaging window" at bounding box center [30, 338] width 22 height 22
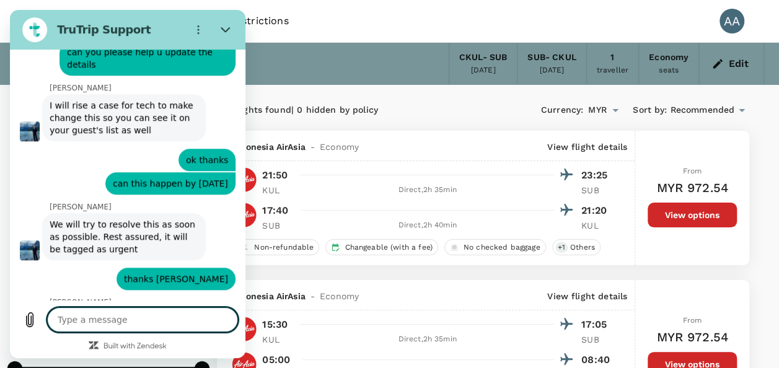
scroll to position [7416, 0]
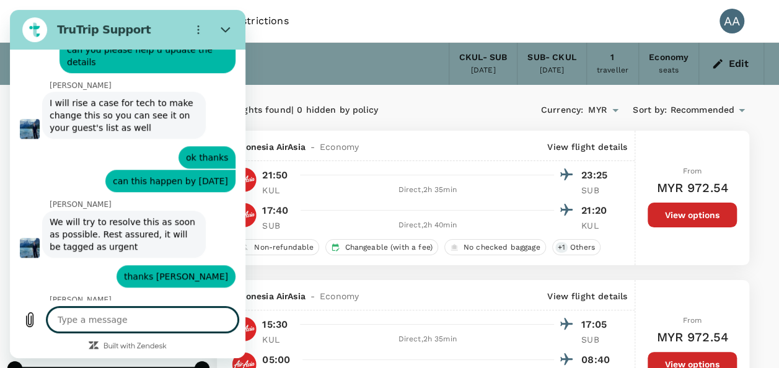
click at [124, 318] on textarea at bounding box center [142, 320] width 191 height 25
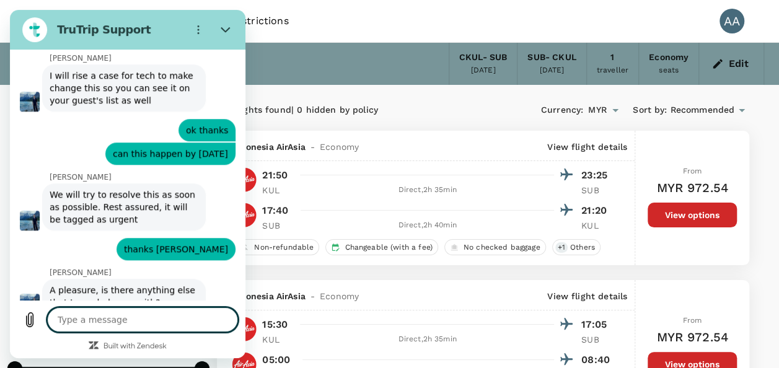
scroll to position [7445, 0]
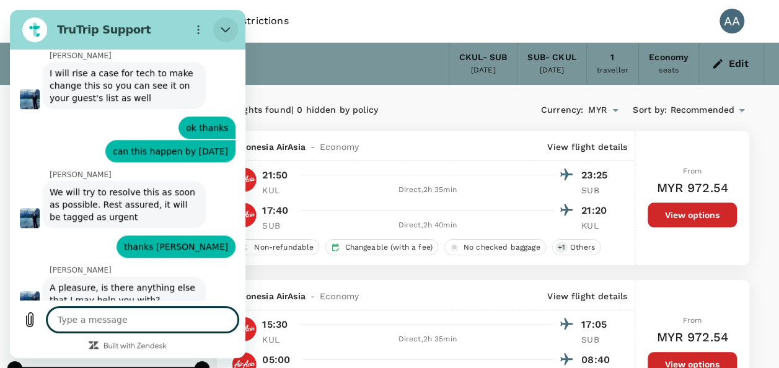
click at [233, 28] on button "Close" at bounding box center [225, 29] width 25 height 25
